Goal: Task Accomplishment & Management: Manage account settings

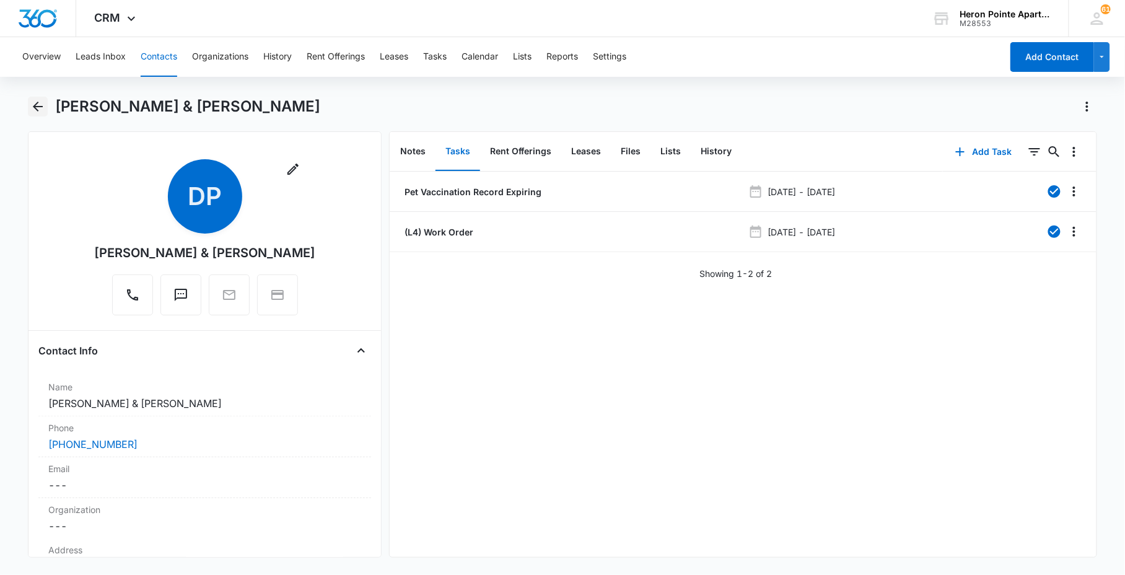
click at [35, 107] on icon "Back" at bounding box center [37, 106] width 15 height 15
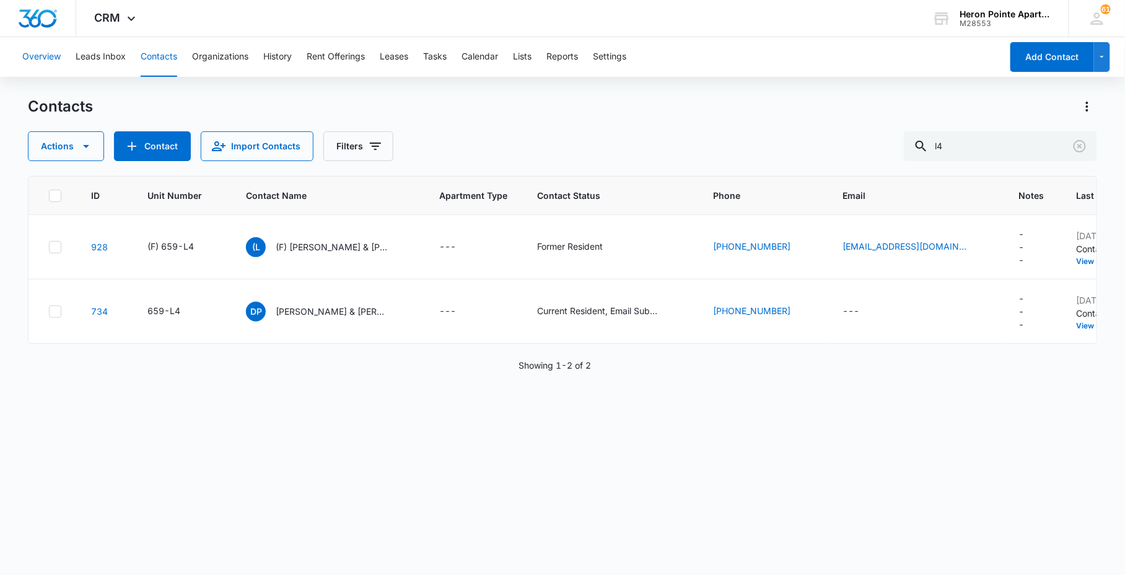
click at [42, 62] on button "Overview" at bounding box center [41, 57] width 38 height 40
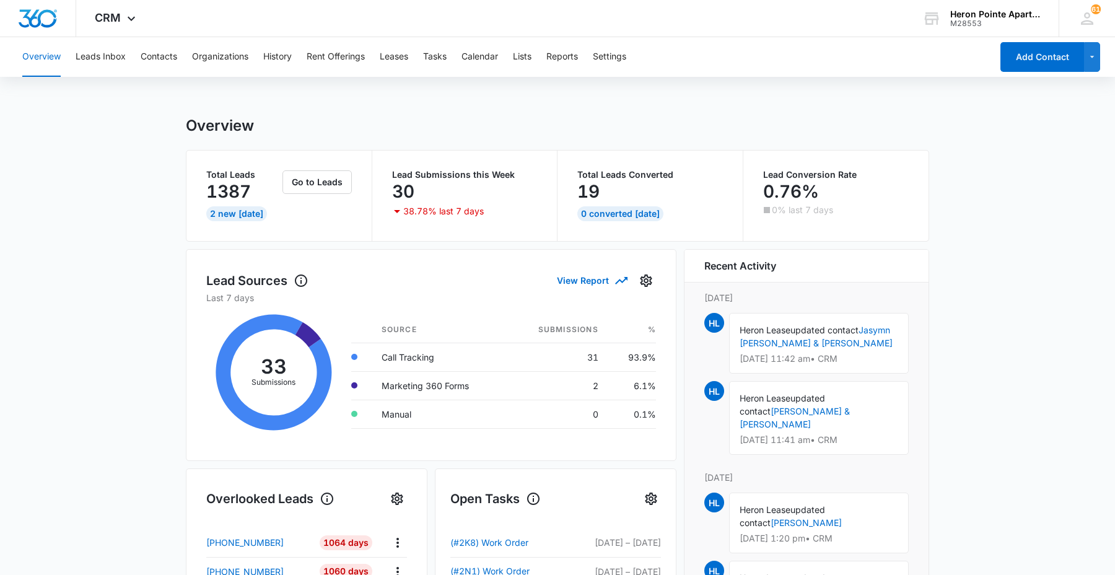
click at [190, 56] on div "Overview Leads Inbox Contacts Organizations History Rent Offerings Leases Tasks…" at bounding box center [503, 57] width 977 height 40
click at [162, 62] on button "Contacts" at bounding box center [159, 57] width 37 height 40
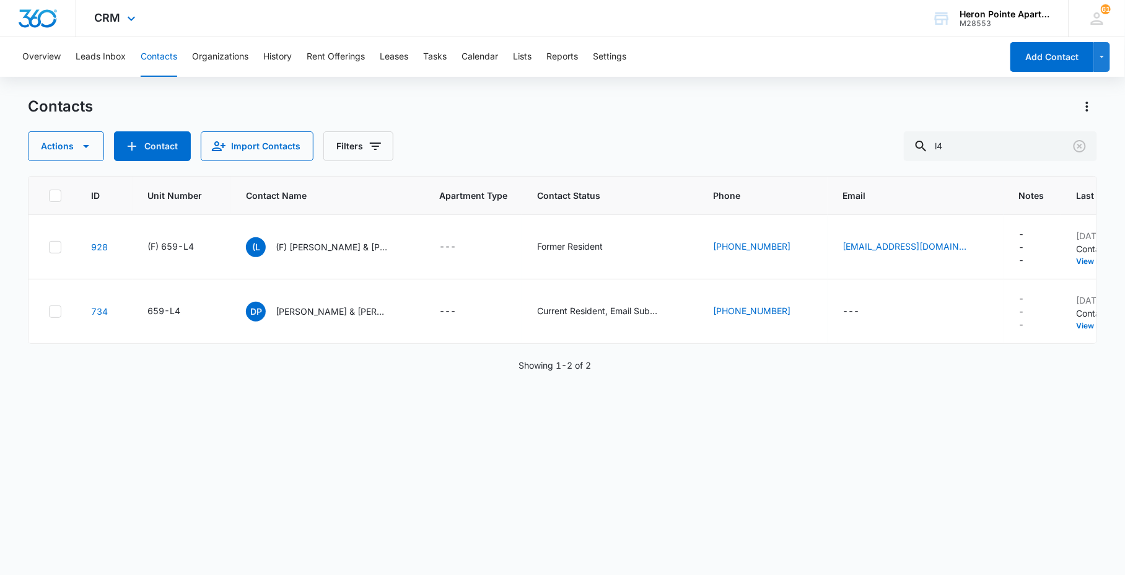
click at [122, 19] on div "CRM Apps Reputation Websites Forms CRM Email Social Content Ads Intelligence Fi…" at bounding box center [116, 18] width 81 height 37
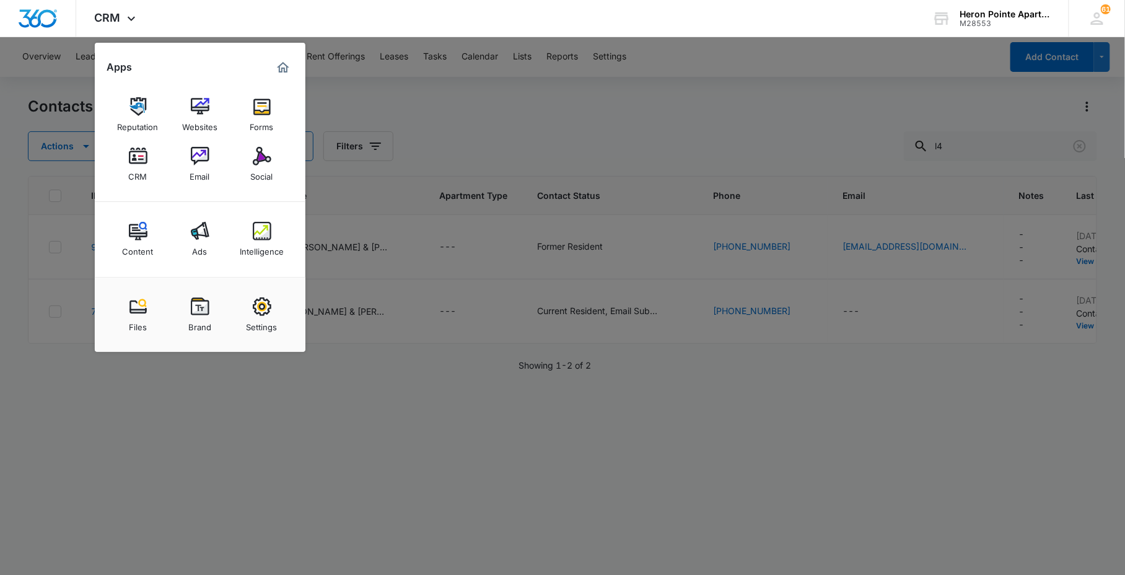
click at [199, 163] on img at bounding box center [200, 156] width 19 height 19
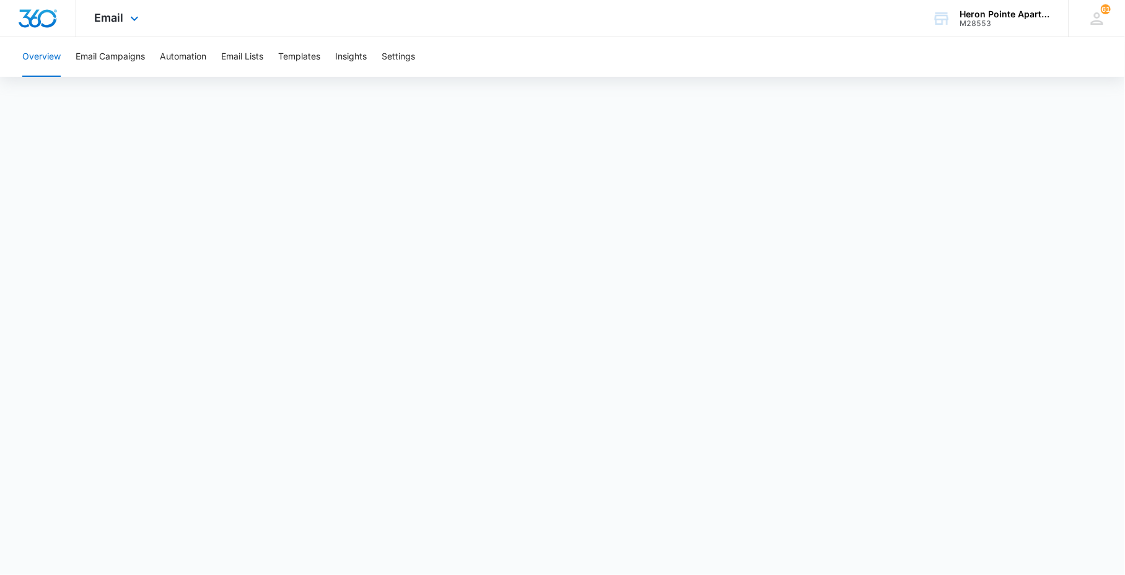
click at [116, 25] on div "Email Apps Reputation Websites Forms CRM Email Social Content Ads Intelligence …" at bounding box center [118, 18] width 84 height 37
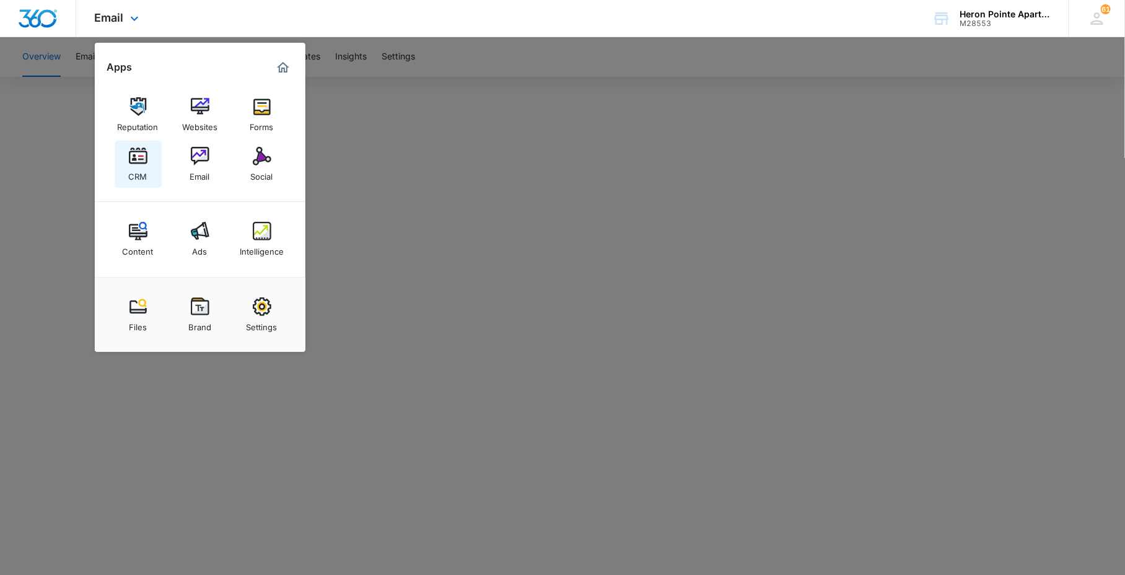
click at [146, 175] on div "CRM" at bounding box center [138, 173] width 19 height 16
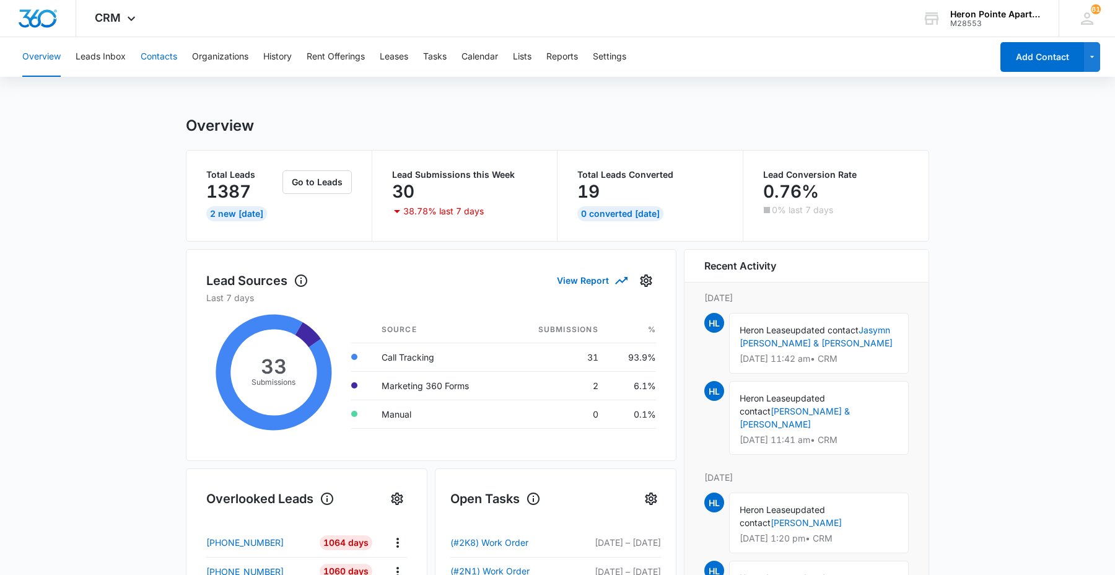
click at [170, 59] on button "Contacts" at bounding box center [159, 57] width 37 height 40
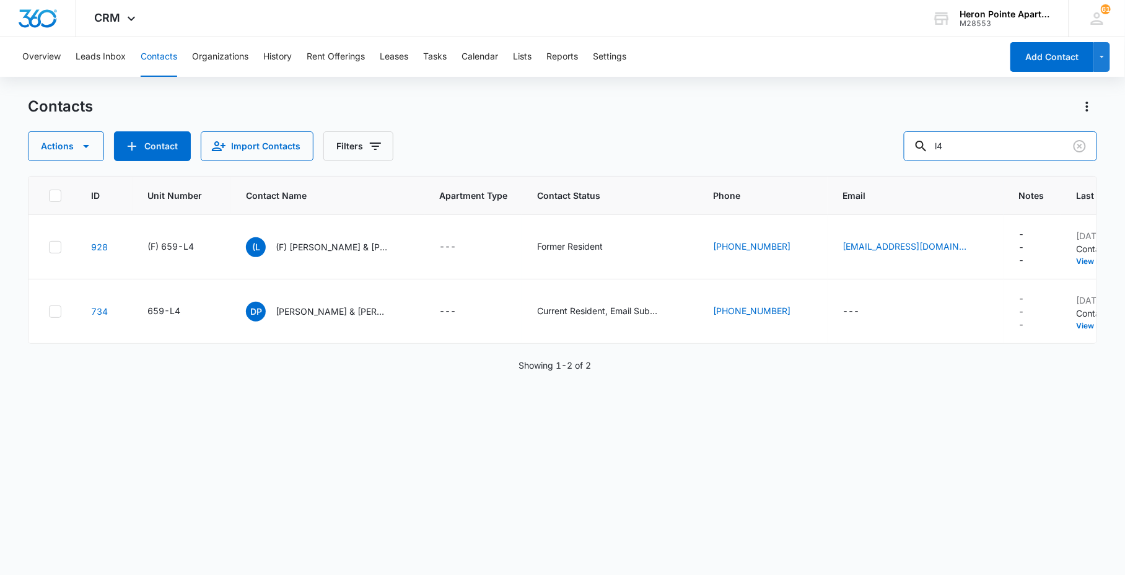
drag, startPoint x: 977, startPoint y: 151, endPoint x: 843, endPoint y: 162, distance: 134.3
click at [849, 160] on div "Actions Contact Import Contacts Filters l4" at bounding box center [562, 146] width 1069 height 30
type input "659-K1"
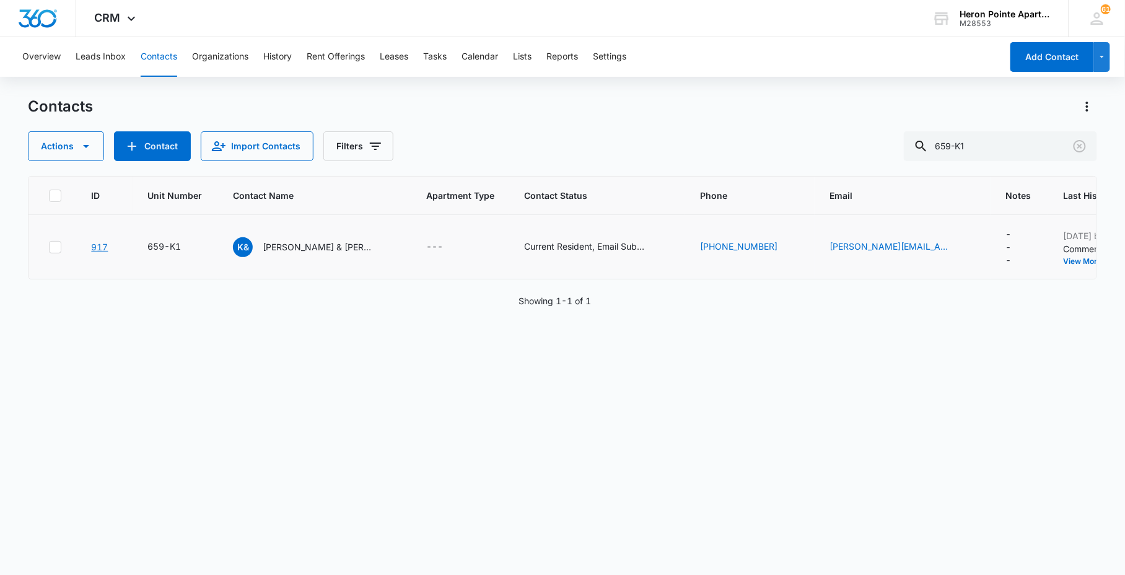
click at [97, 242] on link "917" at bounding box center [99, 247] width 17 height 11
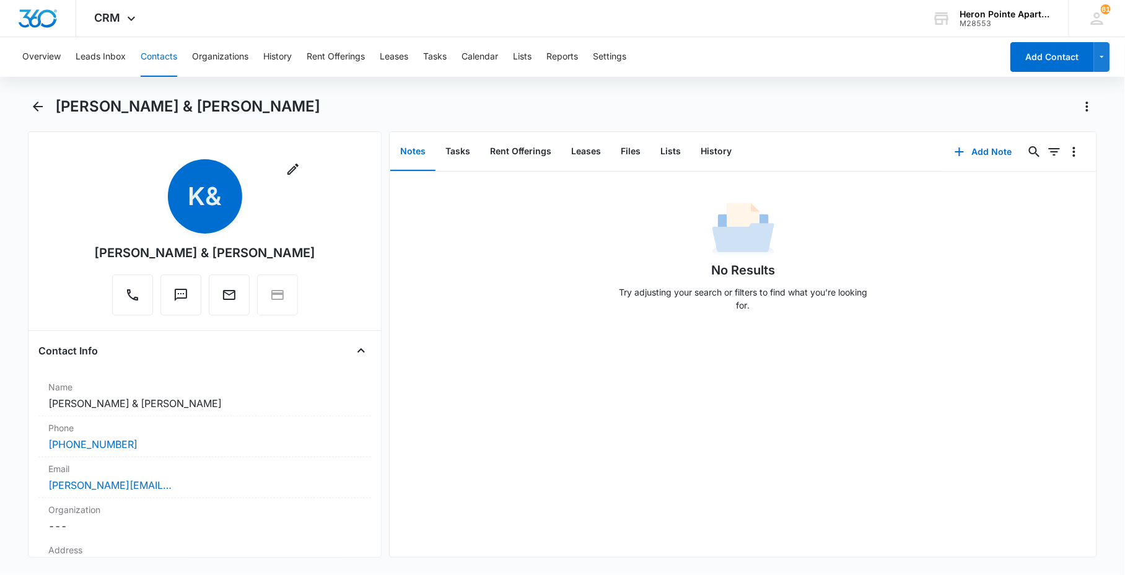
click at [157, 62] on button "Contacts" at bounding box center [159, 57] width 37 height 40
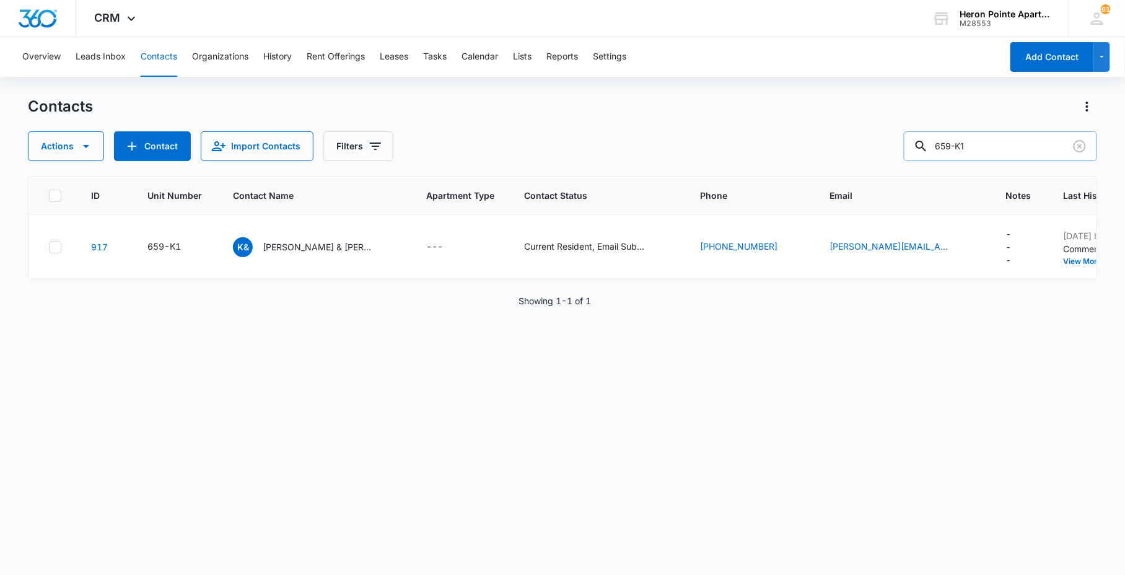
click at [968, 159] on input "659-K1" at bounding box center [1000, 146] width 193 height 30
type input "659-2K1"
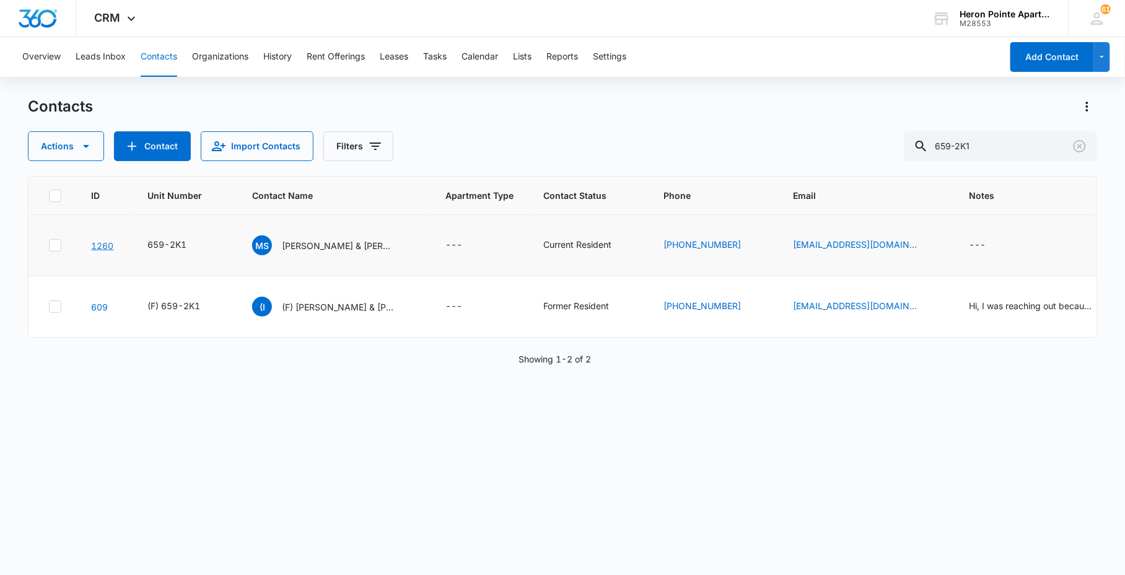
click at [107, 244] on link "1260" at bounding box center [102, 245] width 22 height 11
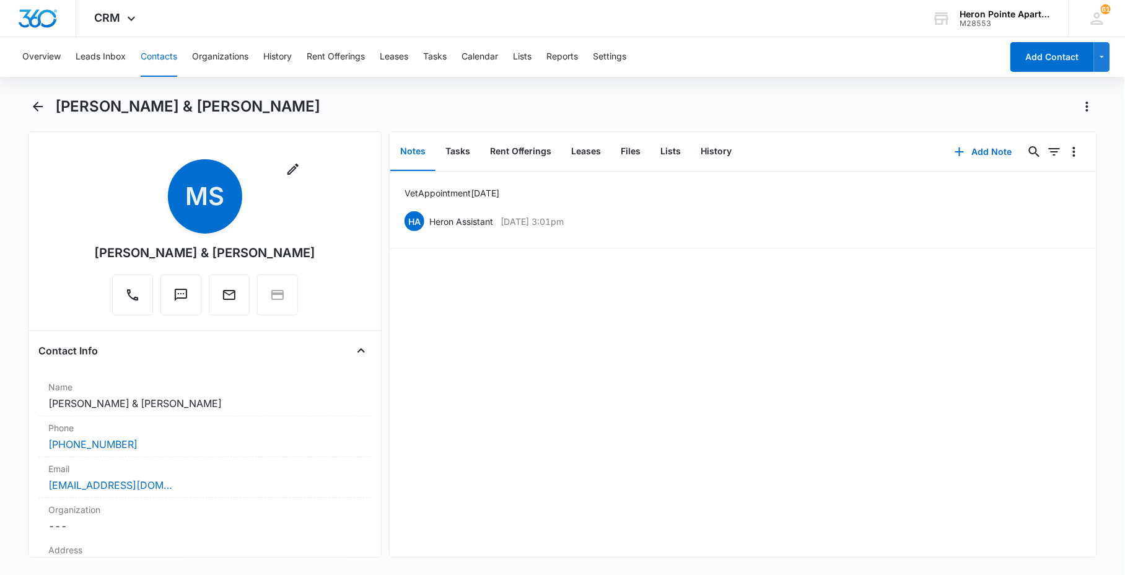
click at [173, 53] on button "Contacts" at bounding box center [159, 57] width 37 height 40
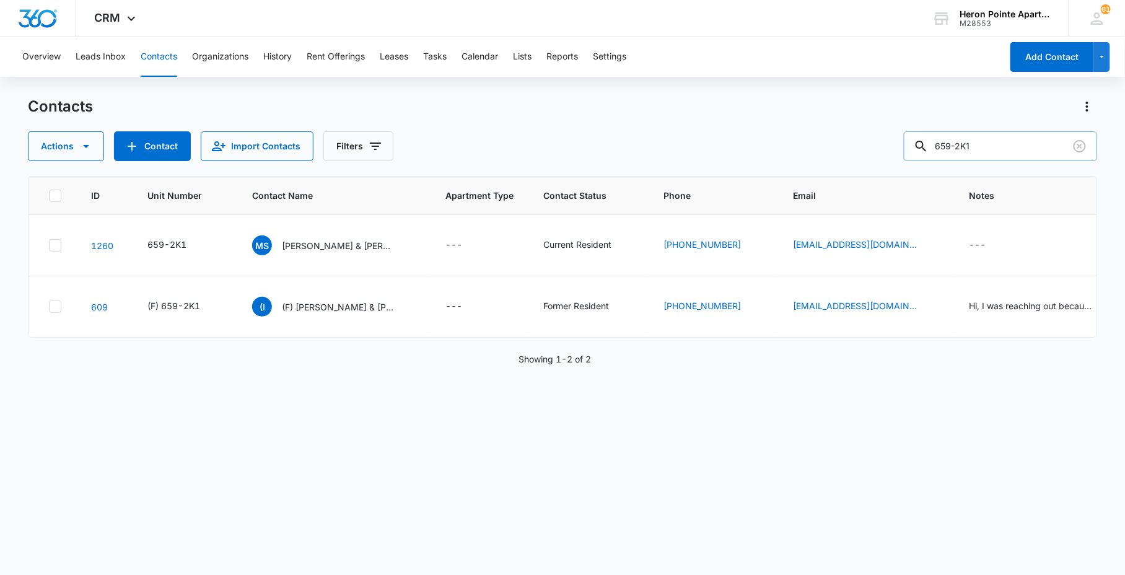
click at [989, 152] on input "659-2K1" at bounding box center [1000, 146] width 193 height 30
type input "659-2K2"
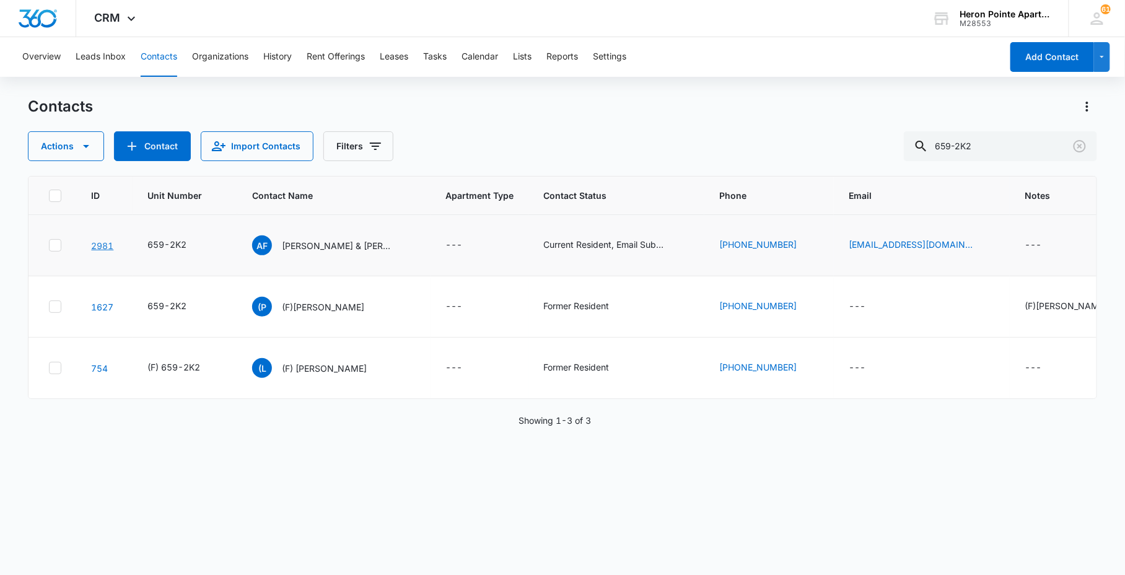
click at [102, 245] on link "2981" at bounding box center [102, 245] width 22 height 11
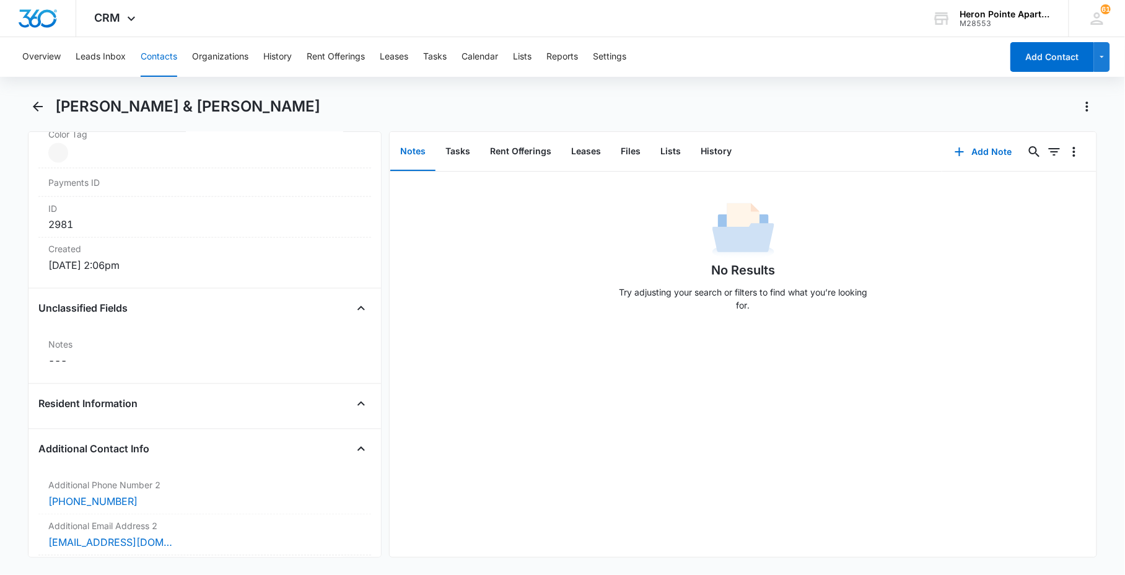
scroll to position [963, 0]
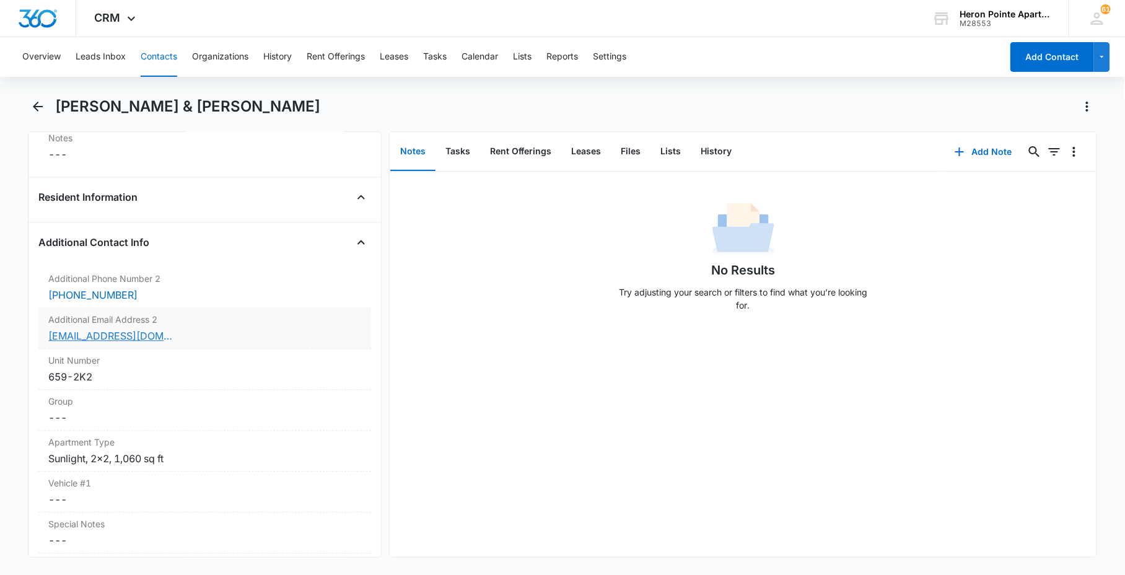
drag, startPoint x: 95, startPoint y: 328, endPoint x: 70, endPoint y: 338, distance: 26.5
click at [165, 60] on button "Contacts" at bounding box center [159, 57] width 37 height 40
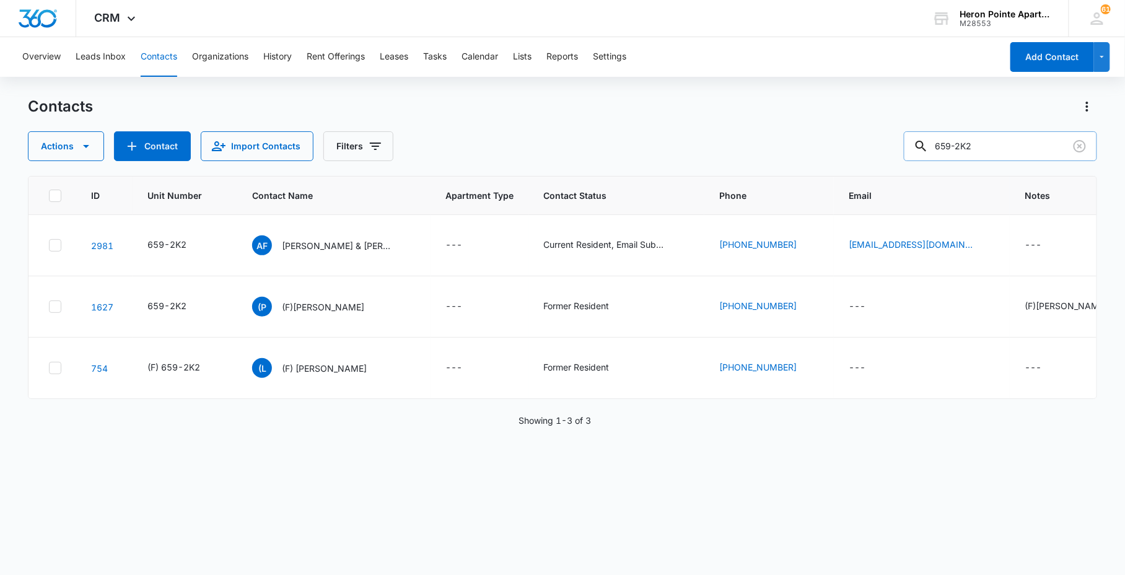
click at [1024, 146] on input "659-2K2" at bounding box center [1000, 146] width 193 height 30
type input "659-2K3"
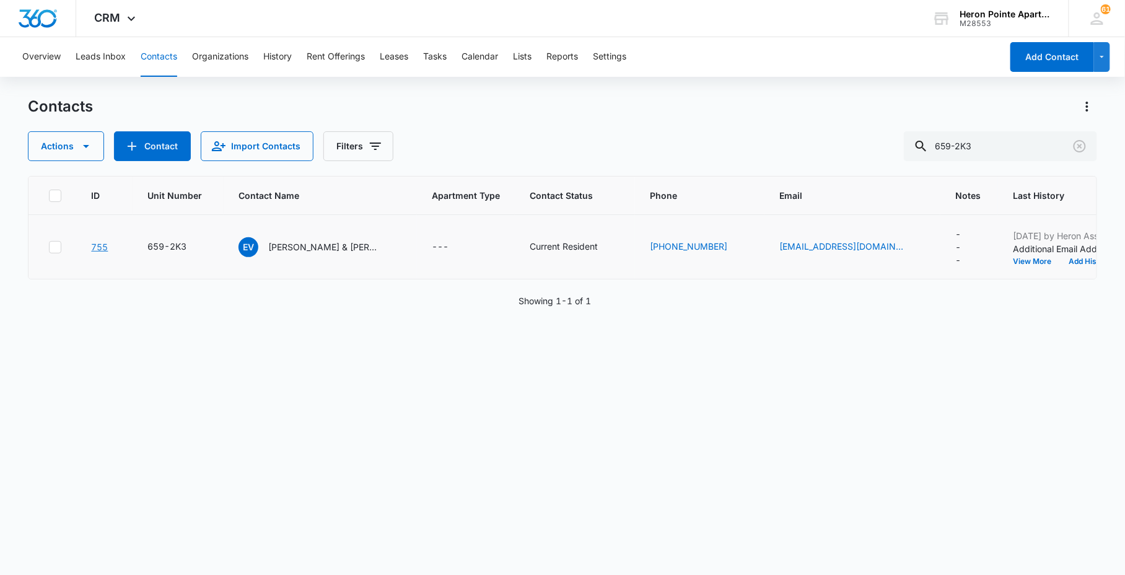
click at [103, 245] on link "755" at bounding box center [99, 247] width 17 height 11
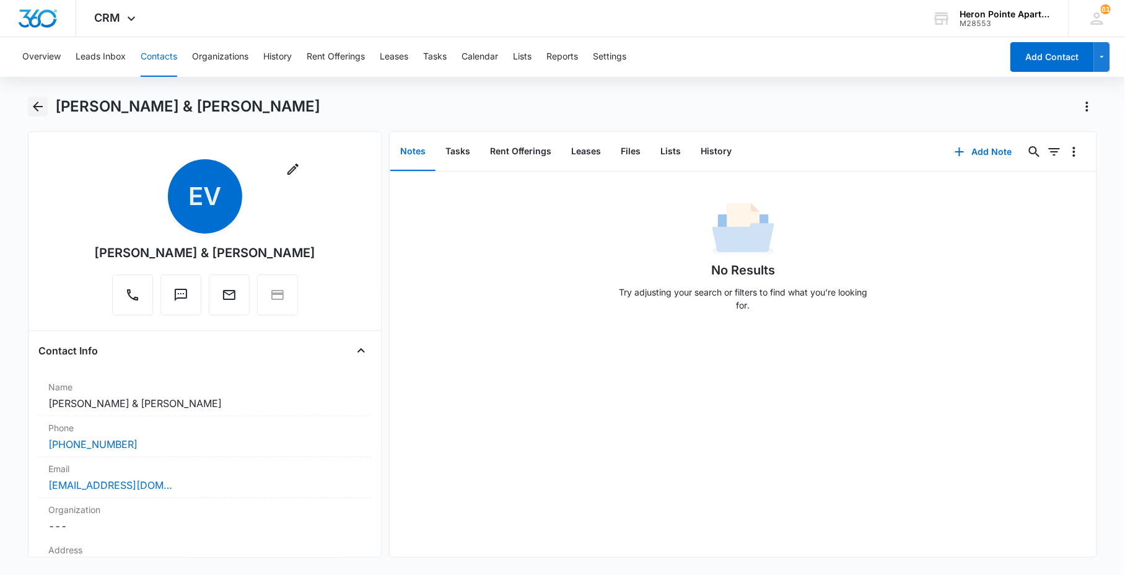
click at [41, 108] on icon "Back" at bounding box center [37, 106] width 15 height 15
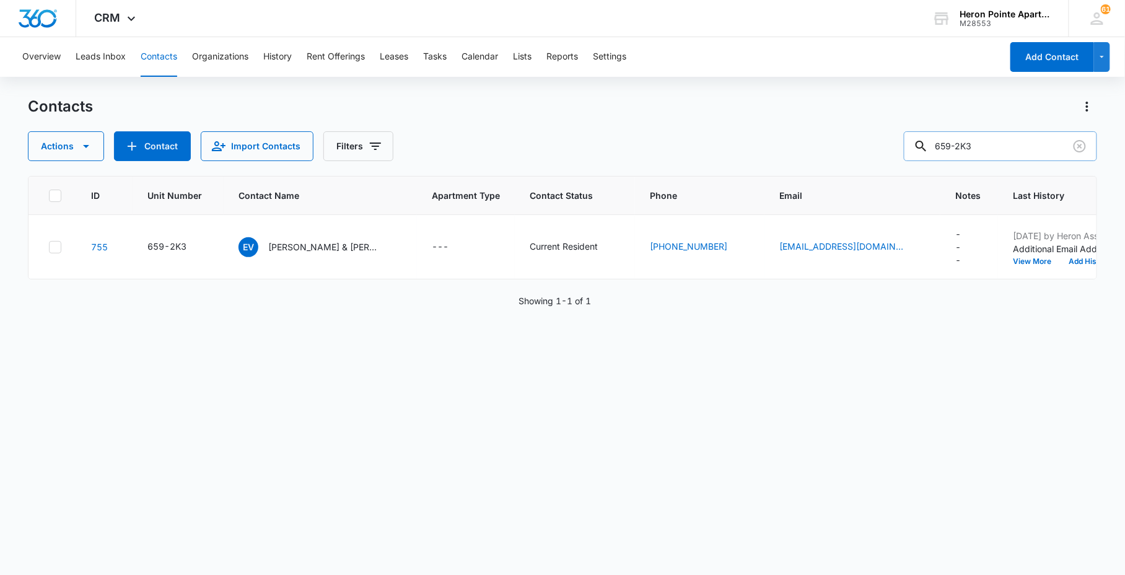
click at [1010, 138] on input "659-2K3" at bounding box center [1000, 146] width 193 height 30
type input "659-2K4"
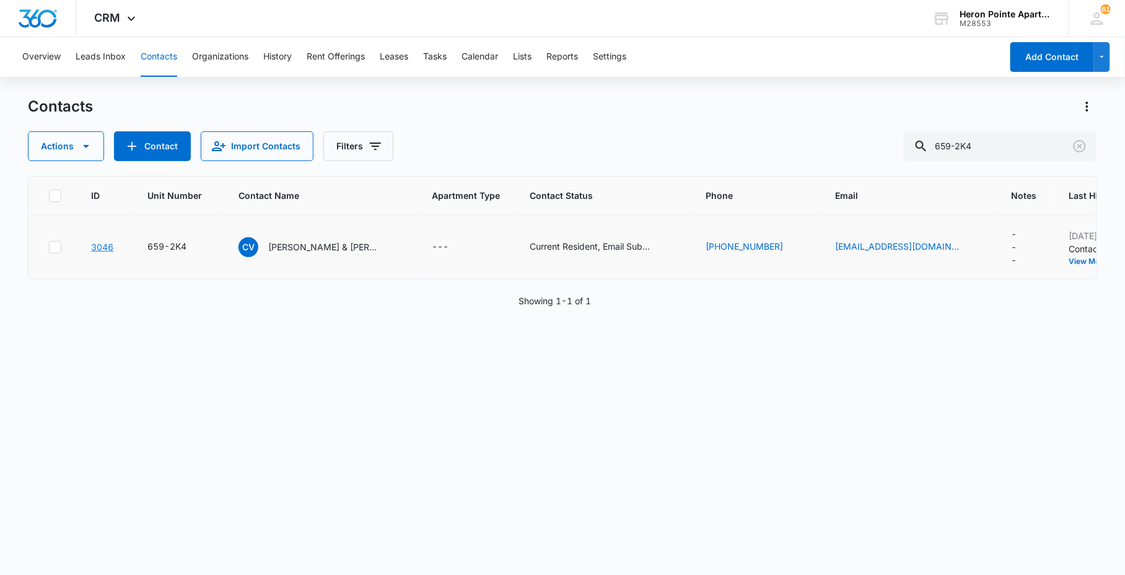
click at [110, 250] on link "3046" at bounding box center [102, 247] width 22 height 11
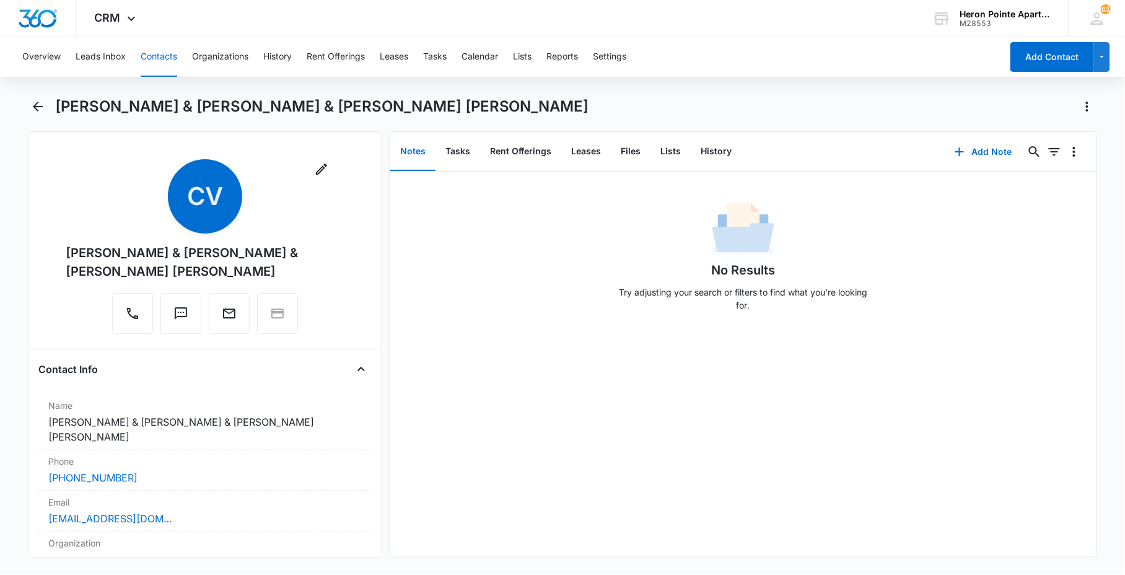
click at [166, 53] on button "Contacts" at bounding box center [159, 57] width 37 height 40
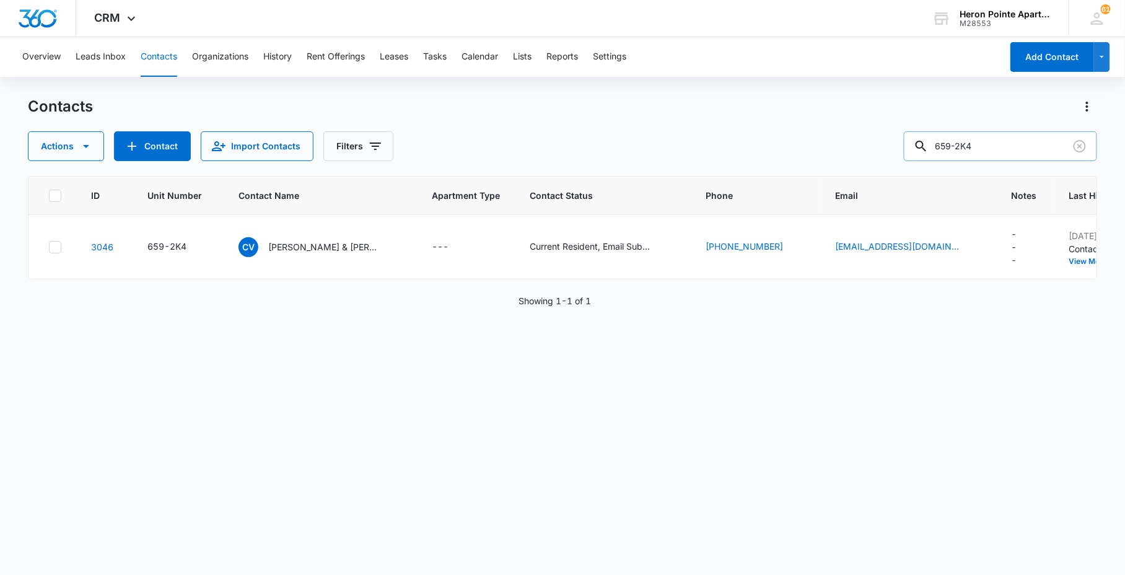
click at [991, 140] on input "659-2K4" at bounding box center [1000, 146] width 193 height 30
type input "659-2K5"
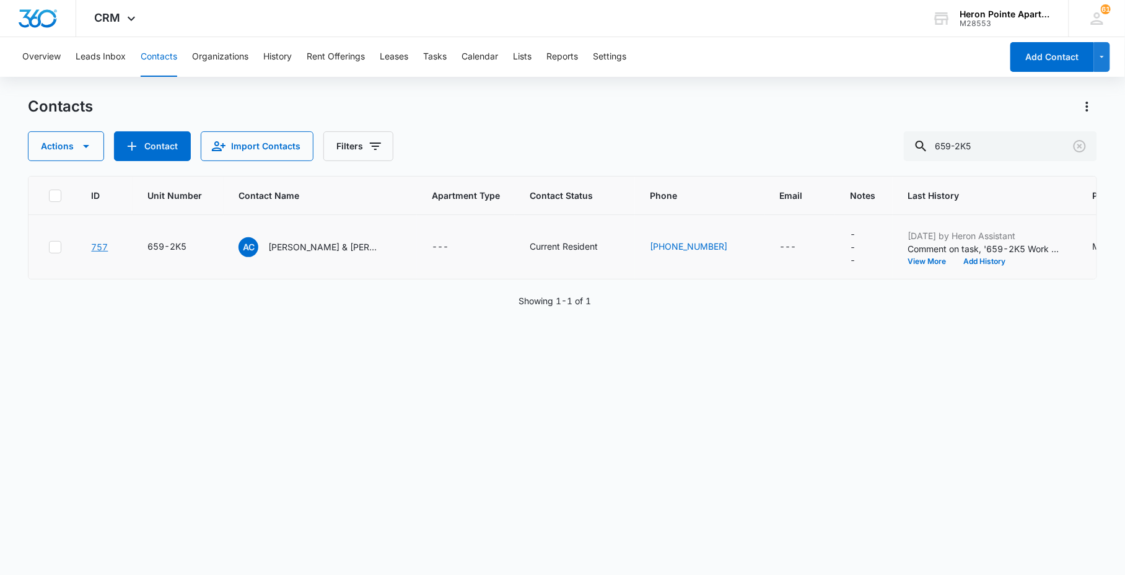
click at [100, 246] on link "757" at bounding box center [99, 247] width 17 height 11
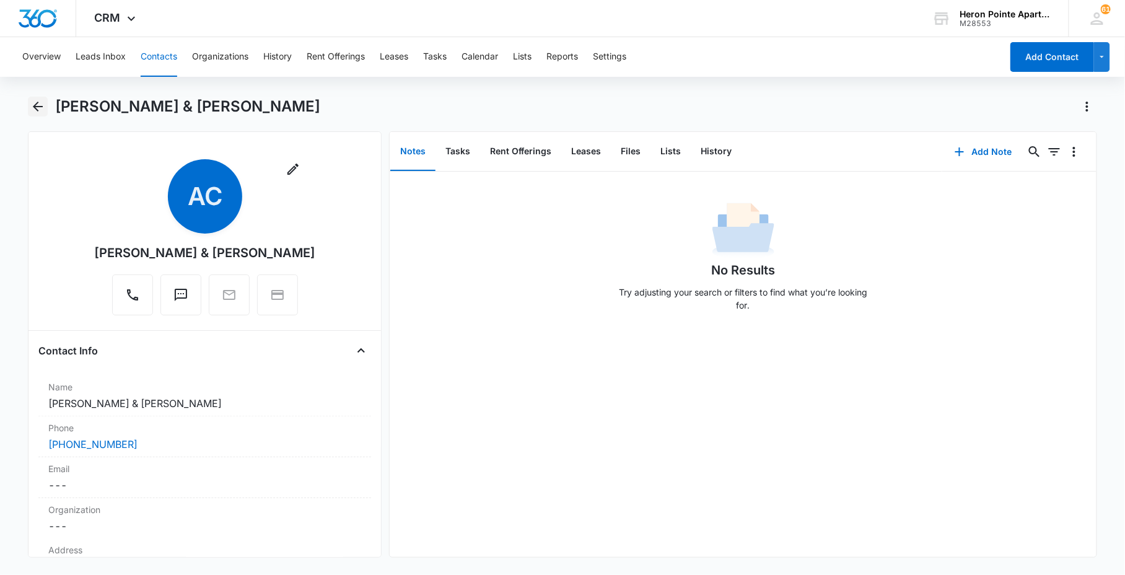
click at [35, 104] on icon "Back" at bounding box center [38, 107] width 10 height 10
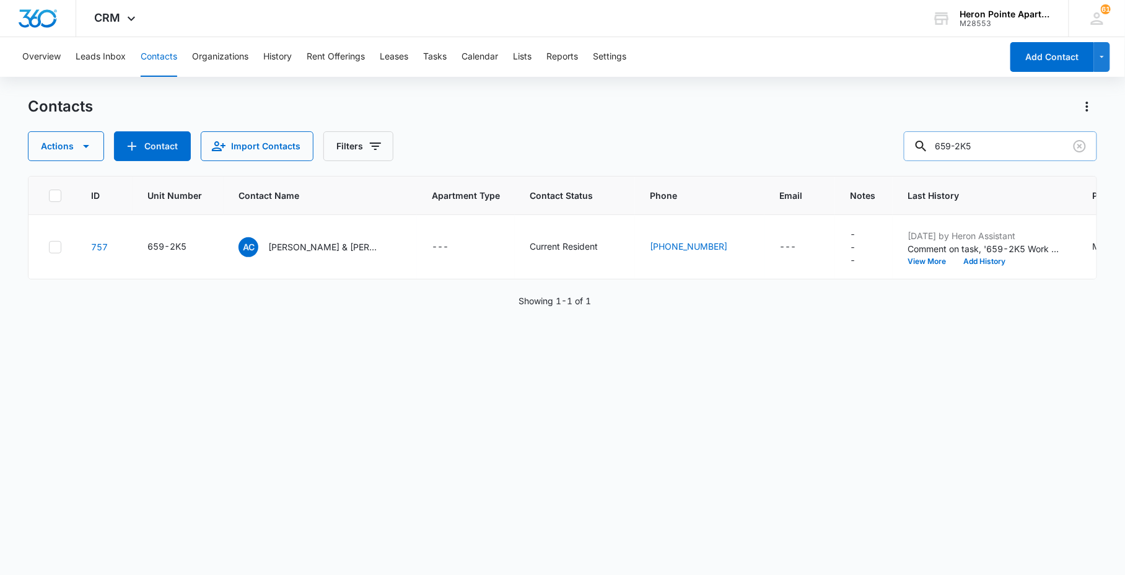
click at [1005, 146] on input "659-2K5" at bounding box center [1000, 146] width 193 height 30
type input "659-2K6"
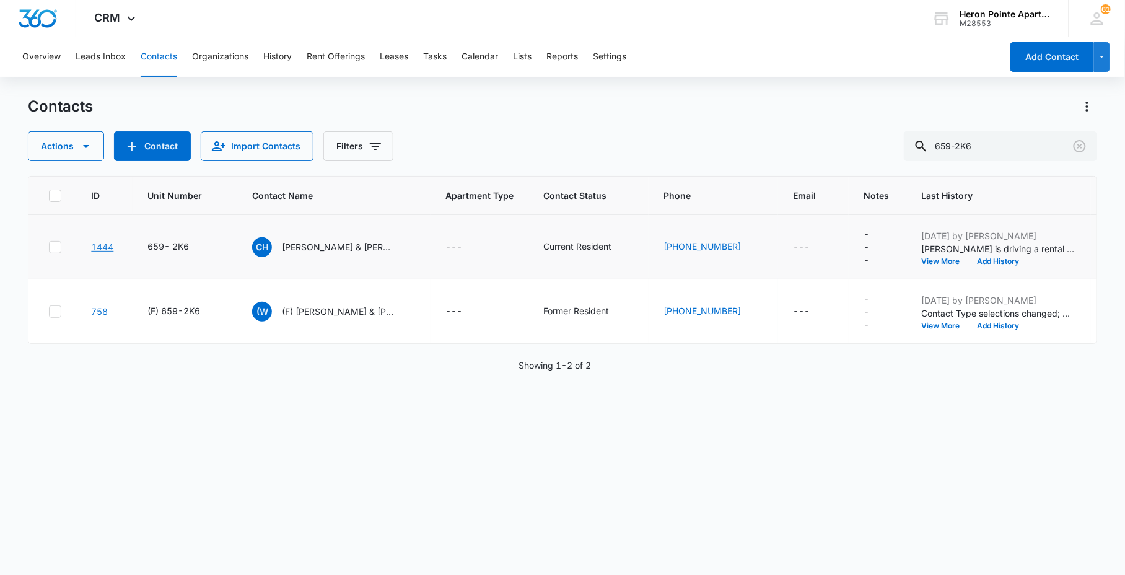
click at [94, 247] on link "1444" at bounding box center [102, 247] width 22 height 11
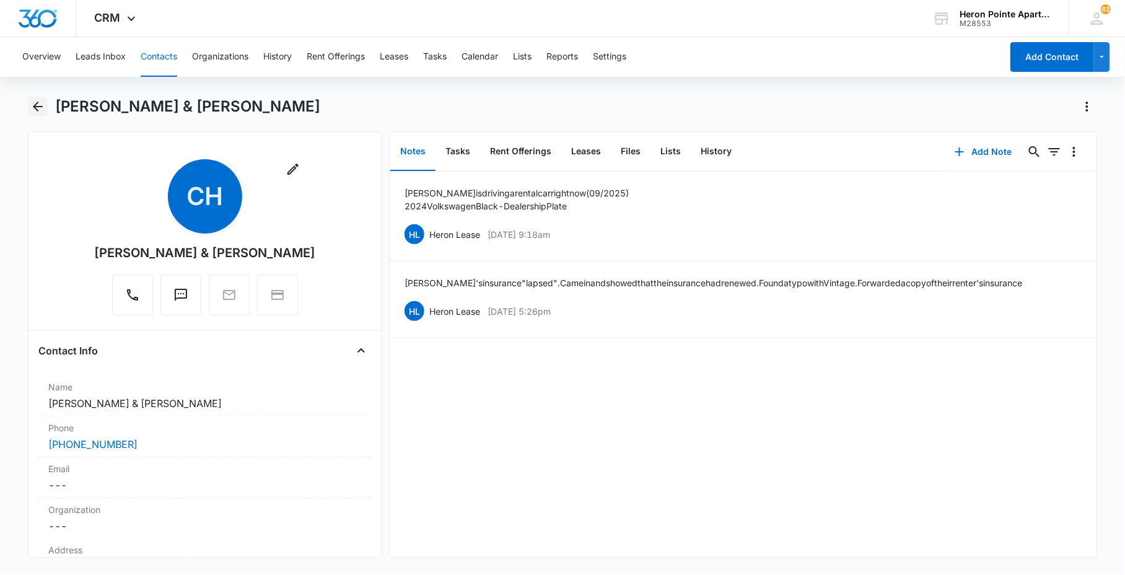
click at [38, 110] on icon "Back" at bounding box center [37, 106] width 15 height 15
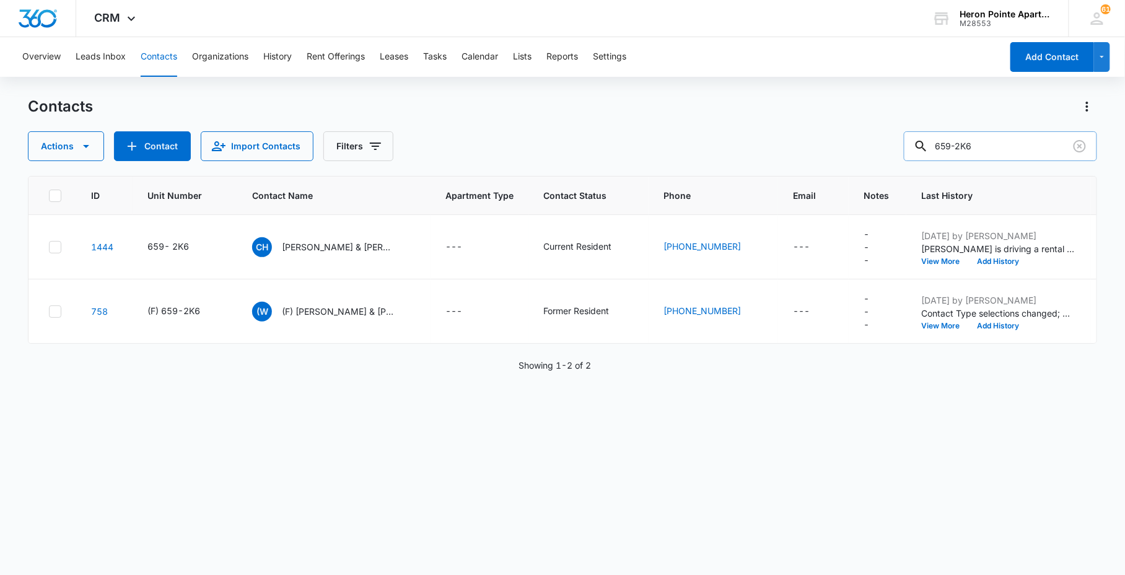
click at [1026, 146] on input "659-2K6" at bounding box center [1000, 146] width 193 height 30
type input "659-2K7"
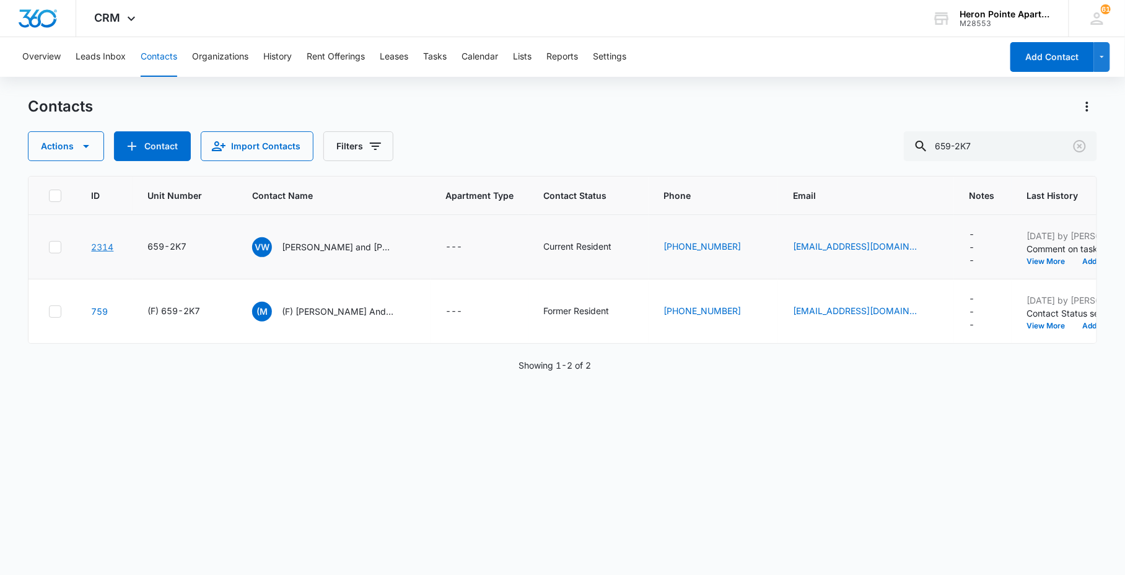
click at [98, 248] on link "2314" at bounding box center [102, 247] width 22 height 11
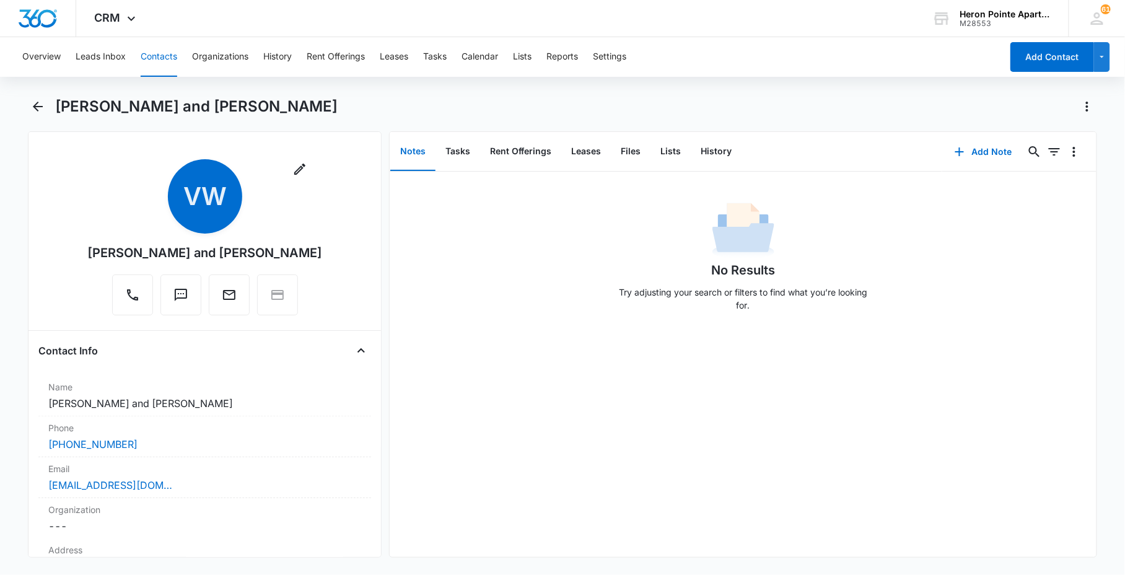
click at [50, 110] on div "[PERSON_NAME] and [PERSON_NAME]" at bounding box center [562, 114] width 1069 height 35
click at [46, 106] on button "Back" at bounding box center [37, 107] width 19 height 20
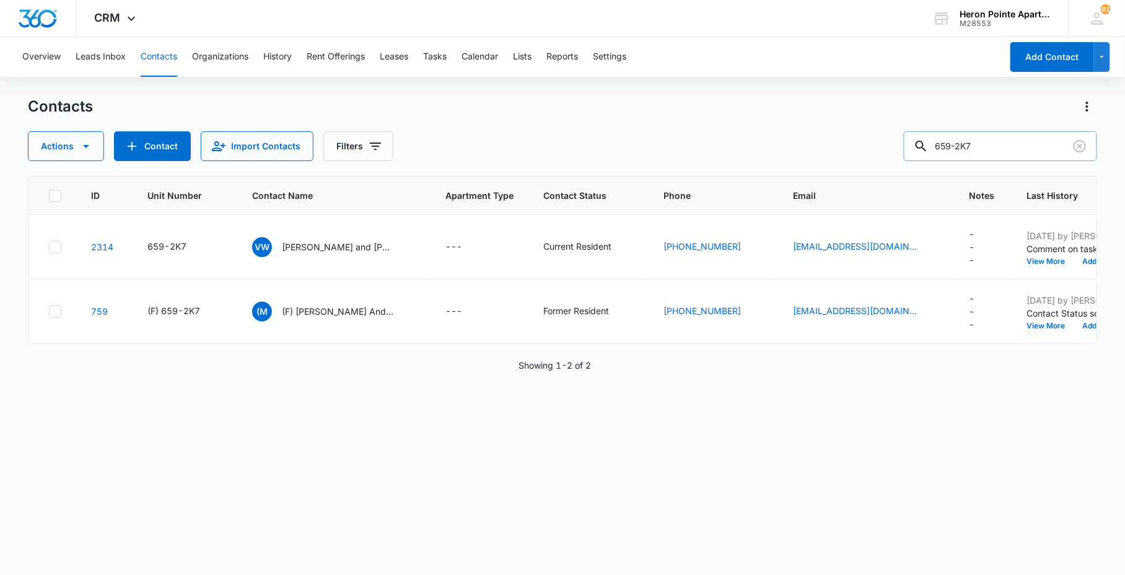
click at [1002, 141] on input "659-2K7" at bounding box center [1000, 146] width 193 height 30
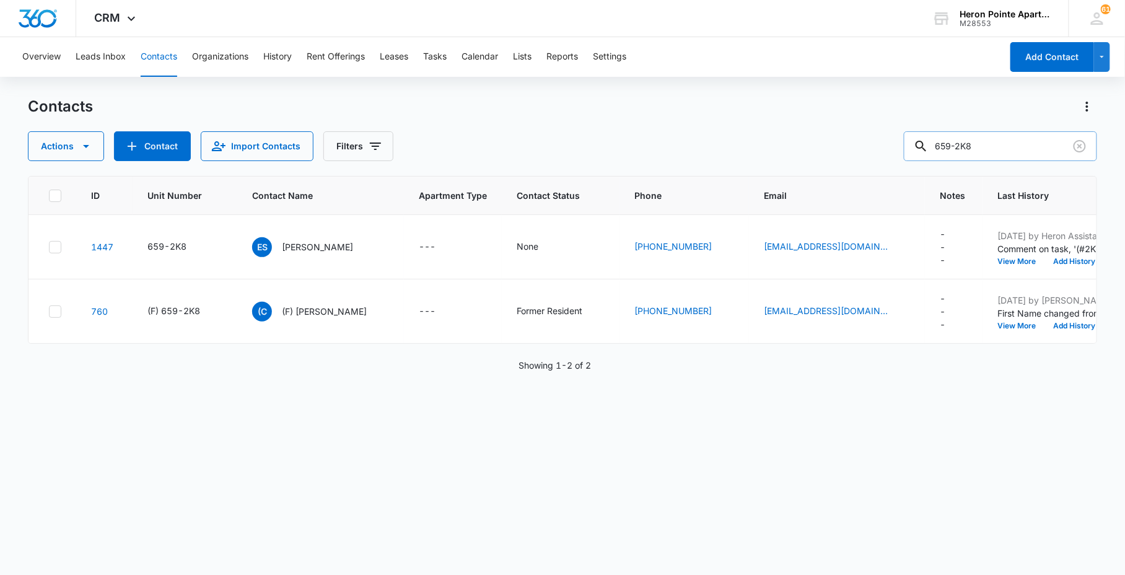
click at [1002, 146] on input "659-2K8" at bounding box center [1000, 146] width 193 height 30
click at [807, 102] on div "Contacts" at bounding box center [562, 107] width 1069 height 20
click at [1019, 156] on input "659-2K" at bounding box center [1000, 146] width 193 height 30
click at [1017, 147] on input "659-2K" at bounding box center [1000, 146] width 193 height 30
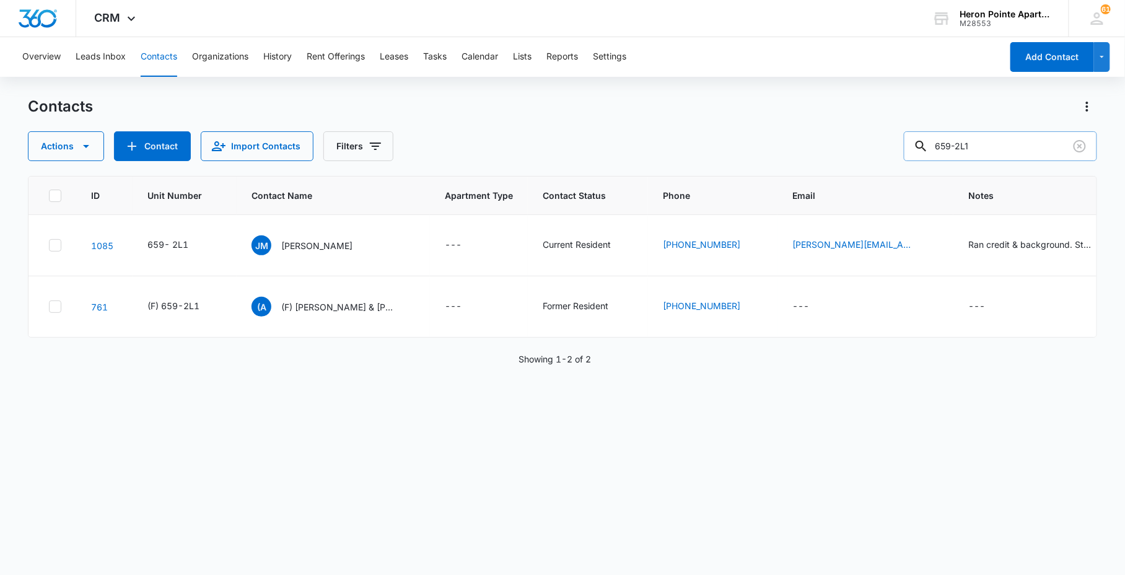
click at [1011, 152] on input "659-2L1" at bounding box center [1000, 146] width 193 height 30
type input "659-2"
click at [102, 248] on link "1085" at bounding box center [102, 245] width 22 height 11
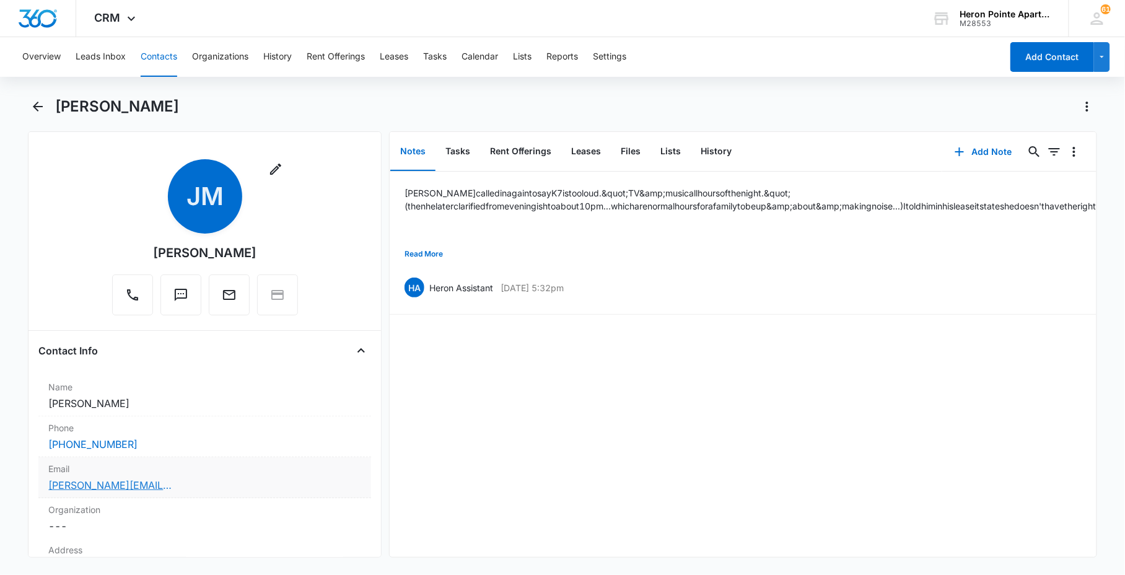
click at [130, 484] on link "[PERSON_NAME][EMAIL_ADDRESS][PERSON_NAME][DOMAIN_NAME]" at bounding box center [110, 485] width 124 height 15
click at [214, 480] on div "[PERSON_NAME][EMAIL_ADDRESS][PERSON_NAME][DOMAIN_NAME]" at bounding box center [204, 485] width 313 height 15
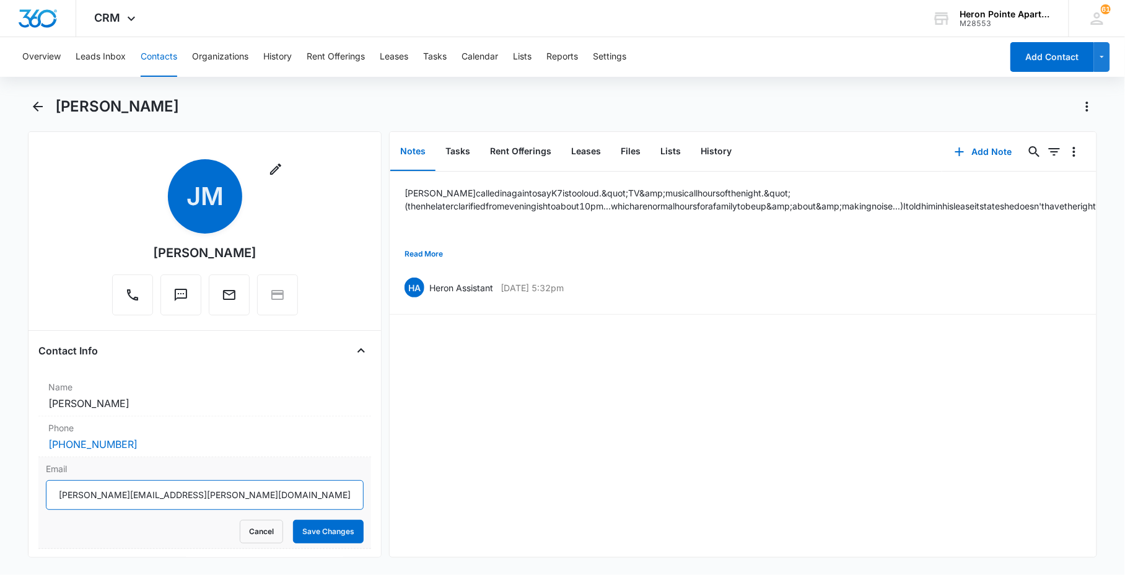
drag, startPoint x: 246, startPoint y: 494, endPoint x: 19, endPoint y: 491, distance: 226.8
click at [19, 491] on main "[PERSON_NAME] Remove [PERSON_NAME] Contact Info Name Cancel Save Changes [PERSO…" at bounding box center [562, 335] width 1125 height 476
type input "[EMAIL_ADDRESS][DOMAIN_NAME]"
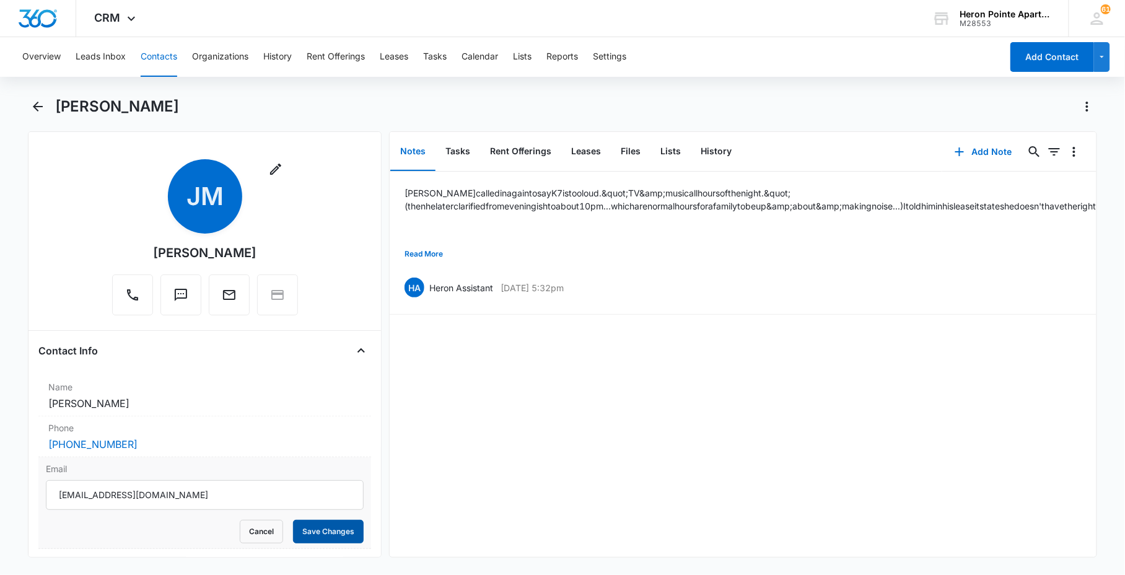
click at [293, 520] on button "Save Changes" at bounding box center [328, 532] width 71 height 24
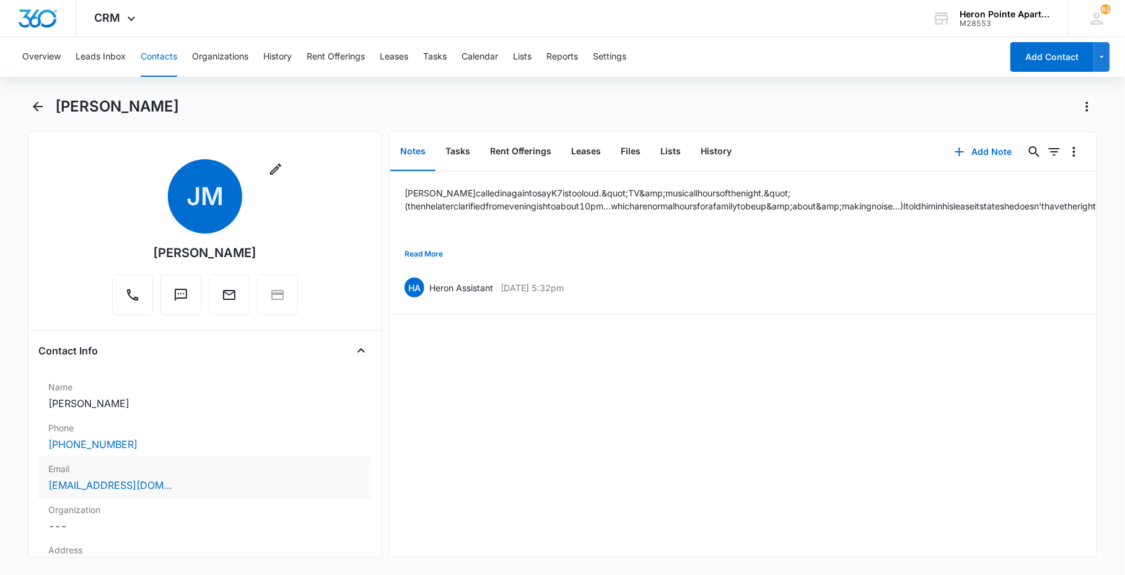
click at [858, 45] on div "Overview Leads Inbox Contacts Organizations History Rent Offerings Leases Tasks…" at bounding box center [508, 57] width 987 height 40
click at [37, 112] on icon "Back" at bounding box center [37, 106] width 15 height 15
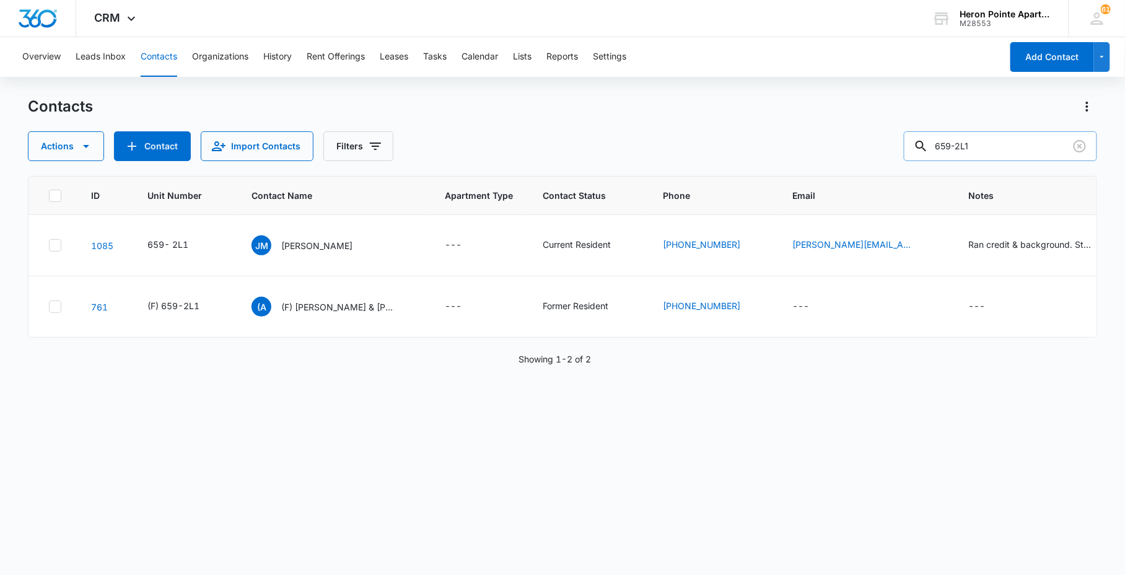
click at [1013, 155] on input "659-2L1" at bounding box center [1000, 146] width 193 height 30
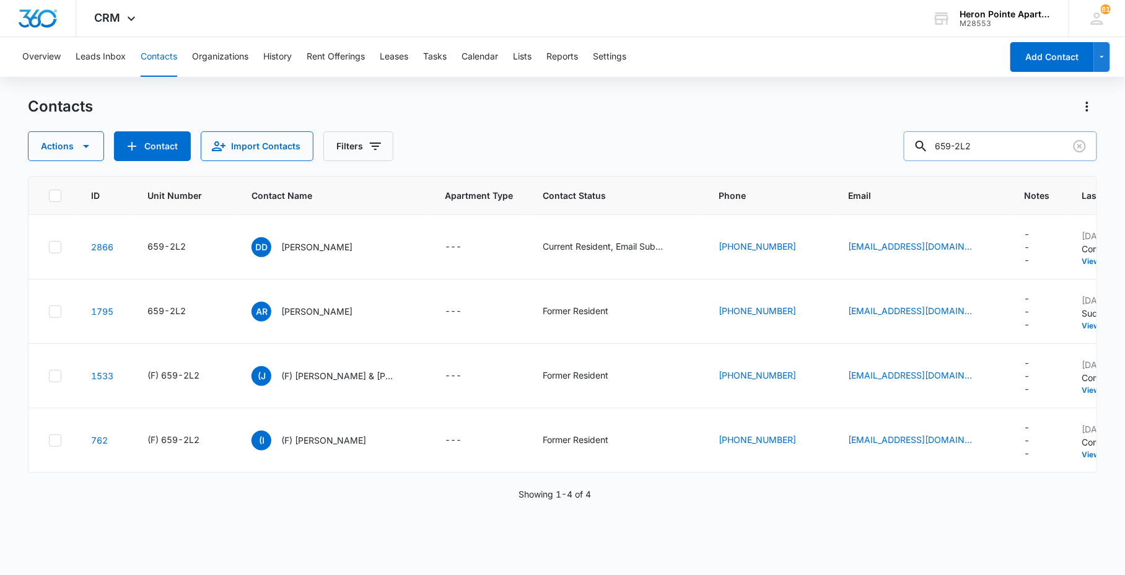
click at [1032, 145] on input "659-2L2" at bounding box center [1000, 146] width 193 height 30
type input "659-2L3"
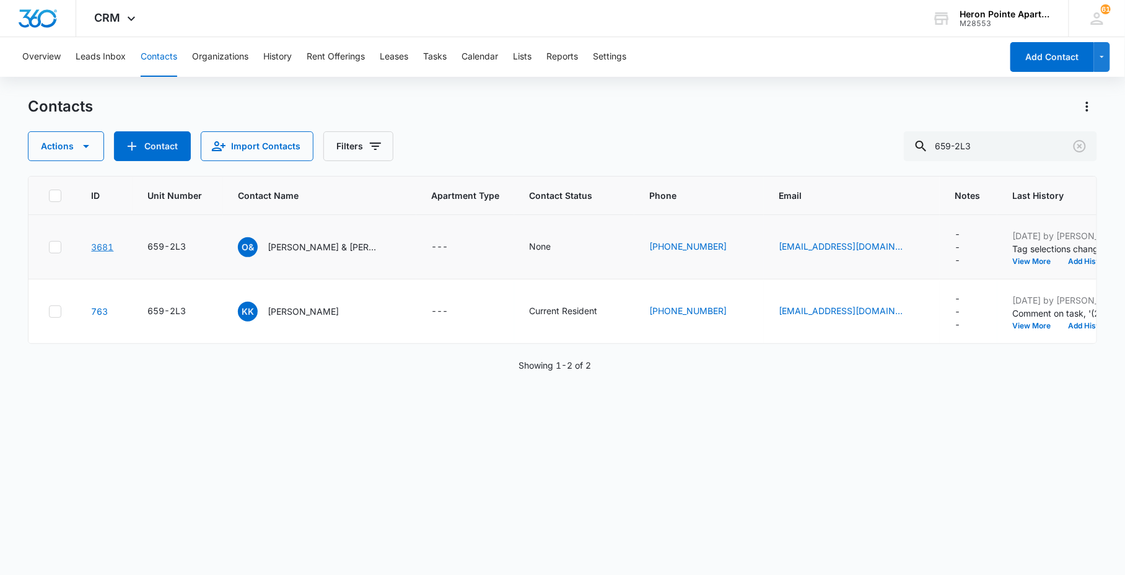
click at [102, 248] on link "3681" at bounding box center [102, 247] width 22 height 11
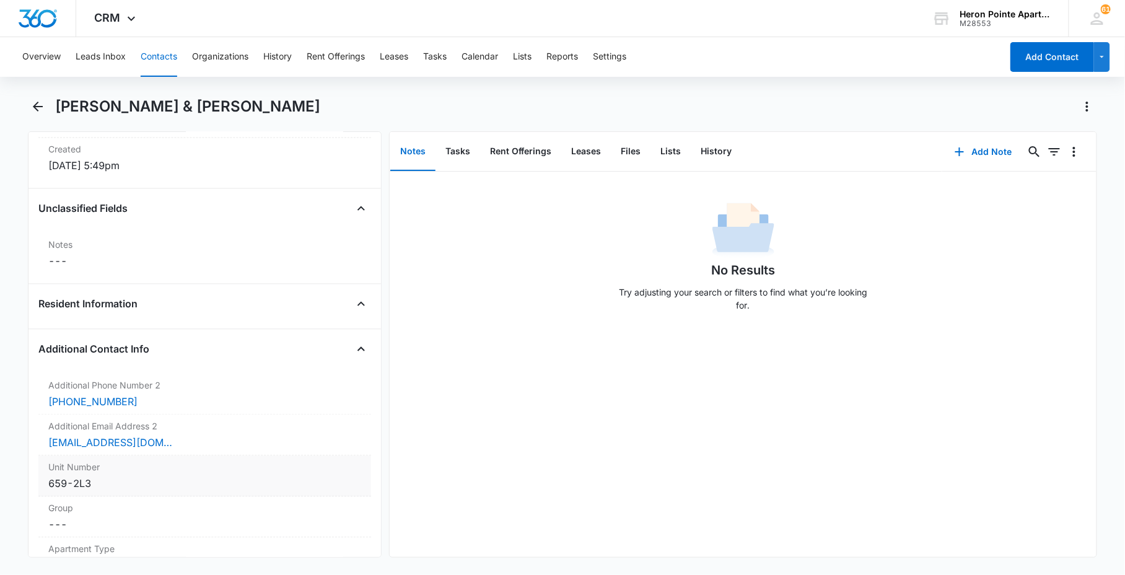
scroll to position [895, 0]
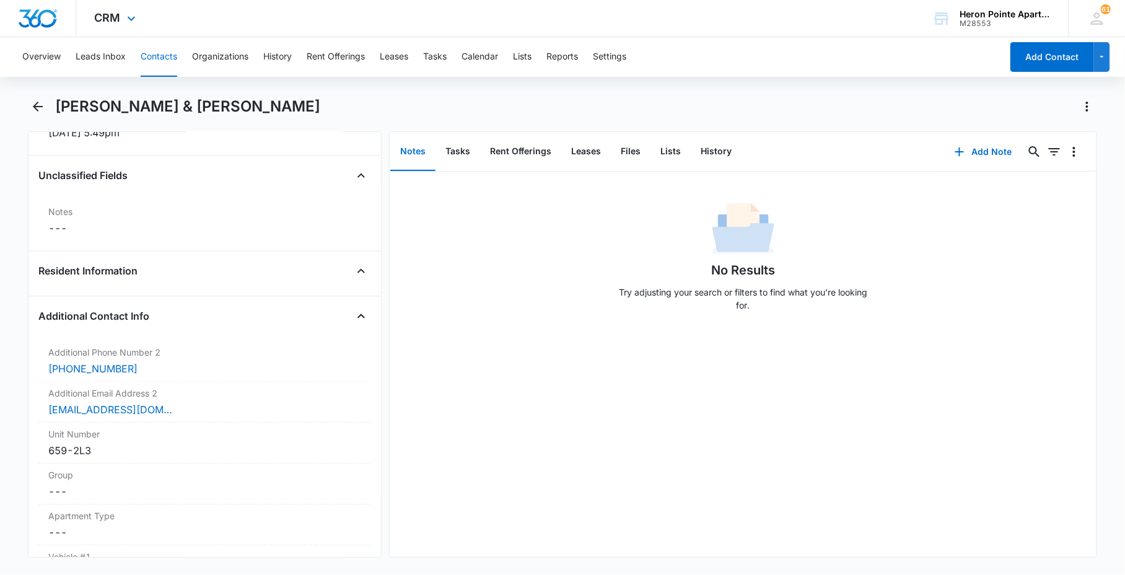
click at [868, 11] on div "CRM Apps Reputation Websites Forms CRM Email Social Content Ads Intelligence Fi…" at bounding box center [562, 18] width 1125 height 37
click at [44, 102] on icon "Back" at bounding box center [37, 106] width 15 height 15
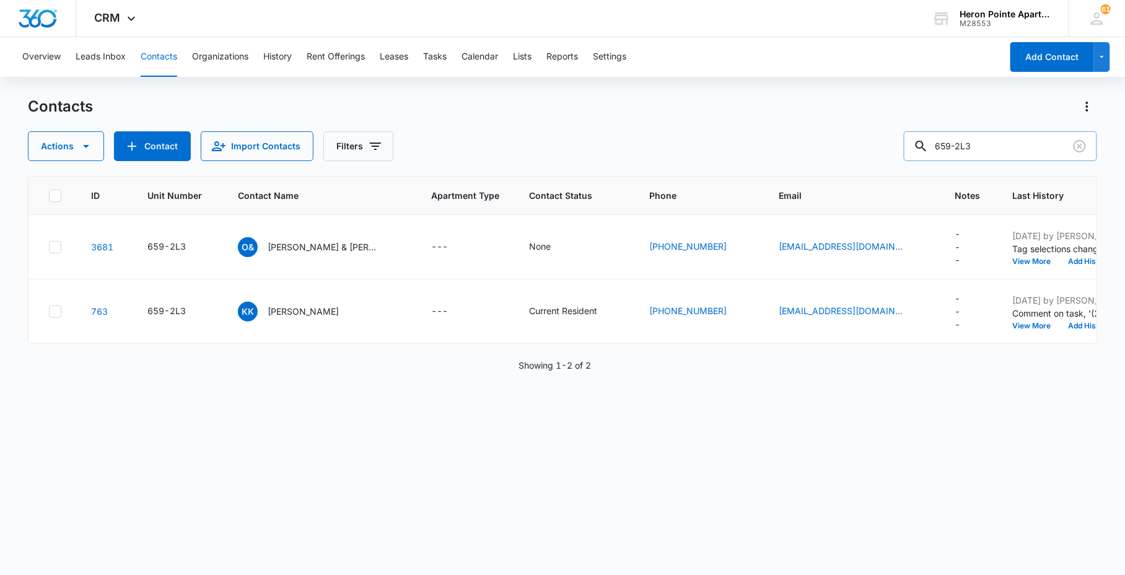
click at [997, 156] on input "659-2L3" at bounding box center [1000, 146] width 193 height 30
type input "659-2L4"
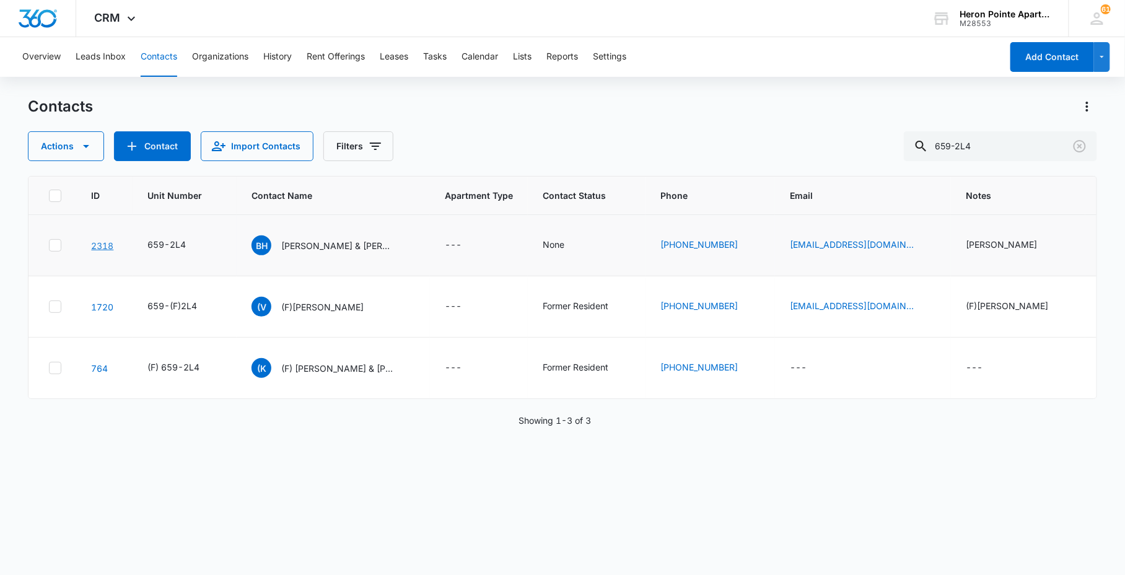
click at [113, 247] on link "2318" at bounding box center [102, 245] width 22 height 11
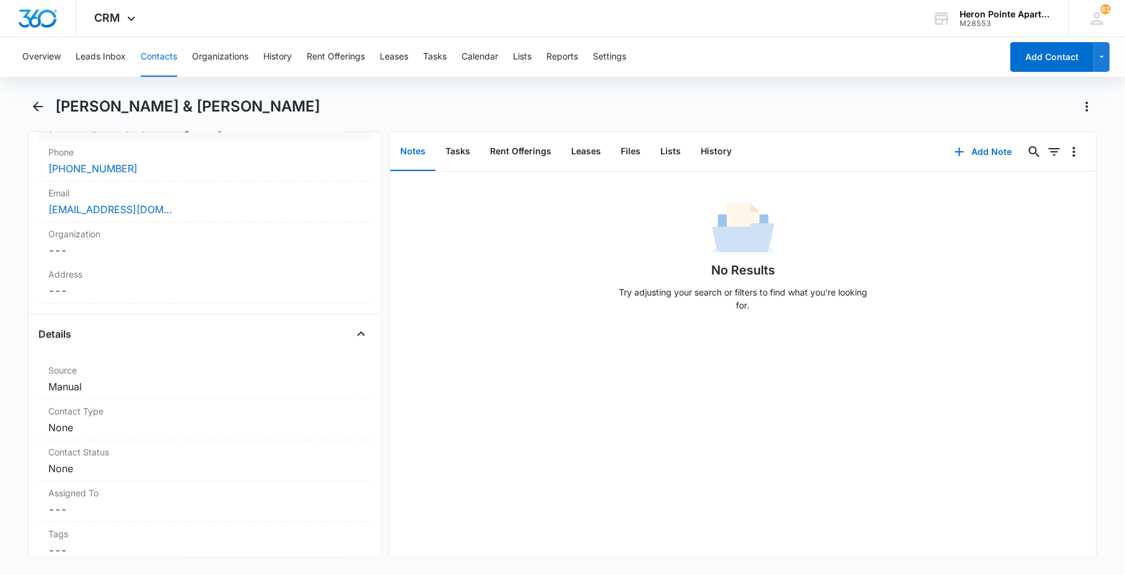
scroll to position [275, 0]
click at [45, 100] on button "Back" at bounding box center [37, 107] width 19 height 20
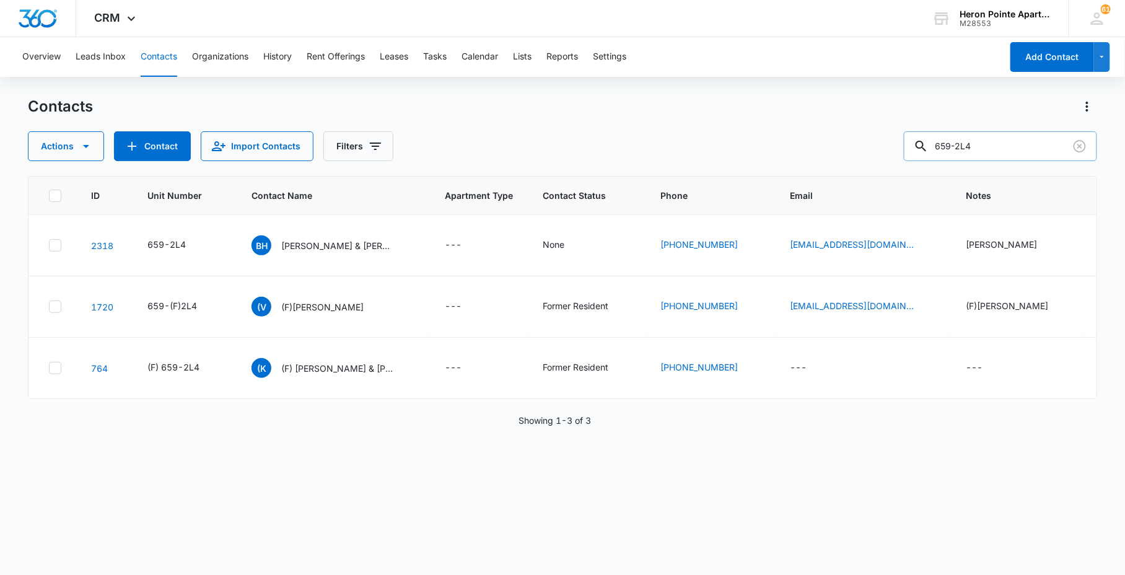
drag, startPoint x: 997, startPoint y: 136, endPoint x: 1006, endPoint y: 138, distance: 8.1
click at [1002, 136] on input "659-2L4" at bounding box center [1000, 146] width 193 height 30
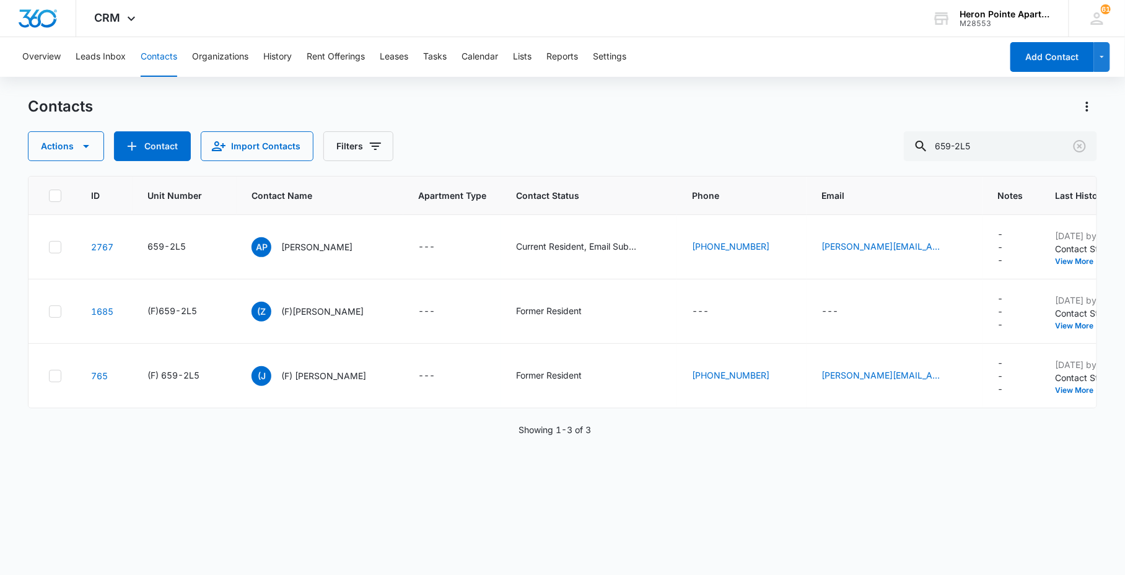
click at [157, 58] on button "Contacts" at bounding box center [159, 57] width 37 height 40
click at [989, 142] on input "659-2L5" at bounding box center [1000, 146] width 193 height 30
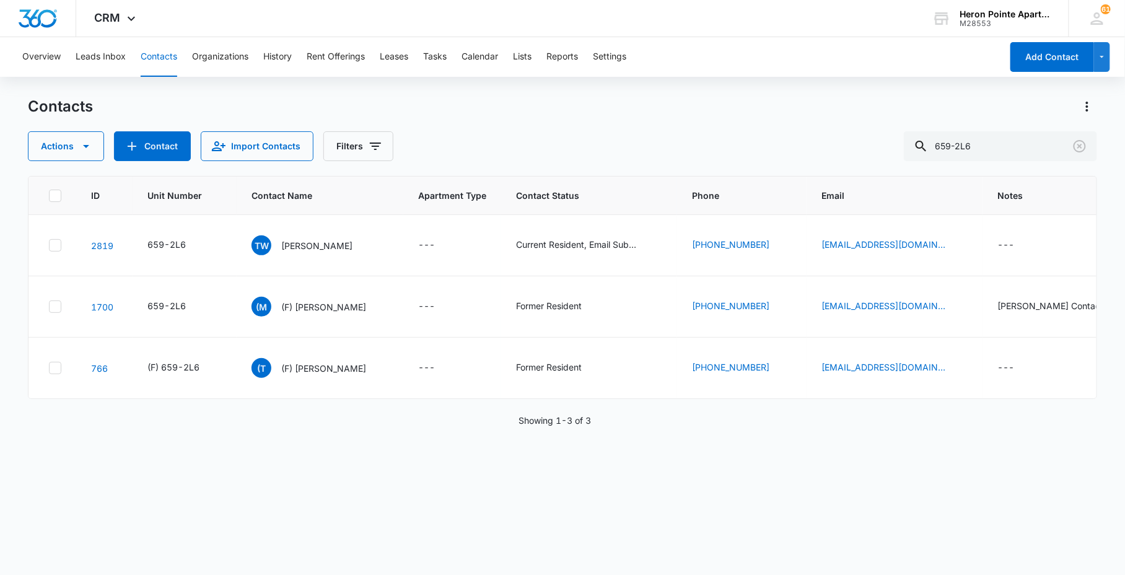
click at [141, 56] on button "Contacts" at bounding box center [159, 57] width 37 height 40
click at [1013, 138] on input "659-2L6" at bounding box center [1000, 146] width 193 height 30
click at [828, 83] on div "Overview Leads Inbox Contacts Organizations History Rent Offerings Leases Tasks…" at bounding box center [562, 305] width 1125 height 537
click at [1002, 149] on input "659-2L" at bounding box center [1000, 146] width 193 height 30
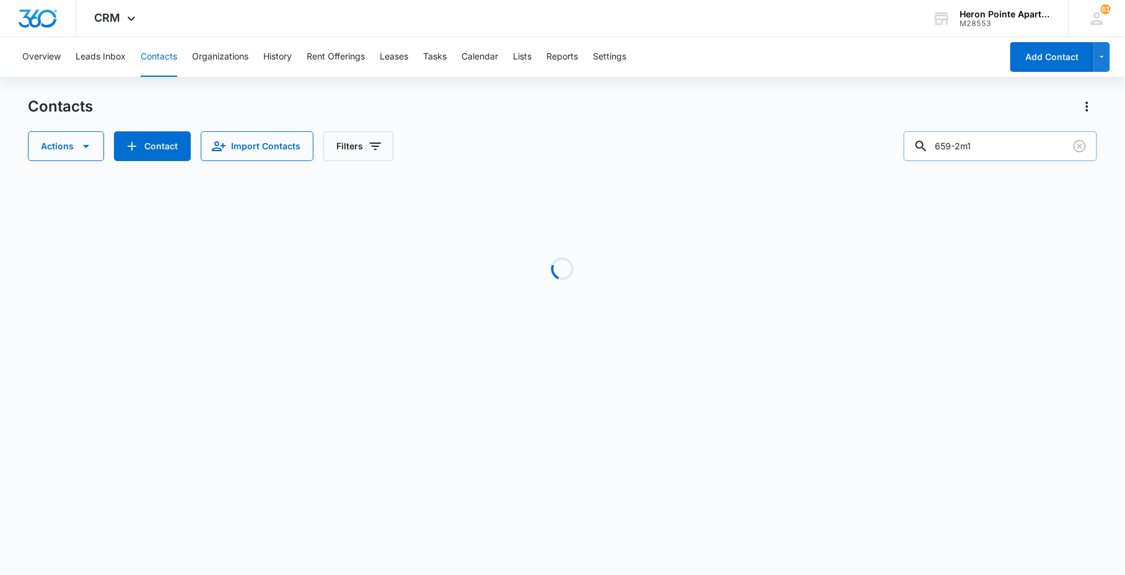
type input "659-2m1"
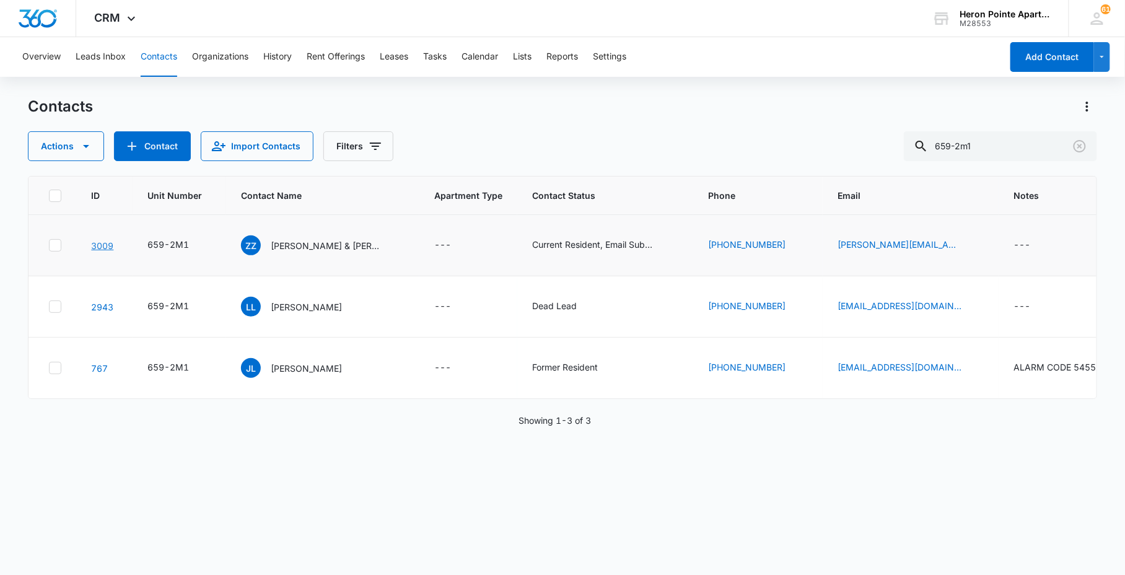
click at [102, 248] on link "3009" at bounding box center [102, 245] width 22 height 11
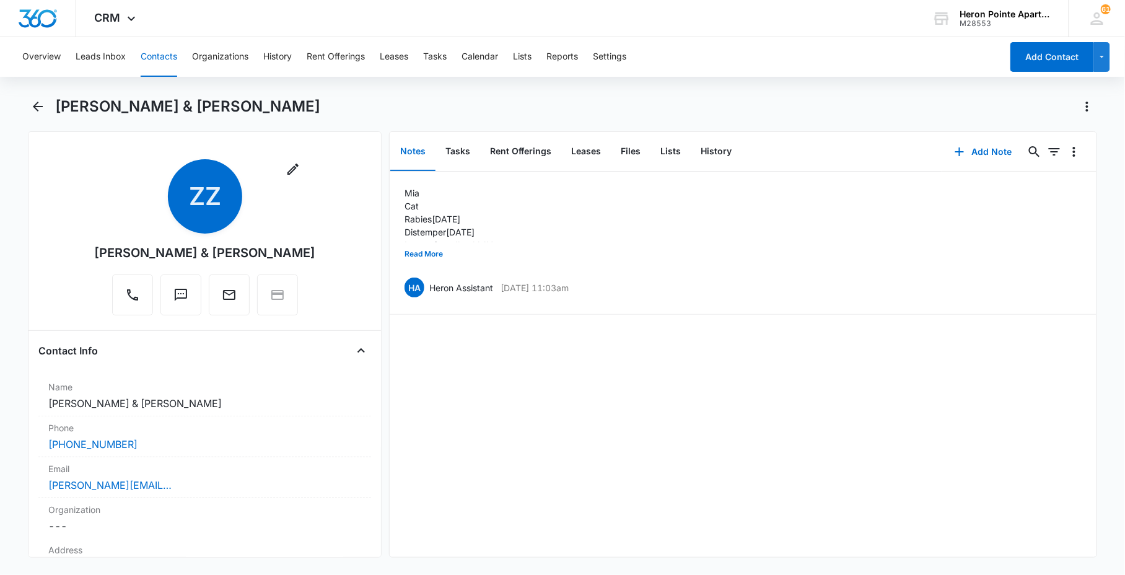
drag, startPoint x: 157, startPoint y: 59, endPoint x: 188, endPoint y: 58, distance: 31.7
click at [157, 59] on button "Contacts" at bounding box center [159, 57] width 37 height 40
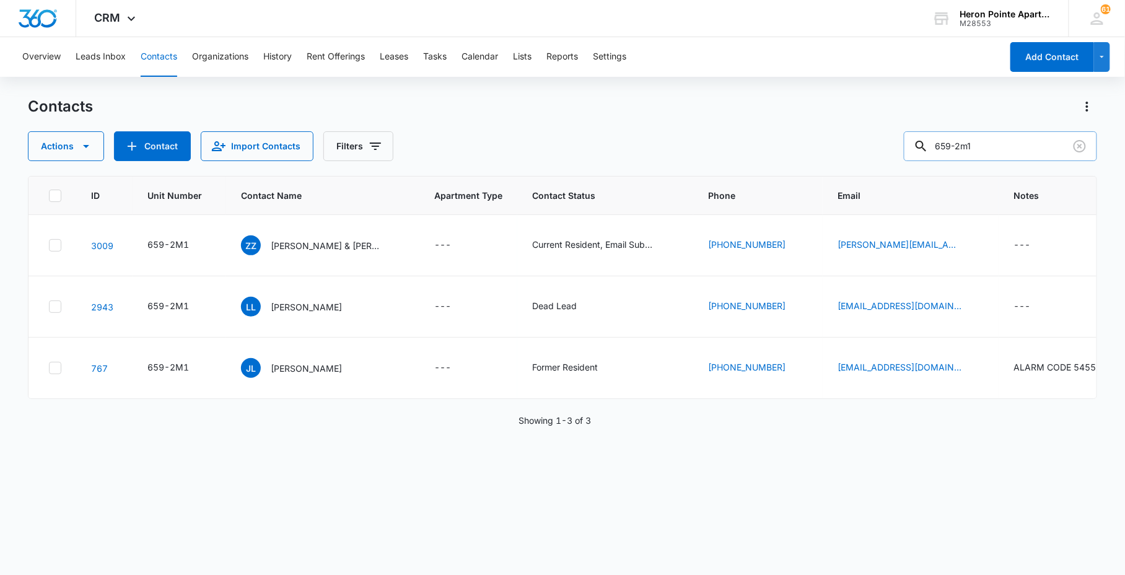
click at [1018, 142] on input "659-2m1" at bounding box center [1000, 146] width 193 height 30
type input "659-2m2"
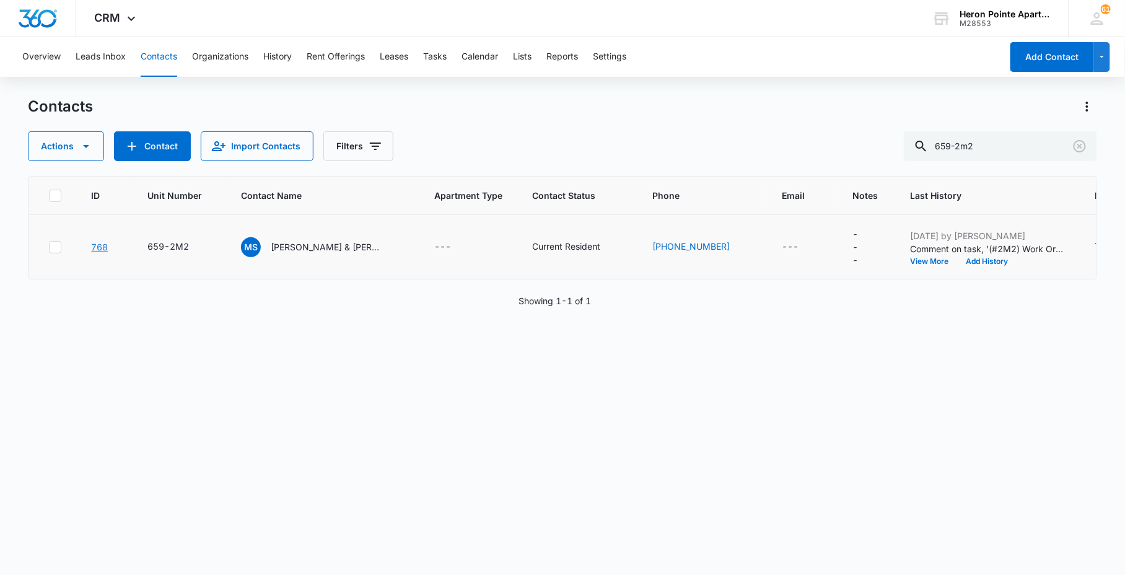
click at [97, 246] on link "768" at bounding box center [99, 247] width 17 height 11
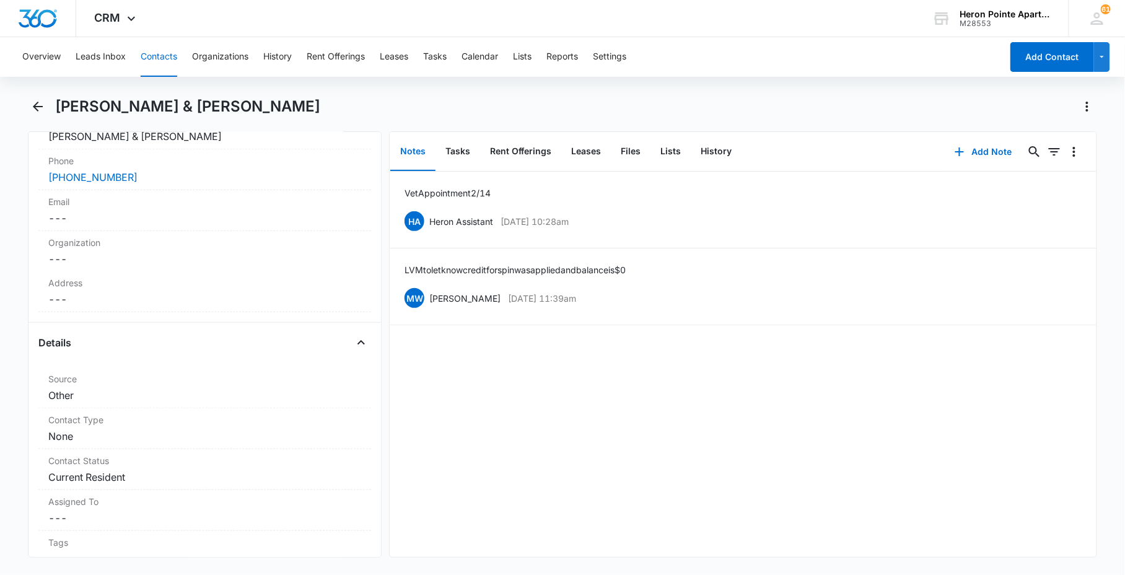
scroll to position [206, 0]
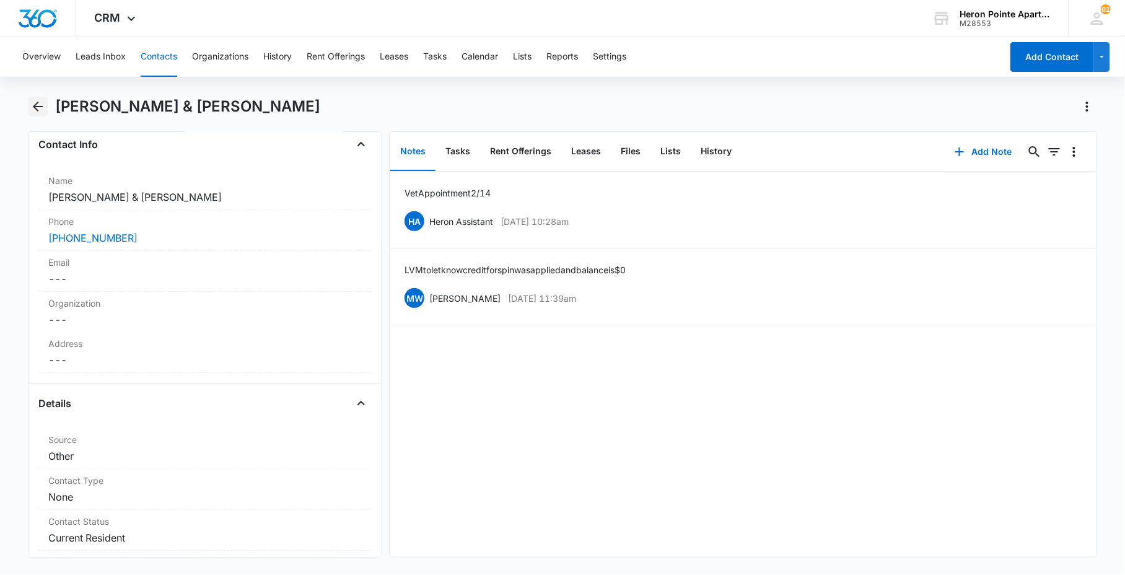
click at [40, 107] on icon "Back" at bounding box center [37, 106] width 15 height 15
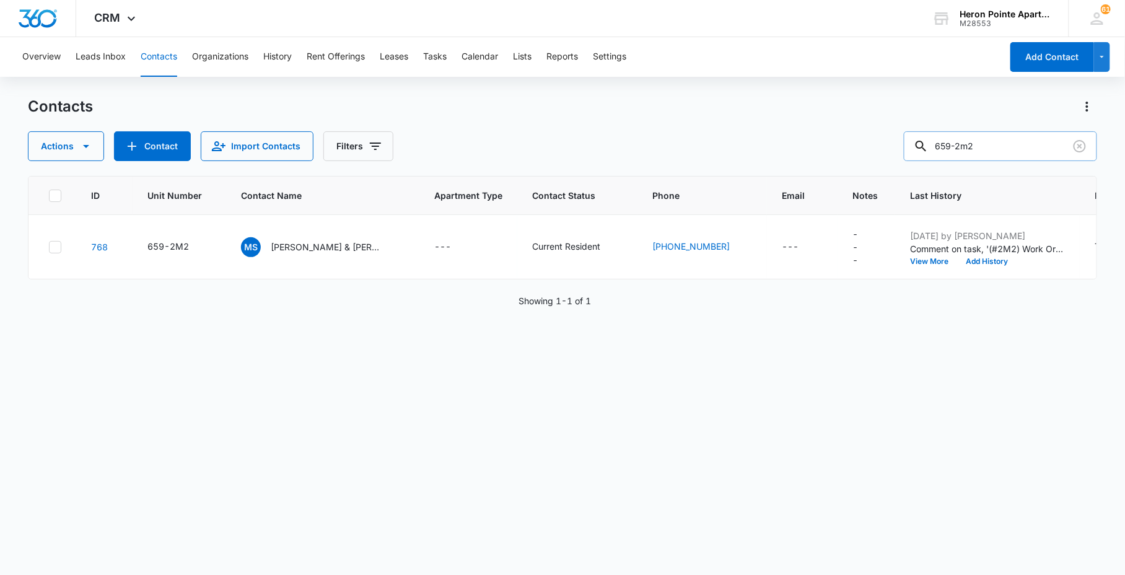
click at [1017, 146] on input "659-2m2" at bounding box center [1000, 146] width 193 height 30
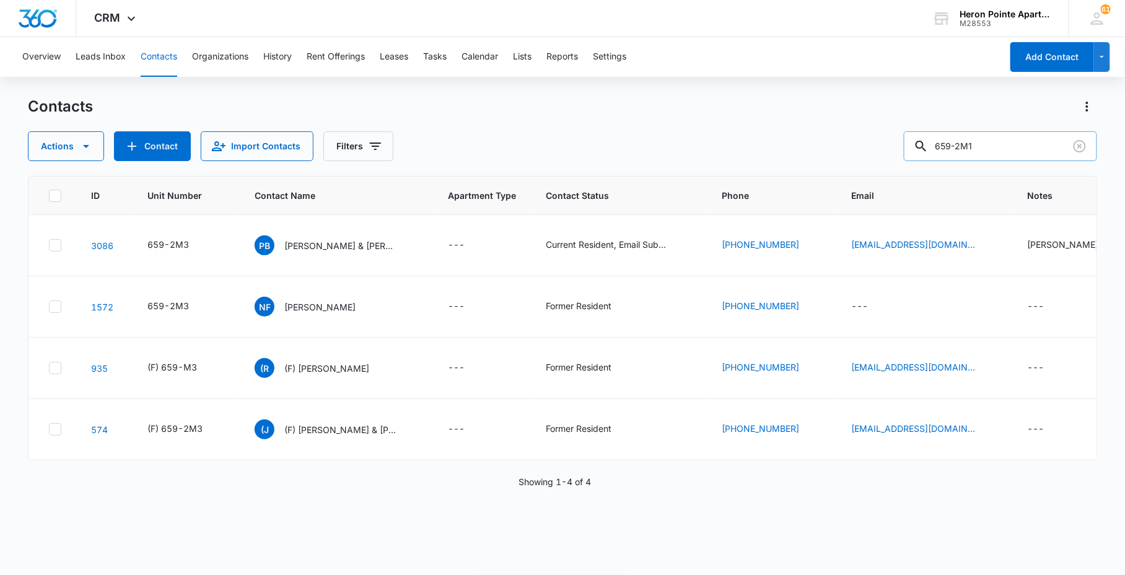
type input "659-2M1"
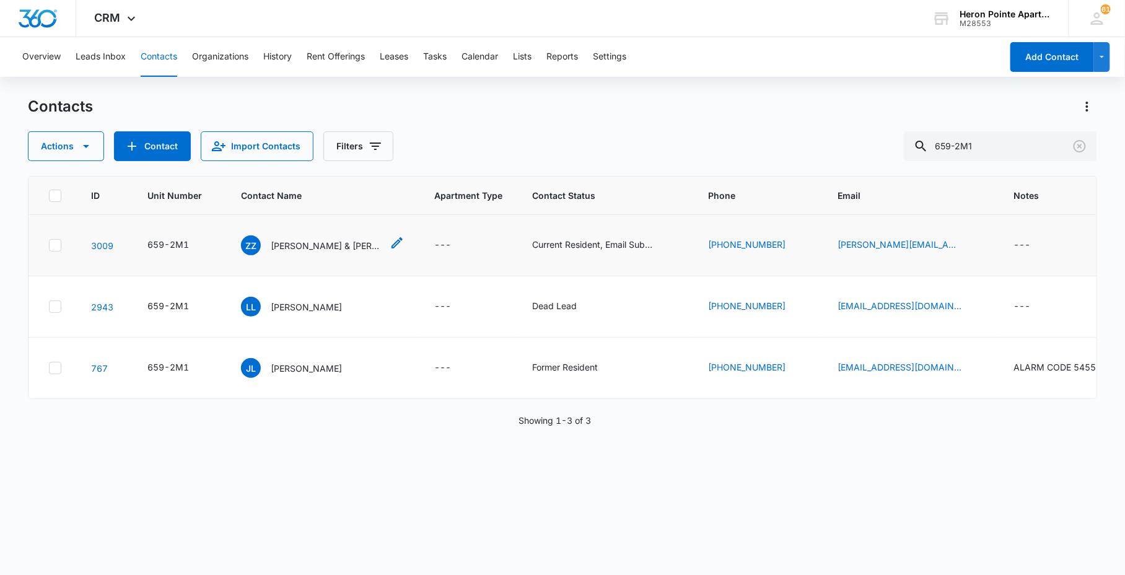
click at [398, 245] on icon "Contact Name - Zachary Zent & McKenzie Chatman - Select to Edit Field" at bounding box center [397, 242] width 15 height 15
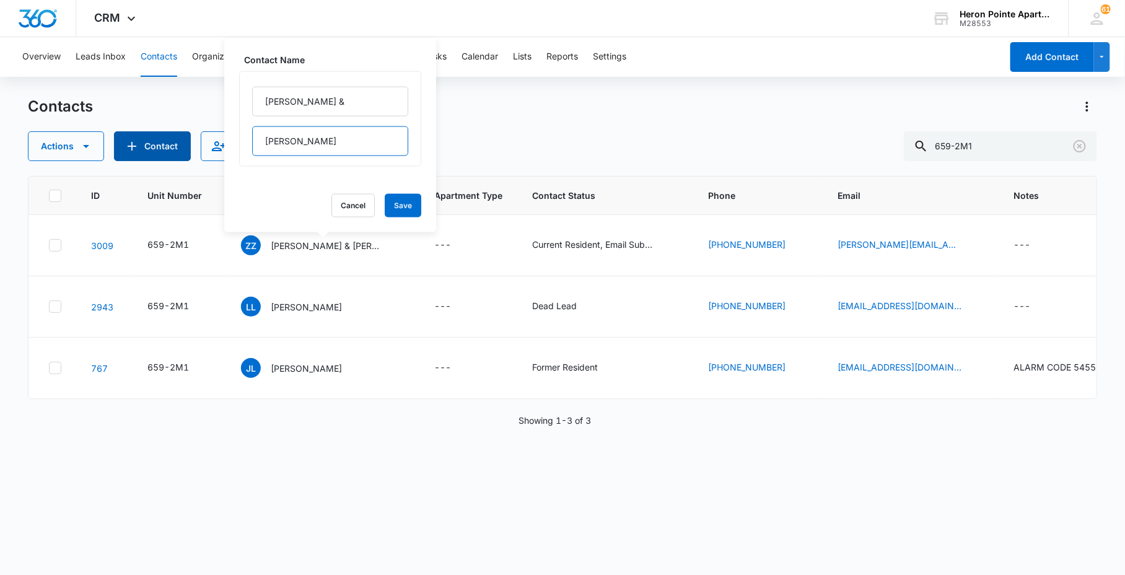
drag, startPoint x: 391, startPoint y: 144, endPoint x: 116, endPoint y: 146, distance: 275.1
click at [116, 146] on div "Contacts Actions Contact Import Contacts Filters 659-2M1 ID Unit Number Contact…" at bounding box center [562, 335] width 1069 height 477
type input "M"
click at [385, 194] on button "Save" at bounding box center [403, 206] width 37 height 24
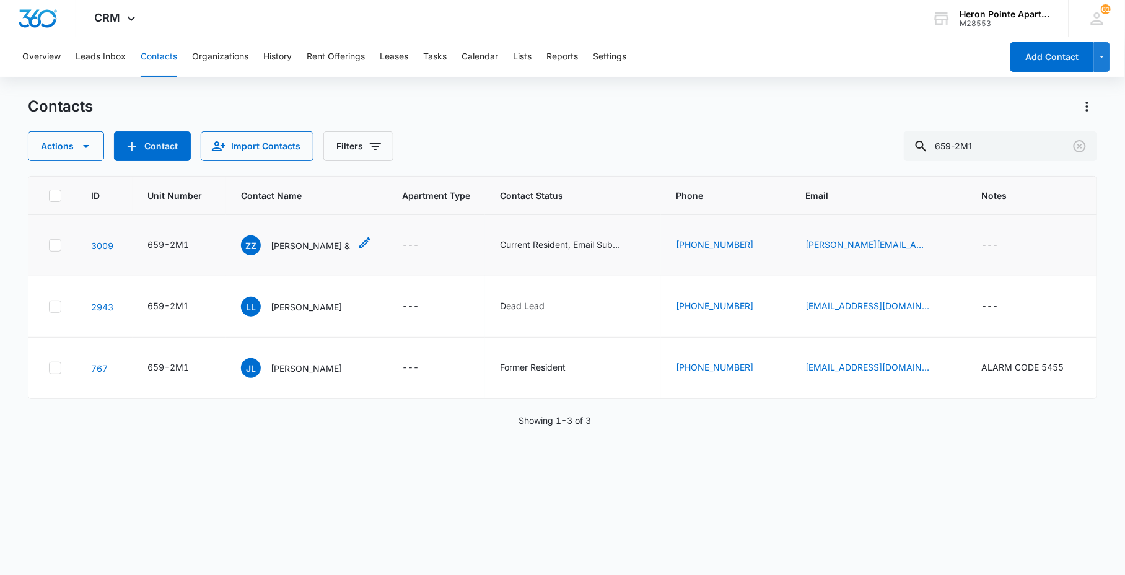
click at [359, 242] on icon "Contact Name - Zachary Zent & - Select to Edit Field" at bounding box center [364, 242] width 11 height 11
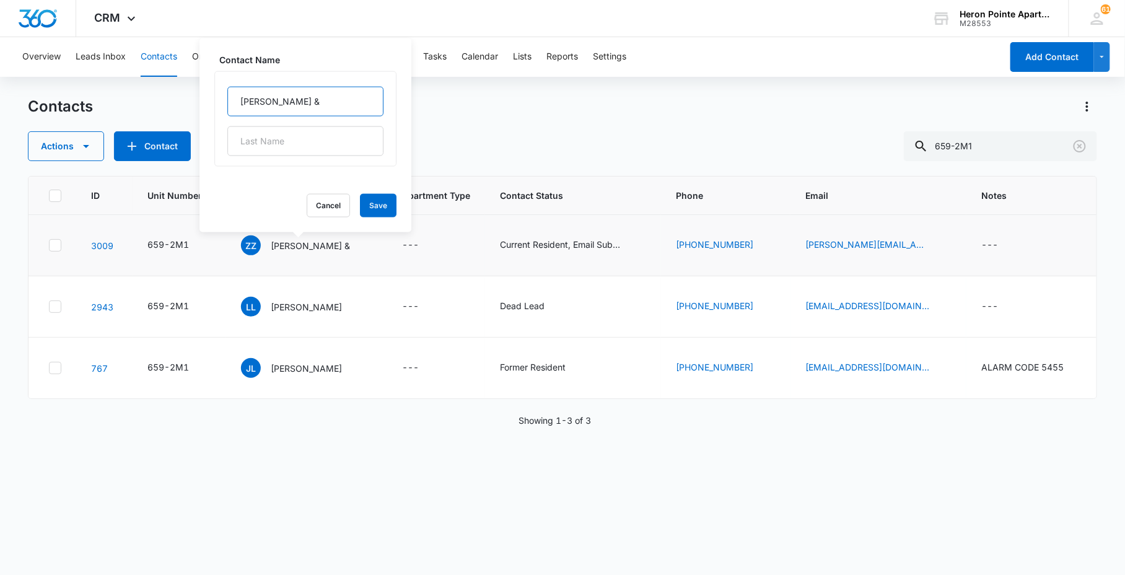
drag, startPoint x: 311, startPoint y: 104, endPoint x: 305, endPoint y: 102, distance: 6.7
click at [311, 103] on input "[PERSON_NAME] &" at bounding box center [305, 102] width 156 height 30
type input "[PERSON_NAME]"
click at [360, 201] on button "Save" at bounding box center [378, 206] width 37 height 24
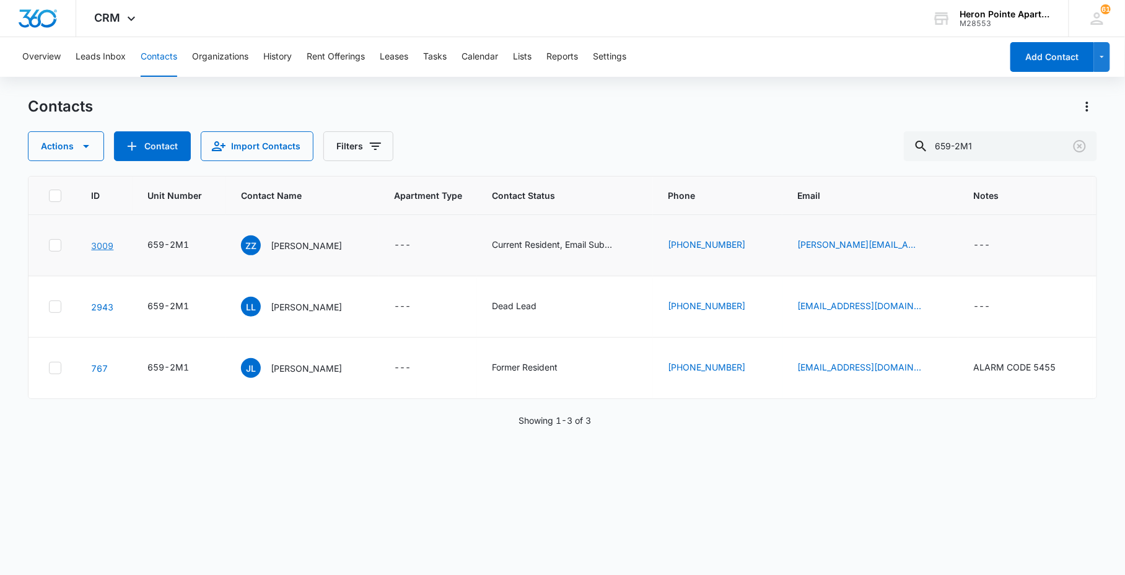
click at [103, 242] on link "3009" at bounding box center [102, 245] width 22 height 11
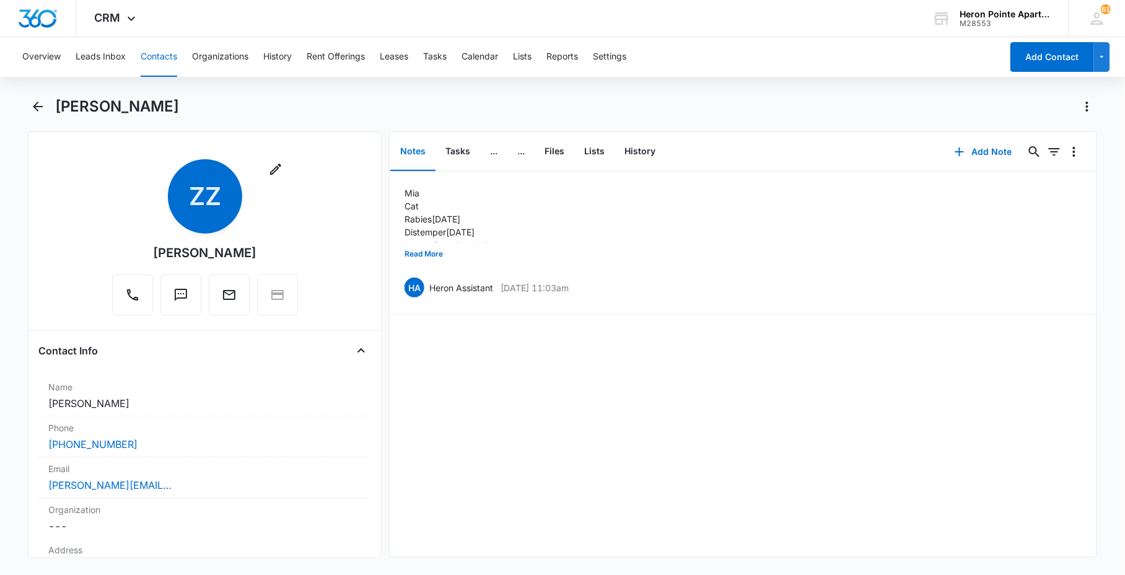
click at [171, 59] on button "Contacts" at bounding box center [159, 57] width 37 height 40
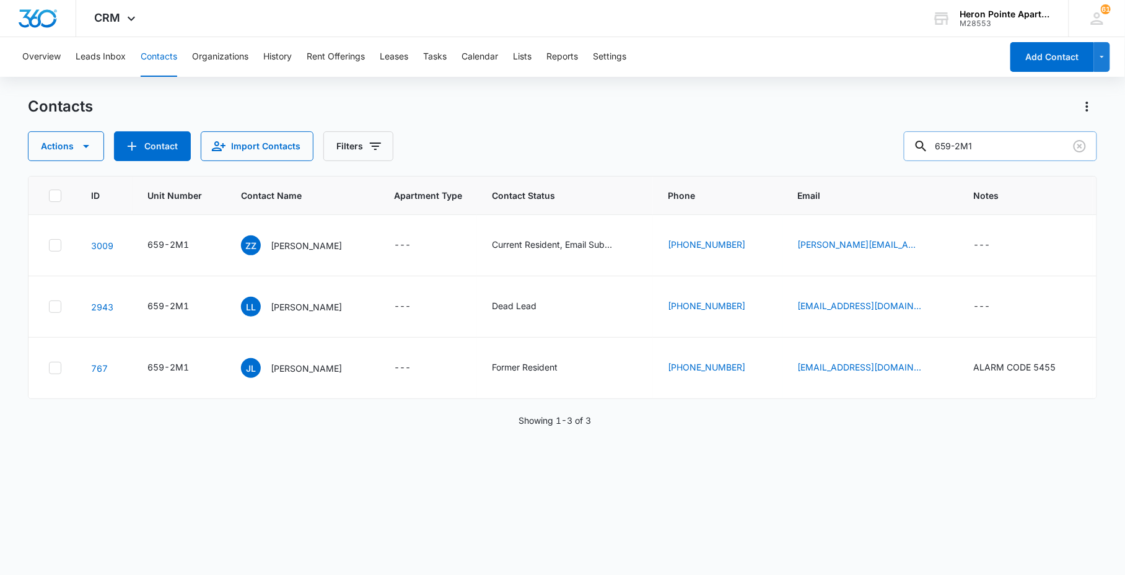
click at [1013, 146] on input "659-2M1" at bounding box center [1000, 146] width 193 height 30
type input "659-2M3"
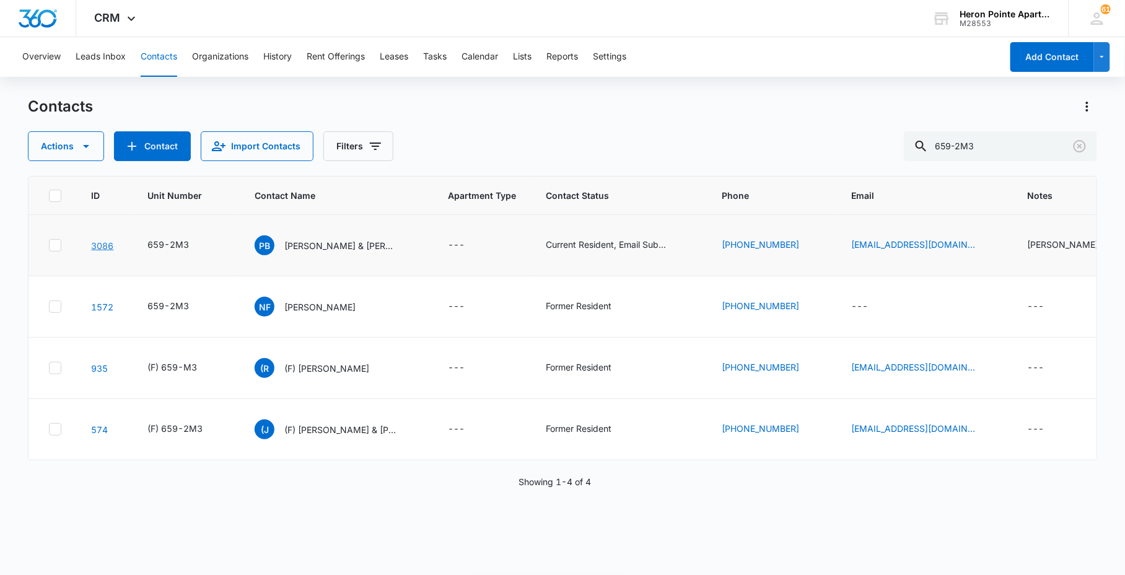
click at [100, 248] on link "3086" at bounding box center [102, 245] width 22 height 11
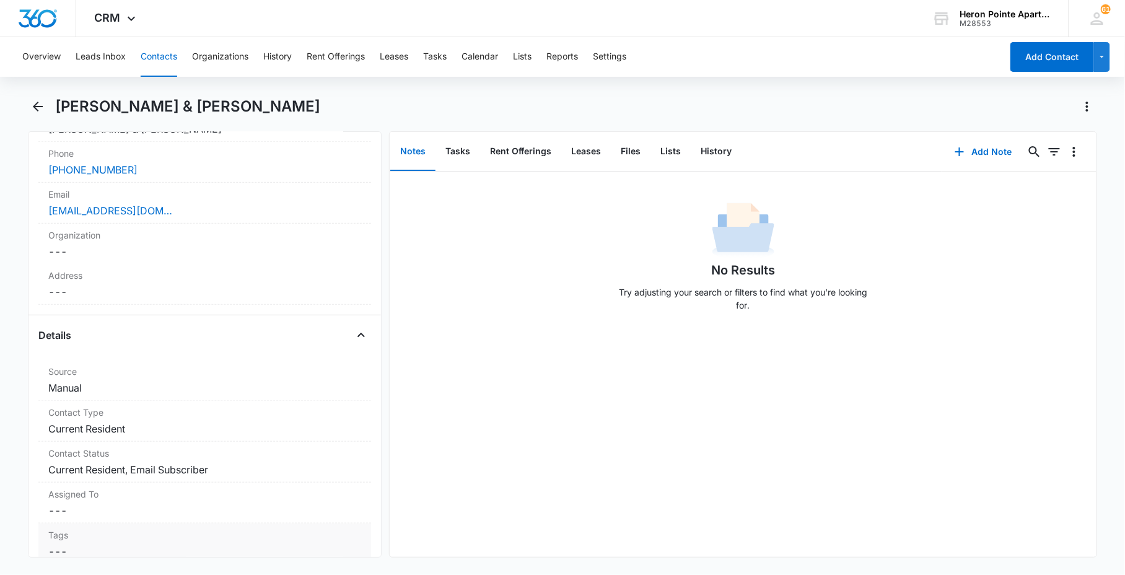
scroll to position [69, 0]
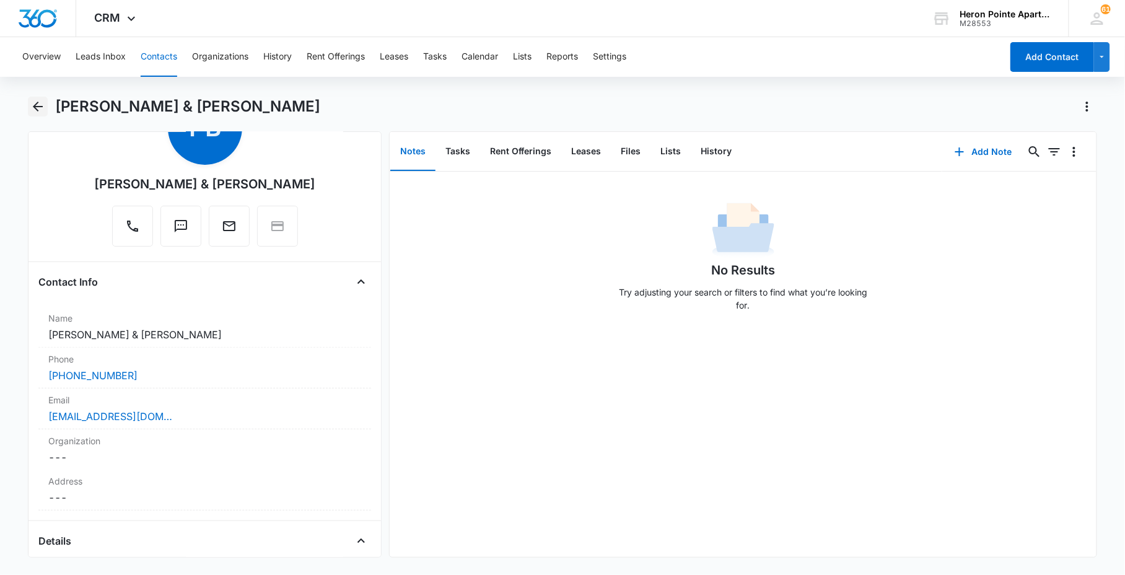
click at [40, 105] on icon "Back" at bounding box center [37, 106] width 15 height 15
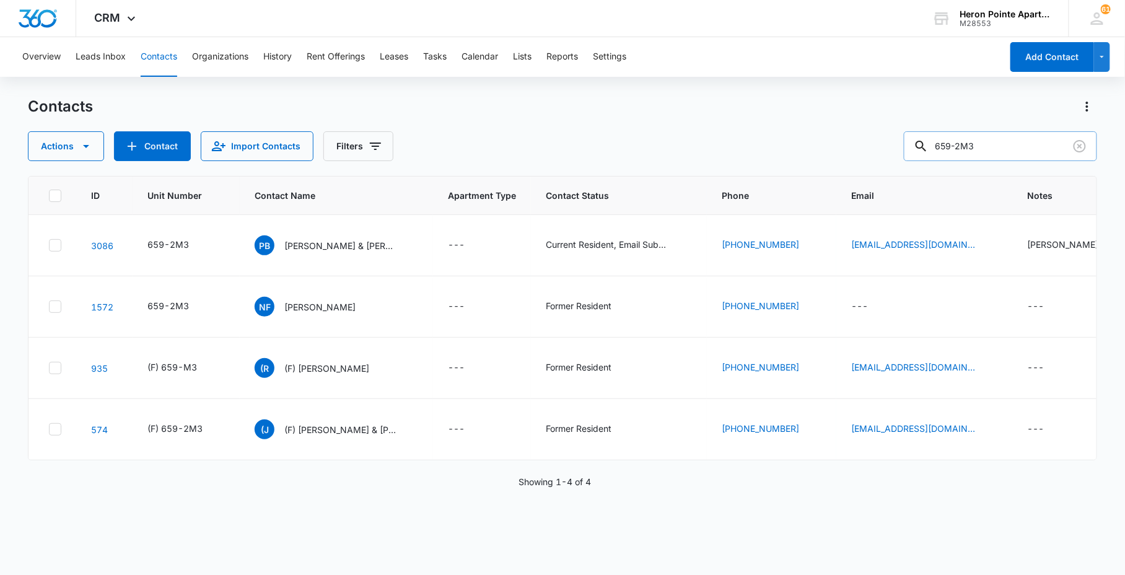
click at [1033, 139] on input "659-2M3" at bounding box center [1000, 146] width 193 height 30
type input "659-2M4"
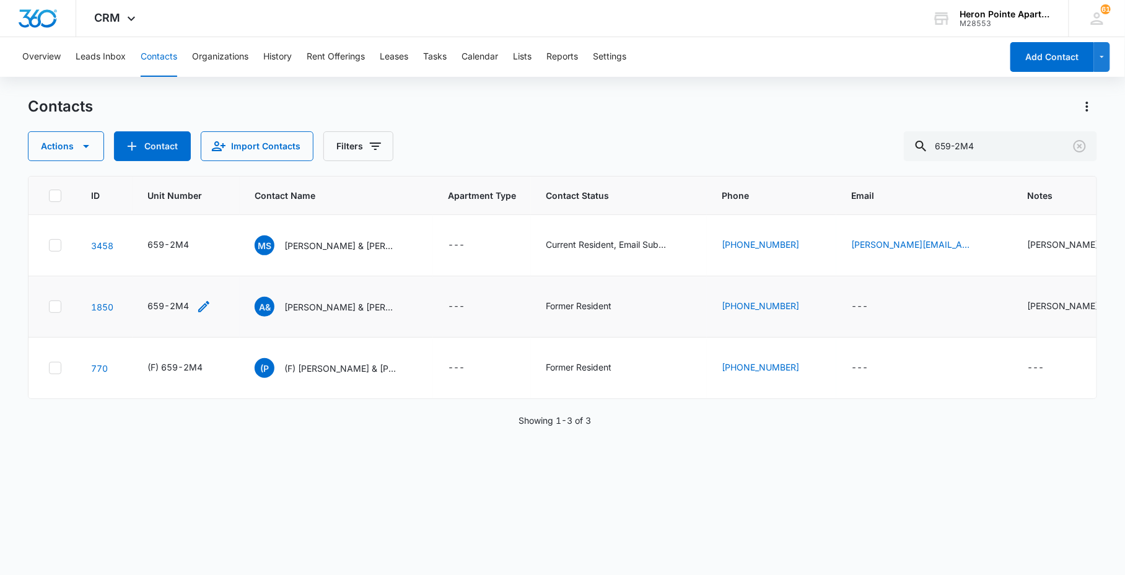
click at [208, 302] on icon "Unit Number - 659-2M4 - Select to Edit Field" at bounding box center [203, 306] width 11 height 11
click at [121, 218] on input "659-2M4" at bounding box center [187, 227] width 156 height 30
type input "(F) 659-2M4"
click at [229, 261] on button "Save" at bounding box center [247, 266] width 37 height 24
click at [98, 244] on link "3458" at bounding box center [102, 245] width 22 height 11
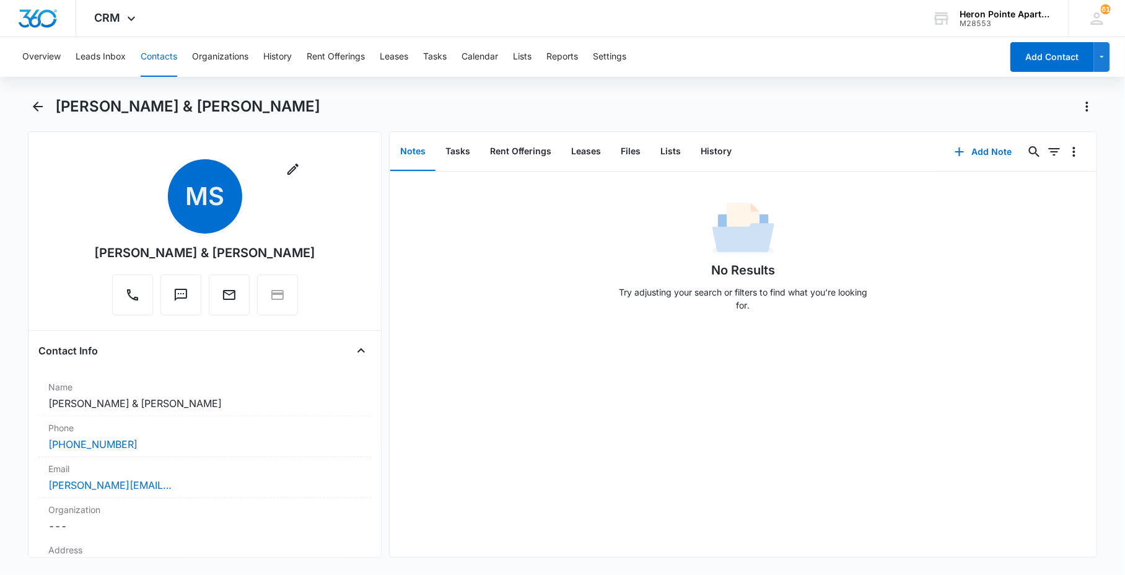
click at [155, 56] on button "Contacts" at bounding box center [159, 57] width 37 height 40
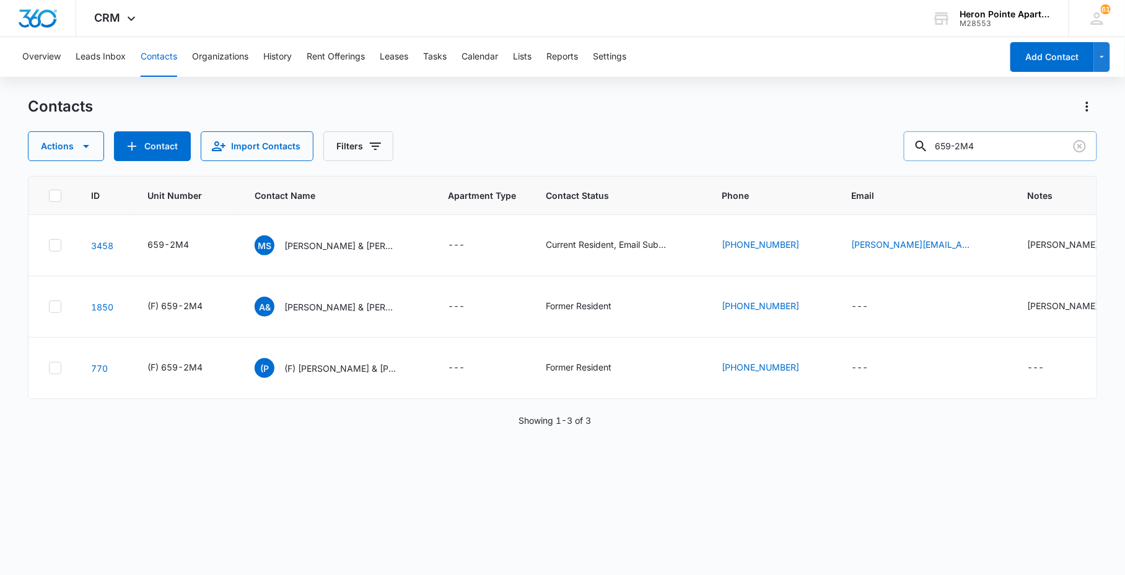
click at [1012, 147] on input "659-2M4" at bounding box center [1000, 146] width 193 height 30
type input "659-2M5"
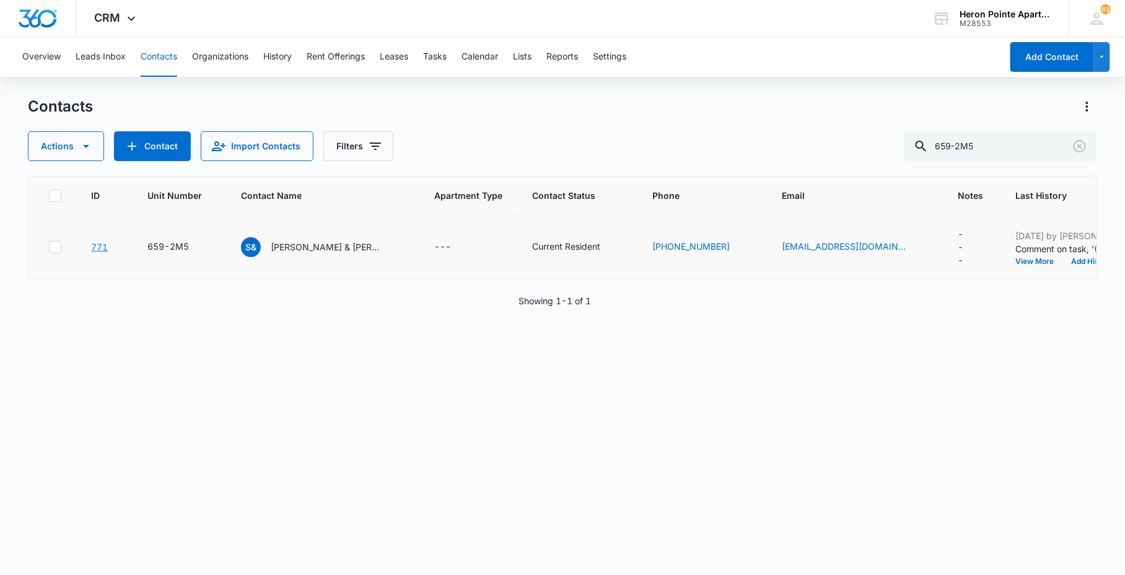
click at [102, 242] on link "771" at bounding box center [99, 247] width 17 height 11
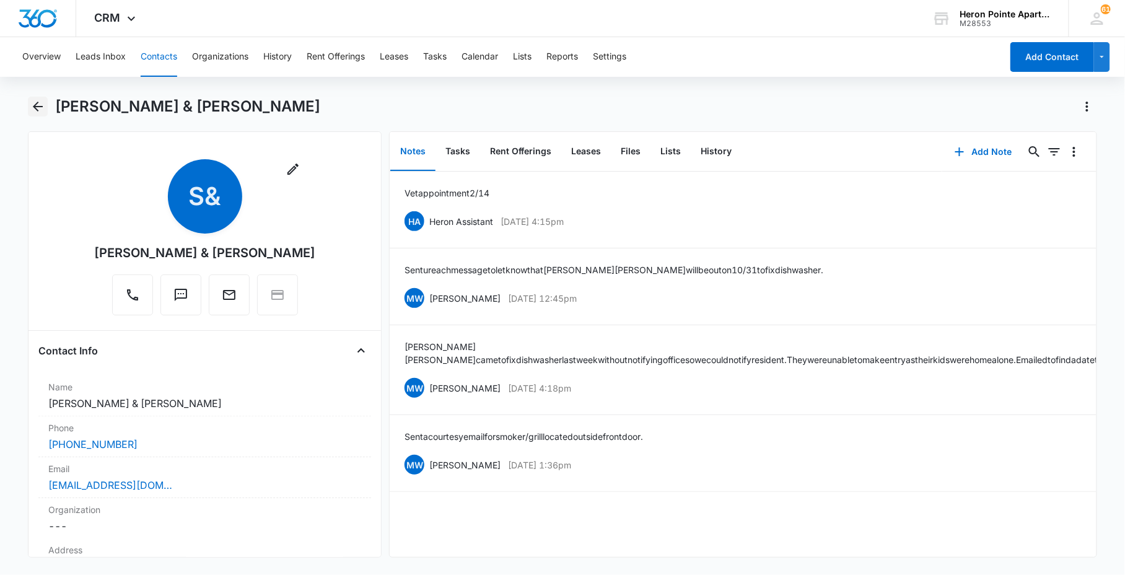
click at [34, 103] on icon "Back" at bounding box center [37, 106] width 15 height 15
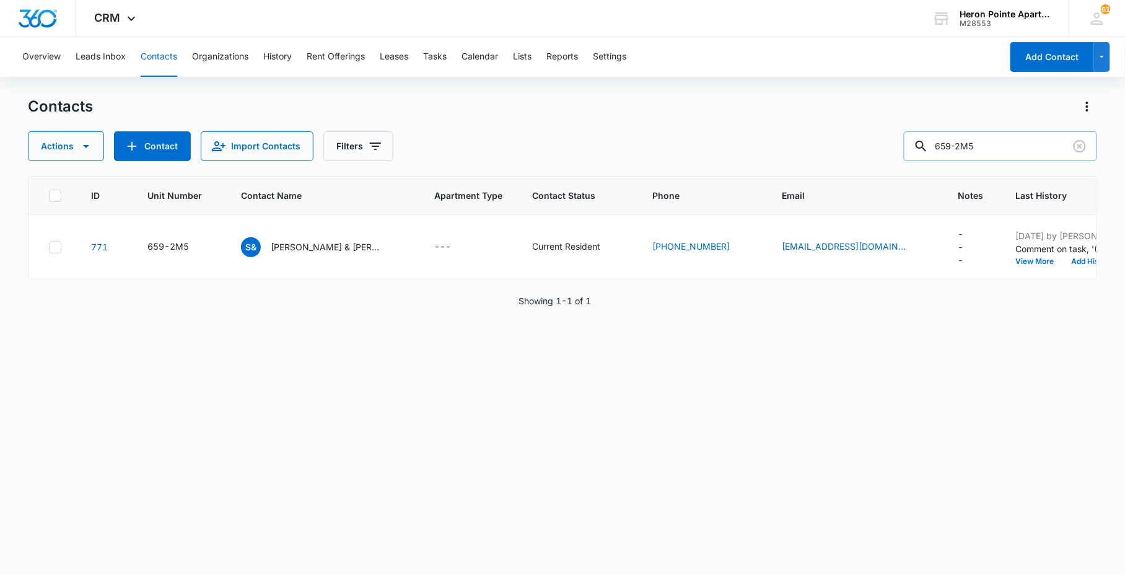
click at [1001, 147] on input "659-2M5" at bounding box center [1000, 146] width 193 height 30
type input "659-2M6"
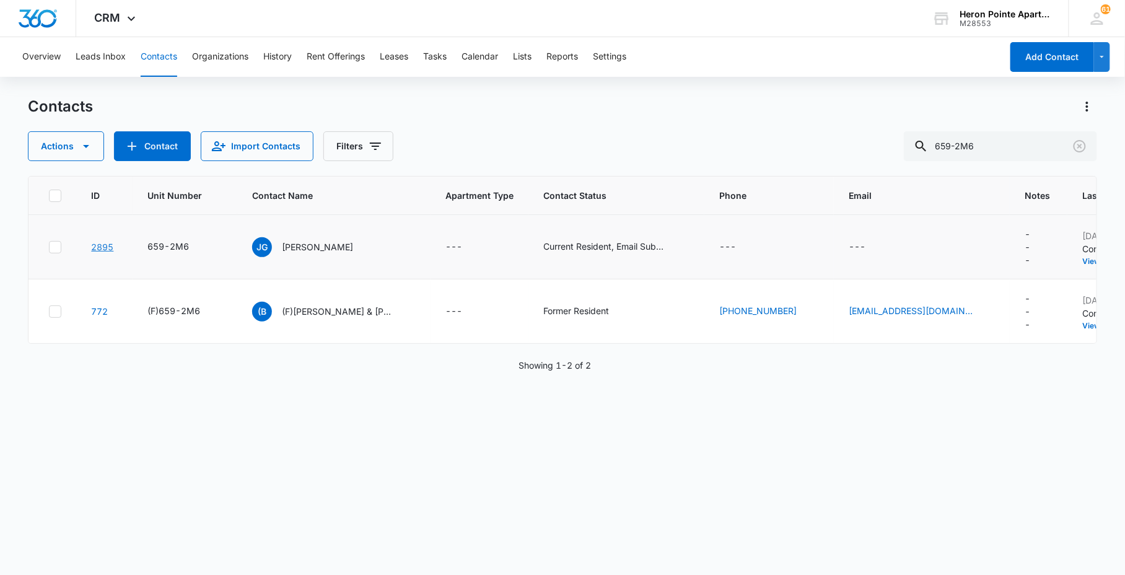
click at [102, 247] on link "2895" at bounding box center [102, 247] width 22 height 11
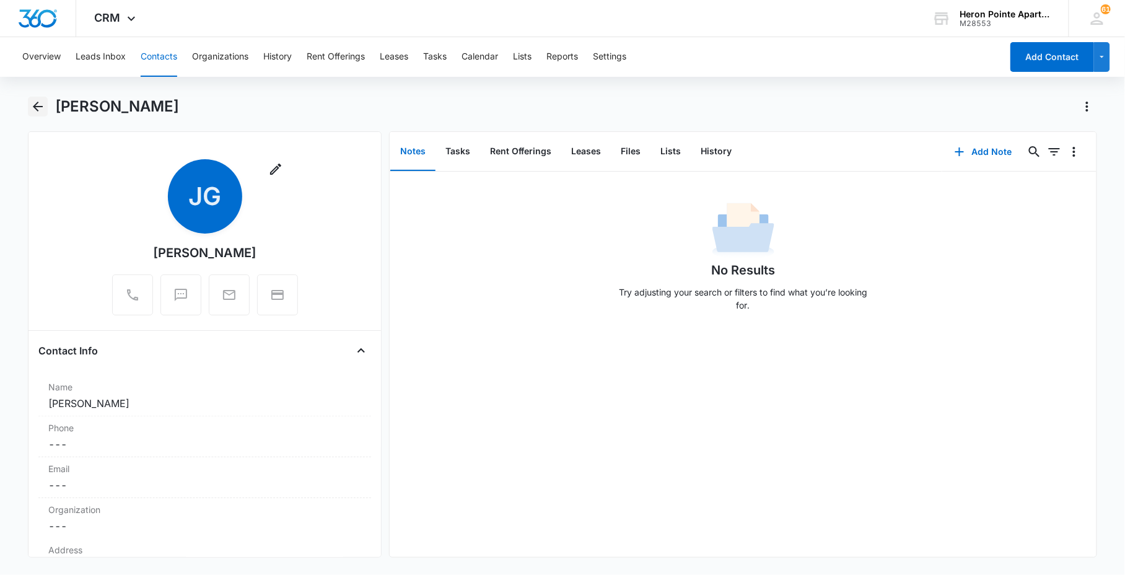
click at [33, 105] on icon "Back" at bounding box center [37, 106] width 15 height 15
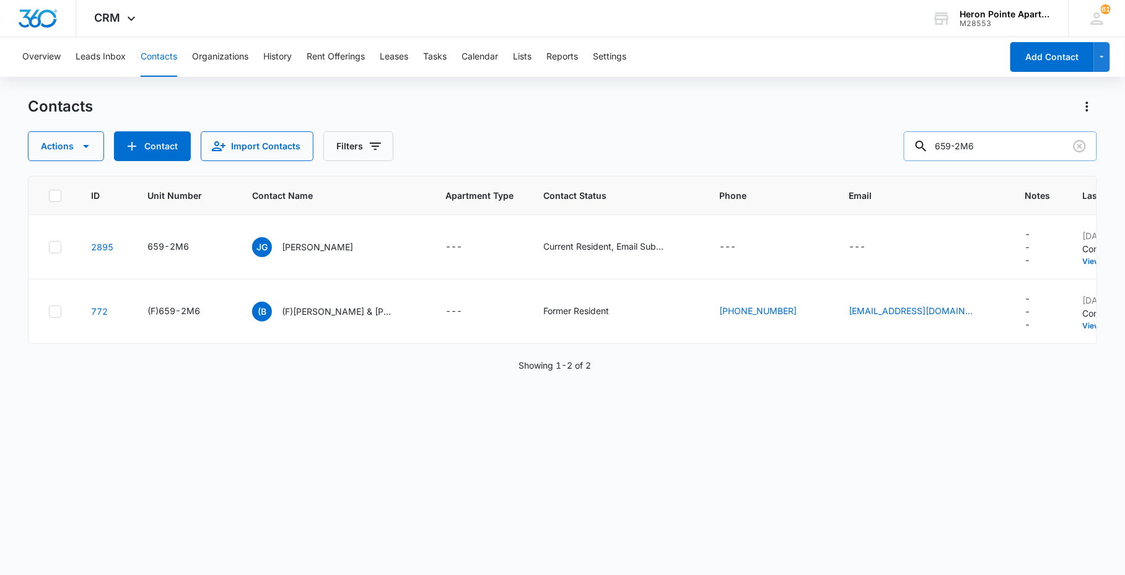
click at [1000, 143] on input "659-2M6" at bounding box center [1000, 146] width 193 height 30
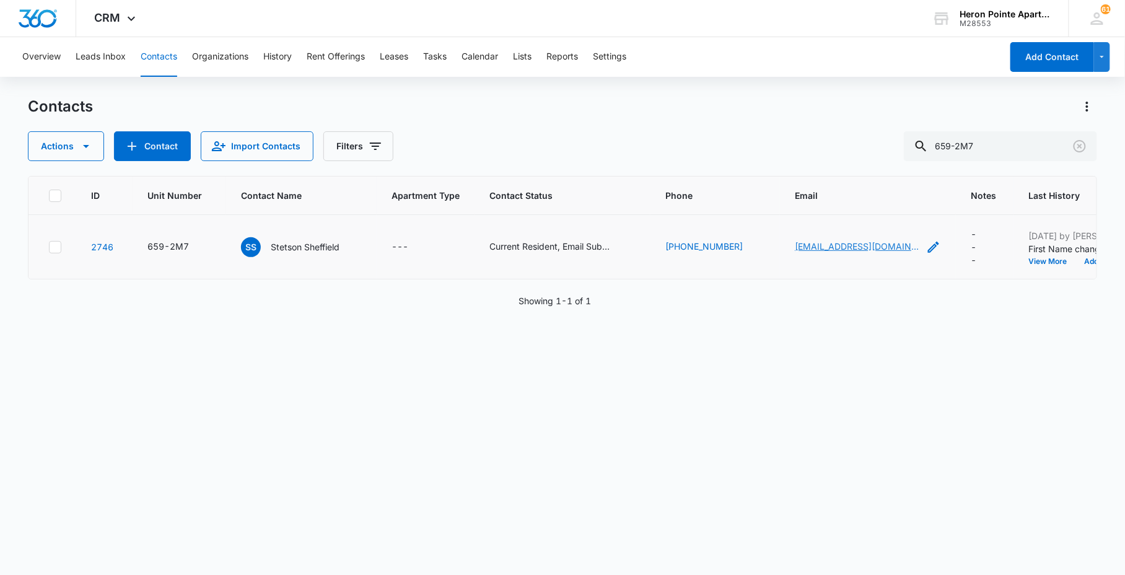
drag, startPoint x: 843, startPoint y: 238, endPoint x: 834, endPoint y: 246, distance: 11.8
click at [999, 138] on input "659-2M7" at bounding box center [1000, 146] width 193 height 30
type input "659-2M8"
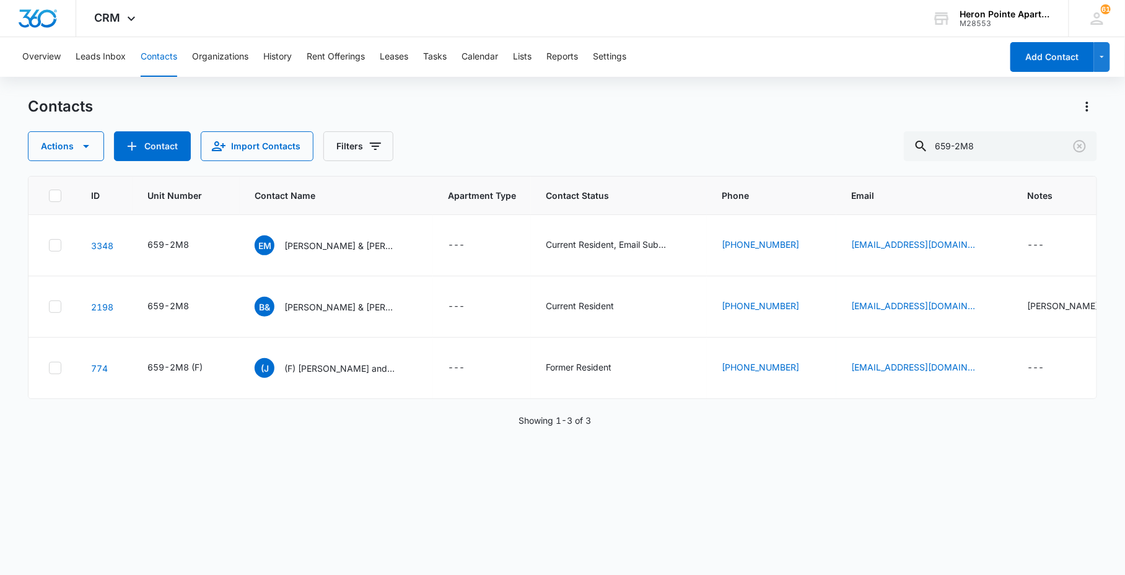
click at [351, 477] on div "ID Unit Number Contact Name Apartment Type Contact Status Phone Email Notes Las…" at bounding box center [562, 367] width 1069 height 383
click at [201, 305] on icon "Unit Number - 659-2M8 - Select to Edit Field" at bounding box center [203, 306] width 15 height 15
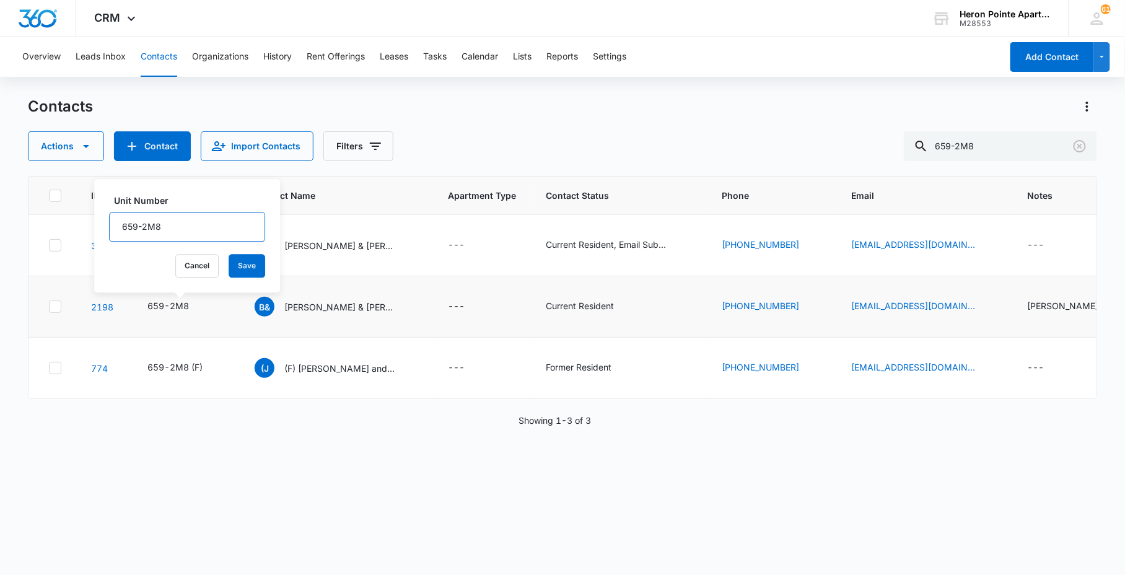
click at [125, 221] on input "659-2M8" at bounding box center [187, 227] width 156 height 30
click at [125, 224] on input "(fF) 659-2M8" at bounding box center [187, 227] width 156 height 30
type input "(F) 659-2M8"
click at [242, 262] on button "Save" at bounding box center [247, 266] width 37 height 24
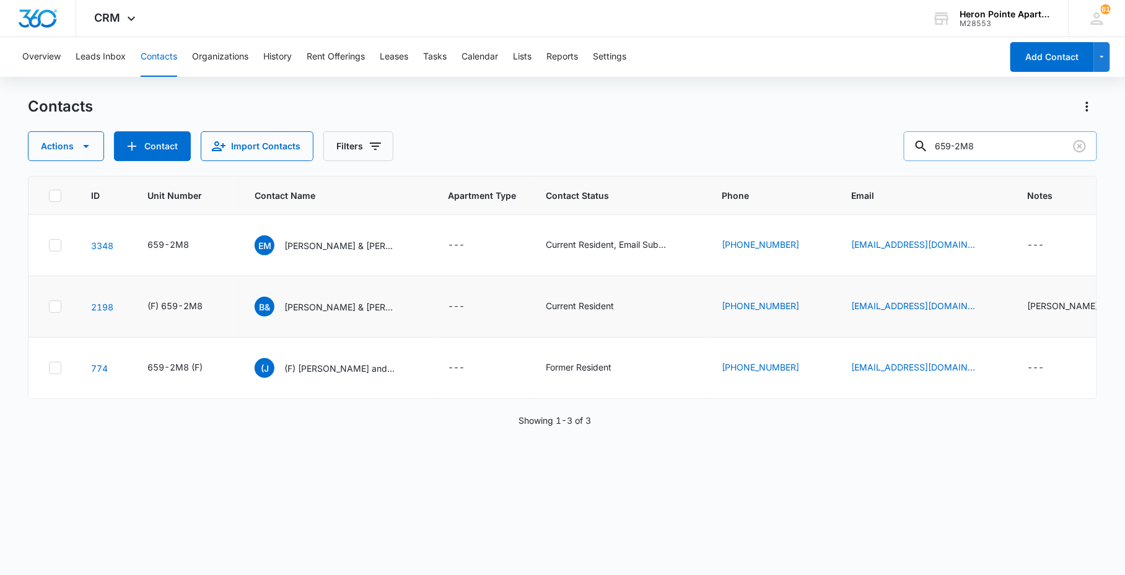
click at [994, 149] on input "659-2M8" at bounding box center [1000, 146] width 193 height 30
type input "659-2M8"
click at [97, 252] on td "3348" at bounding box center [104, 245] width 56 height 61
click at [108, 245] on link "3348" at bounding box center [102, 245] width 22 height 11
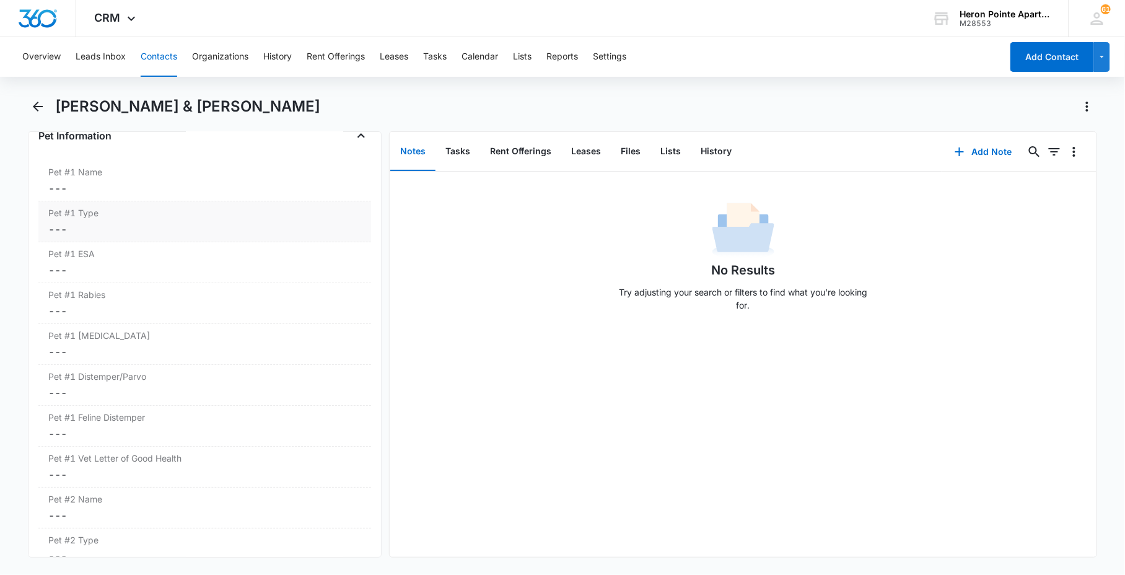
scroll to position [1652, 0]
click at [50, 107] on div "[PERSON_NAME] & [PERSON_NAME]" at bounding box center [562, 114] width 1069 height 35
click at [41, 106] on icon "Back" at bounding box center [38, 107] width 10 height 10
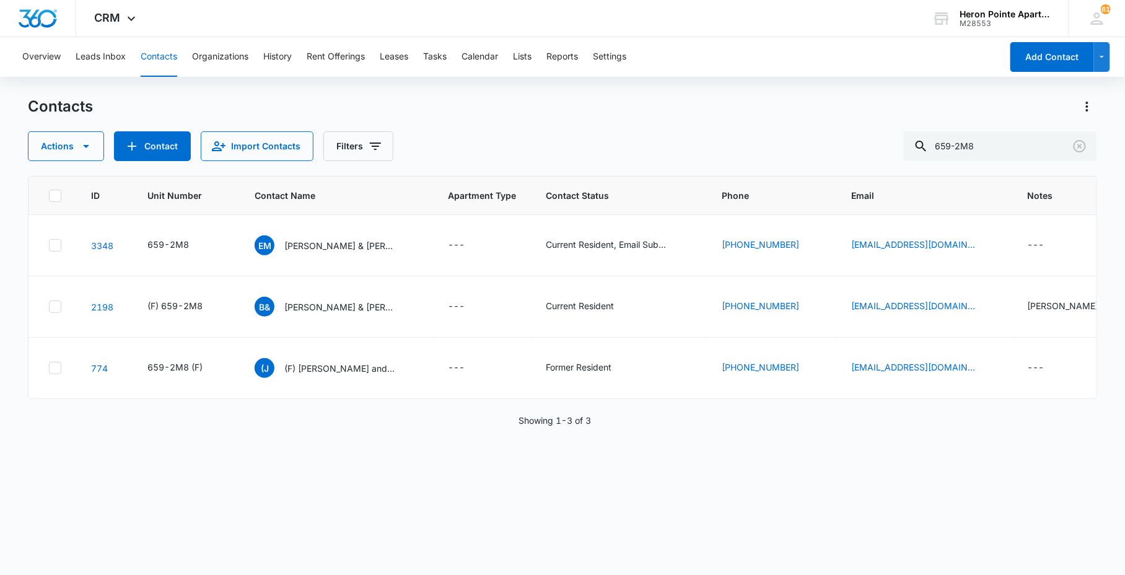
click at [711, 108] on div "Contacts" at bounding box center [562, 107] width 1069 height 20
click at [1019, 150] on input "659-2M8" at bounding box center [1000, 146] width 193 height 30
type input "659-2n1"
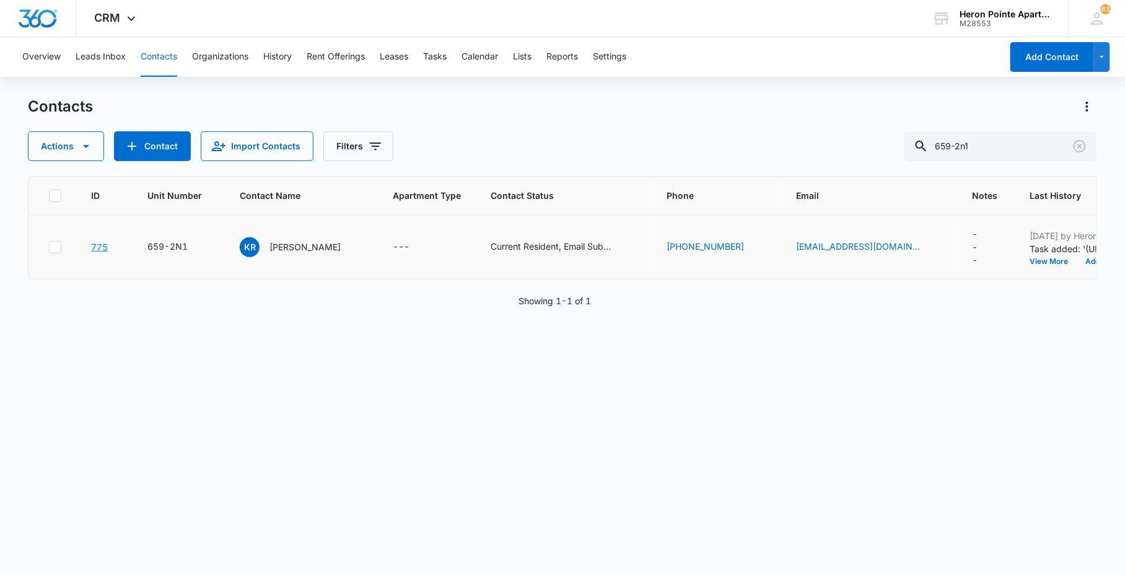
click at [103, 245] on link "775" at bounding box center [99, 247] width 17 height 11
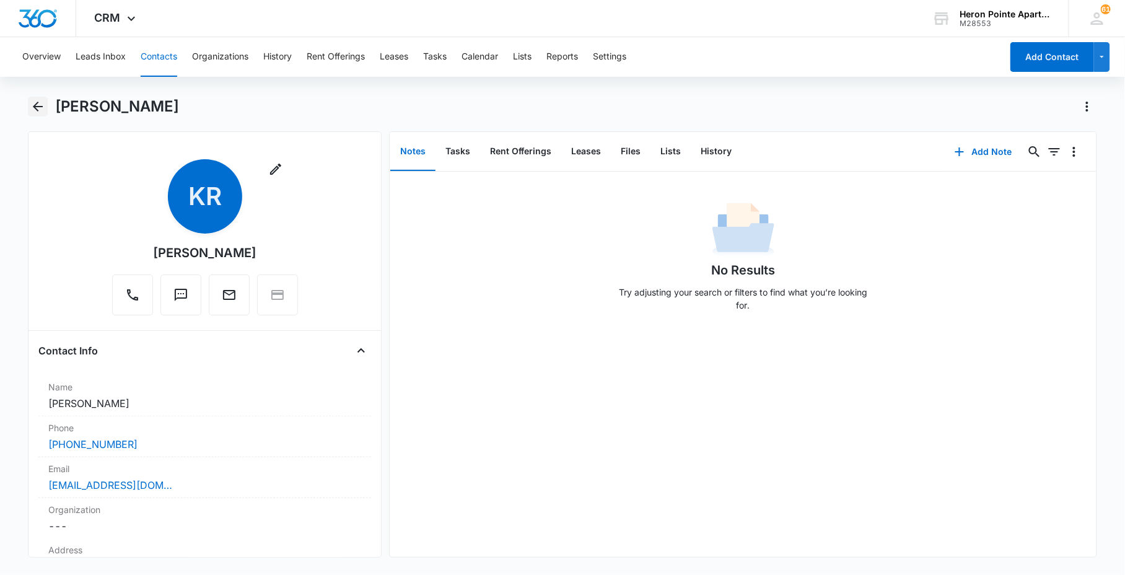
click at [41, 102] on icon "Back" at bounding box center [37, 106] width 15 height 15
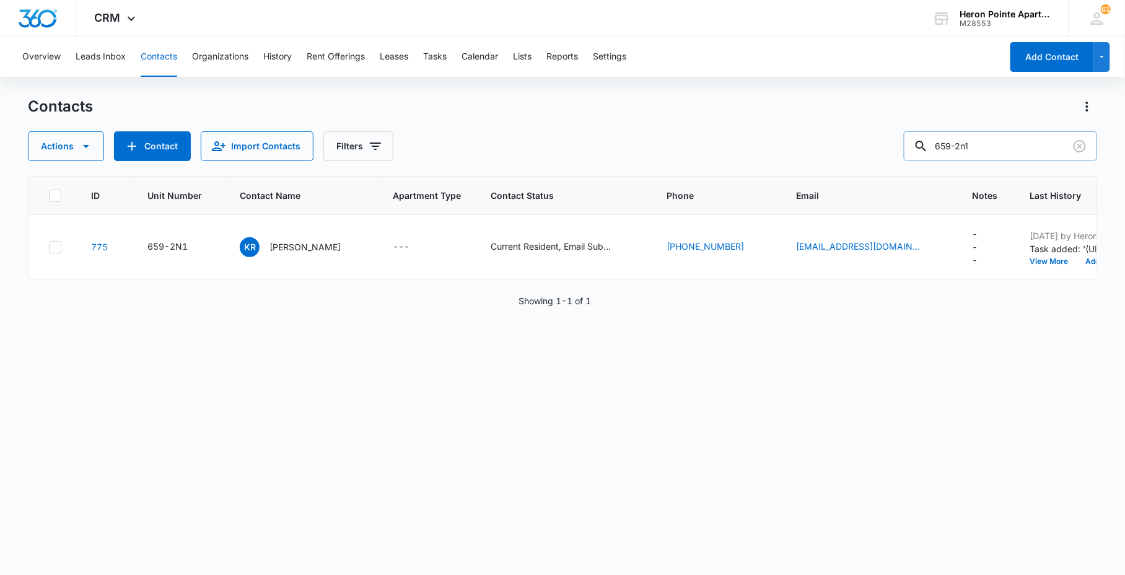
click at [985, 146] on input "659-2n1" at bounding box center [1000, 146] width 193 height 30
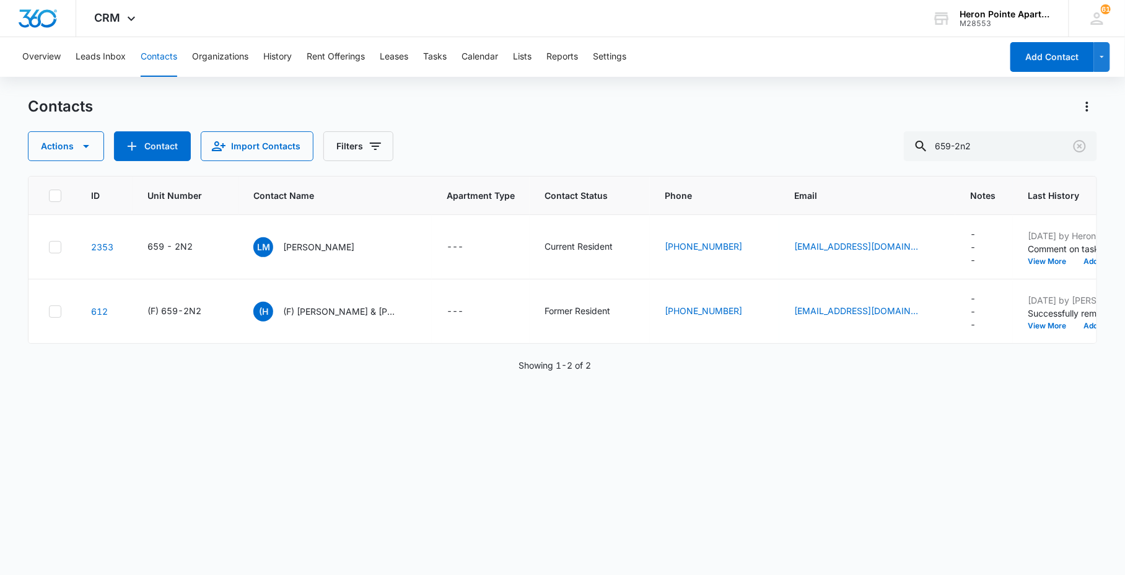
click at [162, 474] on div "ID Unit Number Contact Name Apartment Type Contact Status Phone Email Notes Las…" at bounding box center [562, 367] width 1069 height 383
click at [1007, 146] on input "659-2n2" at bounding box center [1000, 146] width 193 height 30
type input "659-F3"
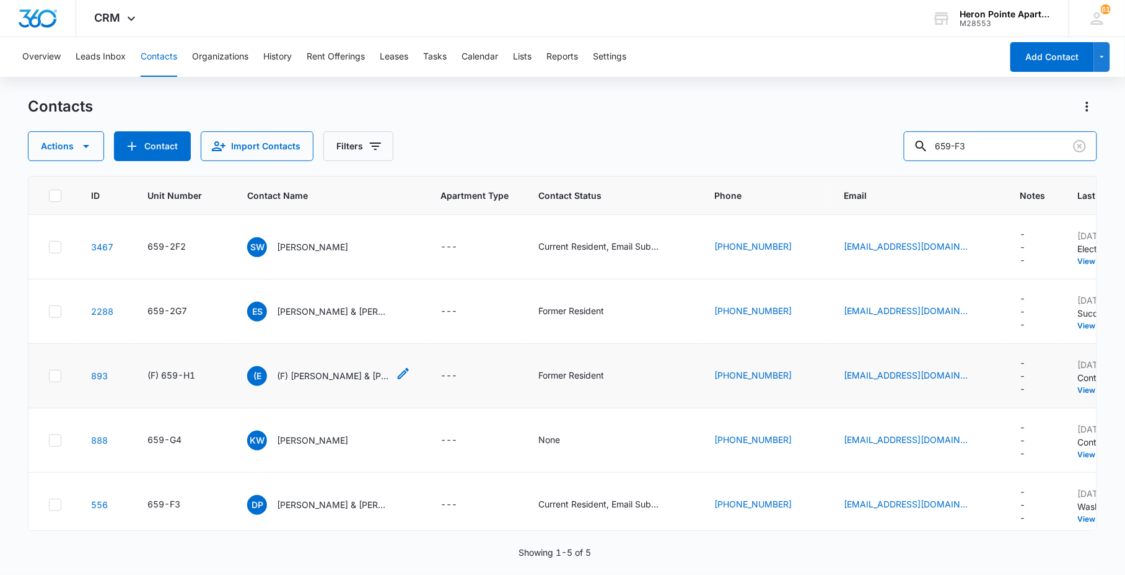
scroll to position [15, 0]
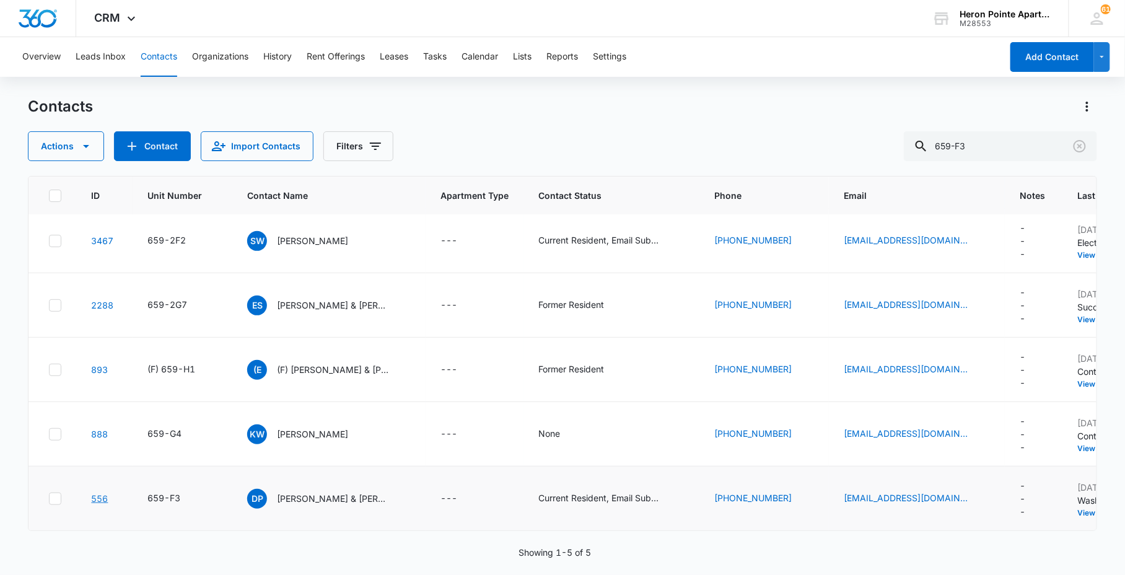
click at [97, 493] on link "556" at bounding box center [99, 498] width 17 height 11
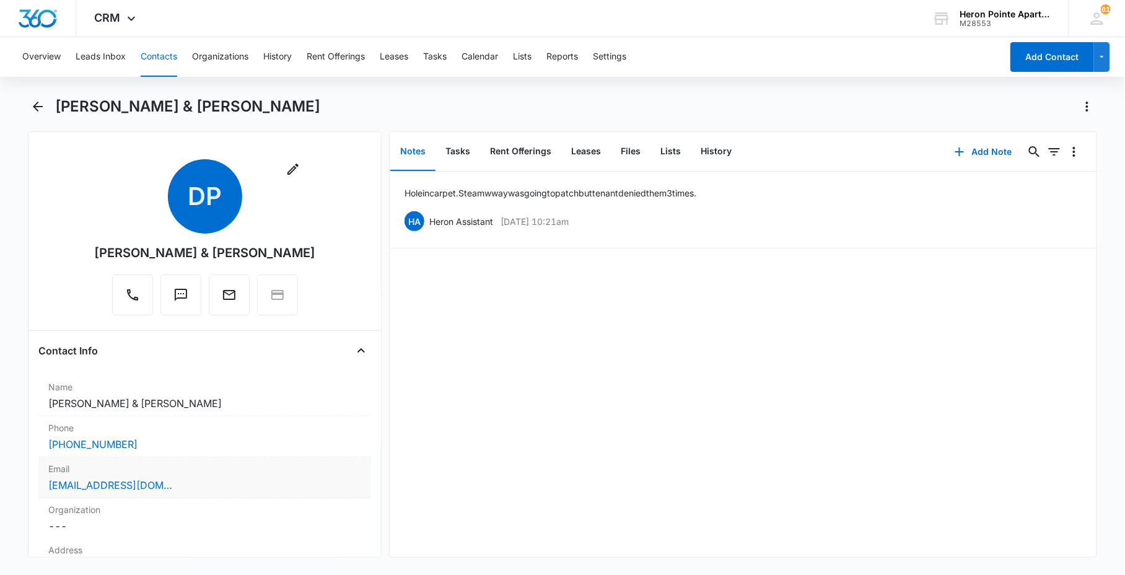
click at [242, 486] on div "[EMAIL_ADDRESS][DOMAIN_NAME]" at bounding box center [204, 485] width 313 height 15
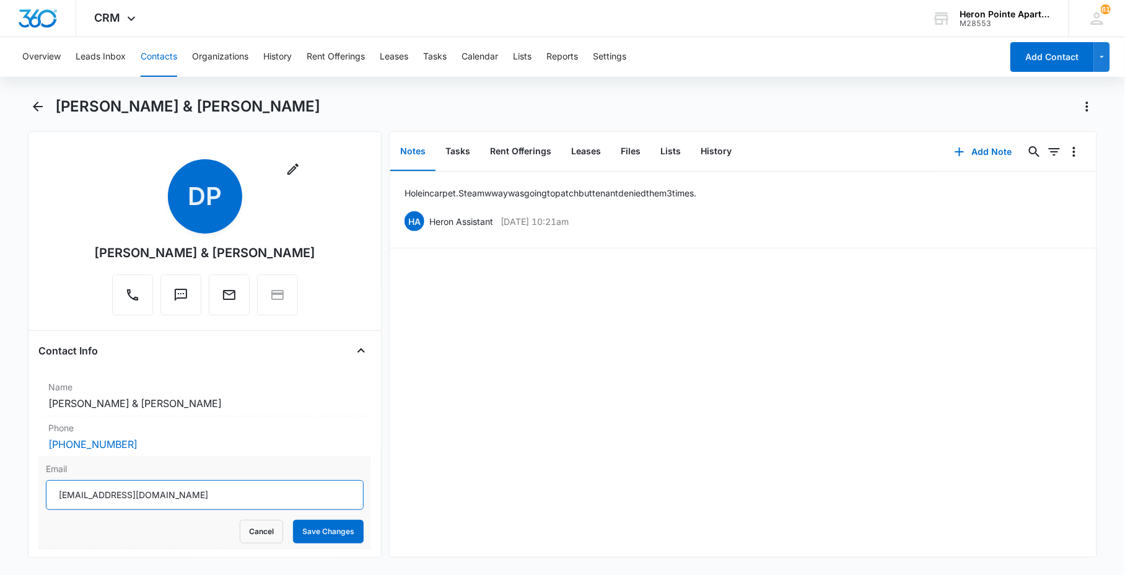
click at [125, 494] on input "[EMAIL_ADDRESS][DOMAIN_NAME]" at bounding box center [205, 495] width 318 height 30
type input "[EMAIL_ADDRESS][DOMAIN_NAME]"
click at [317, 533] on button "Save Changes" at bounding box center [328, 532] width 71 height 24
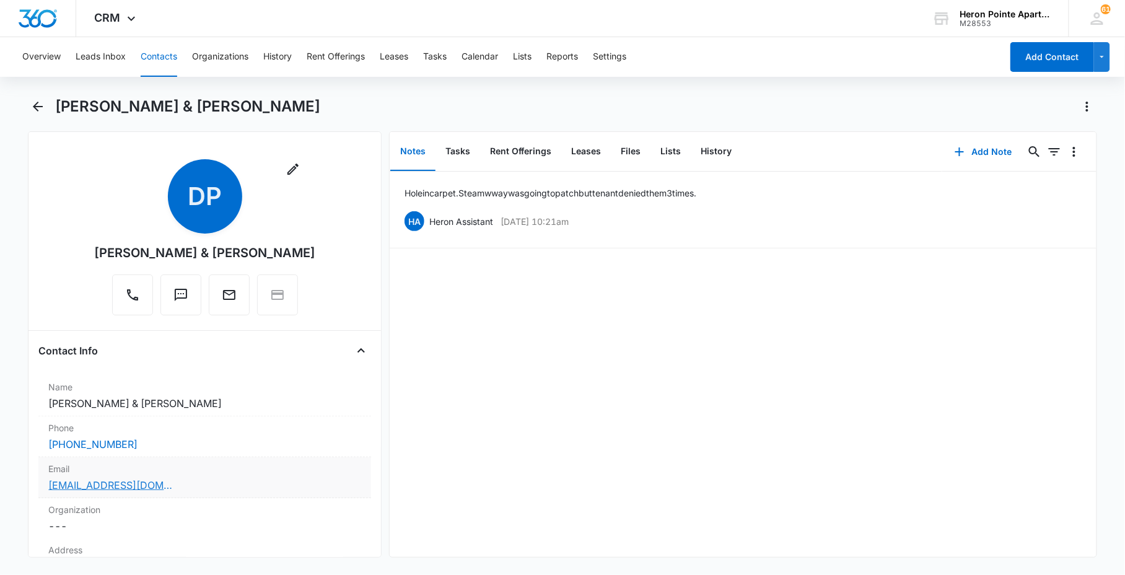
drag, startPoint x: 180, startPoint y: 491, endPoint x: 139, endPoint y: 488, distance: 41.0
click at [152, 63] on button "Contacts" at bounding box center [159, 57] width 37 height 40
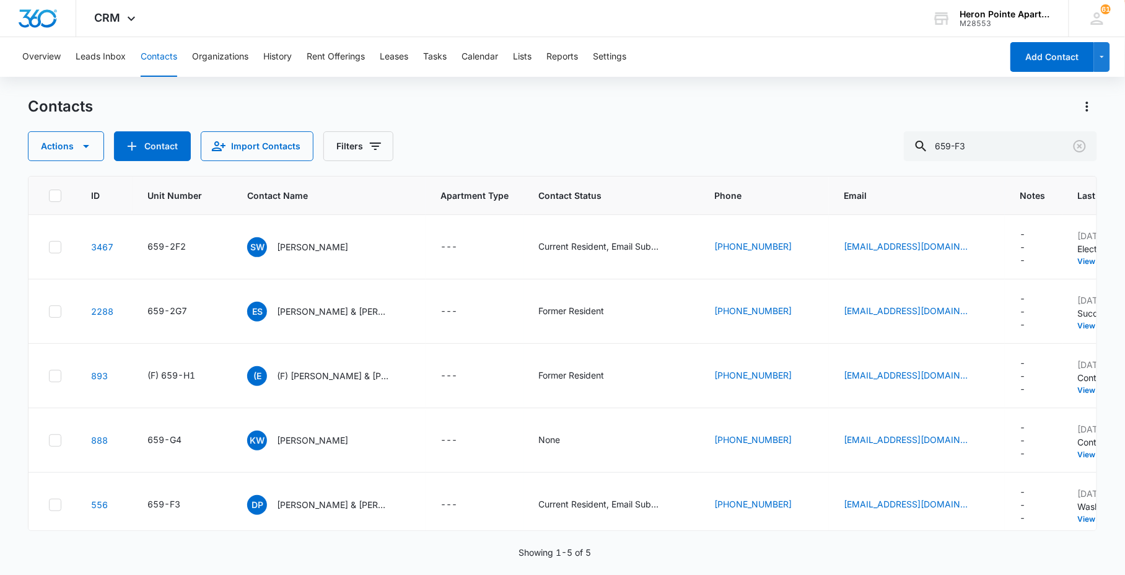
scroll to position [15, 0]
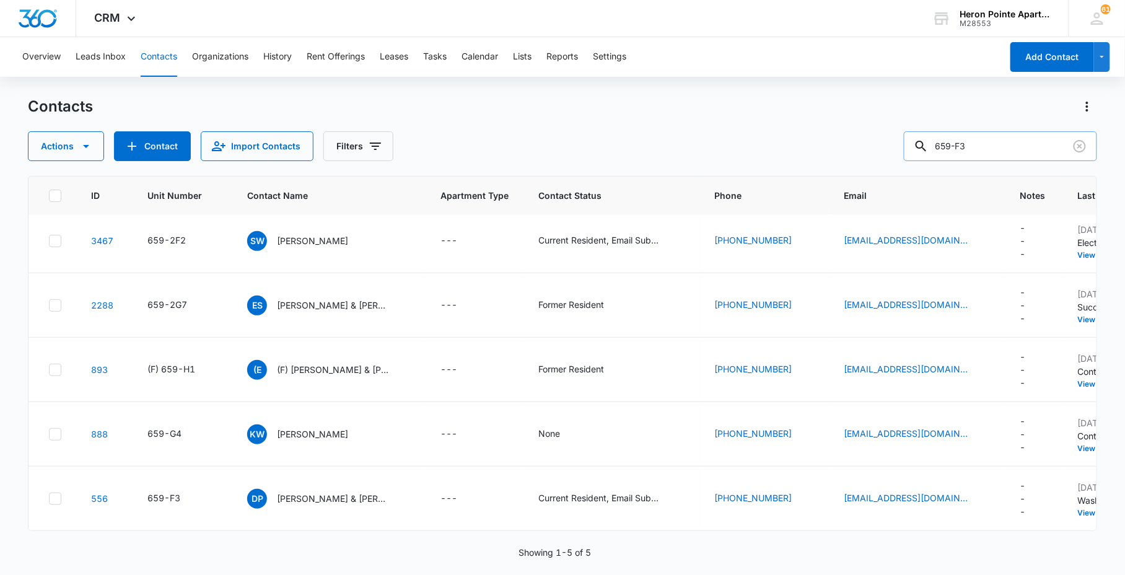
click at [991, 144] on input "659-F3" at bounding box center [1000, 146] width 193 height 30
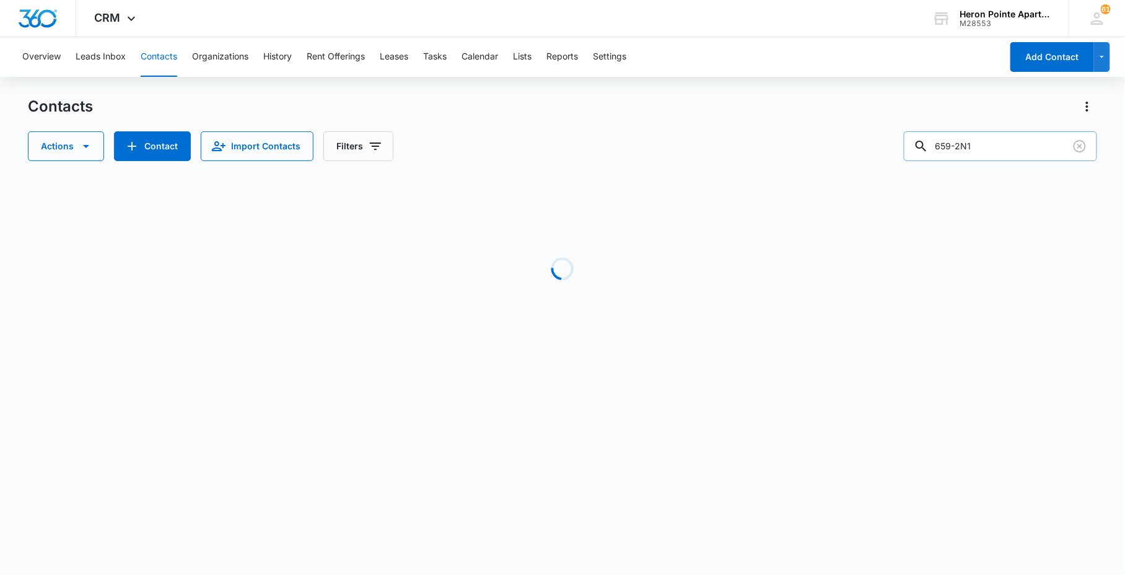
scroll to position [0, 0]
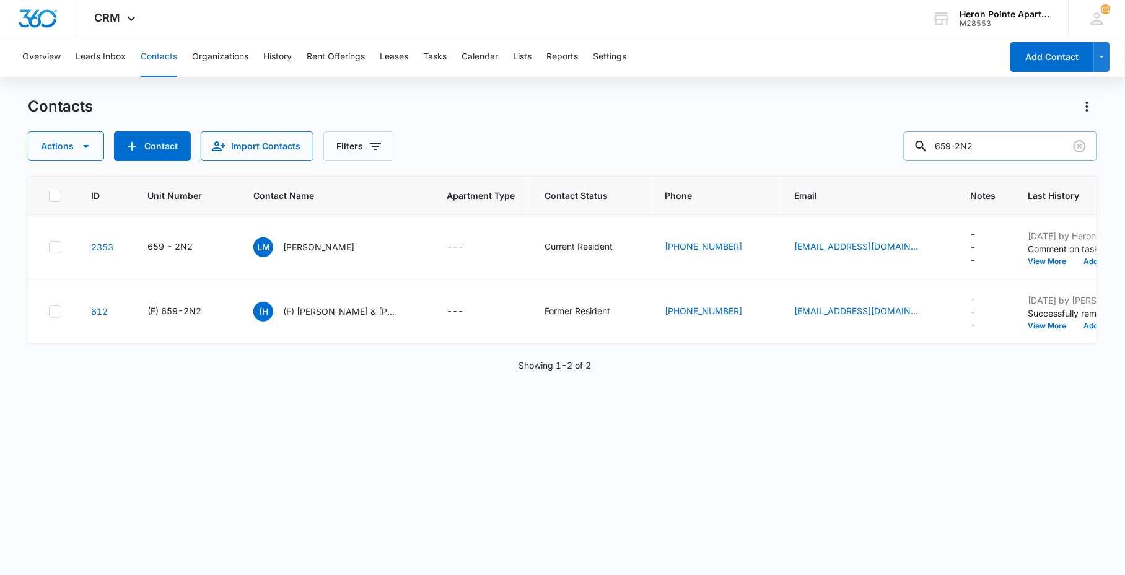
click at [1035, 134] on input "659-2N2" at bounding box center [1000, 146] width 193 height 30
type input "659-2N3"
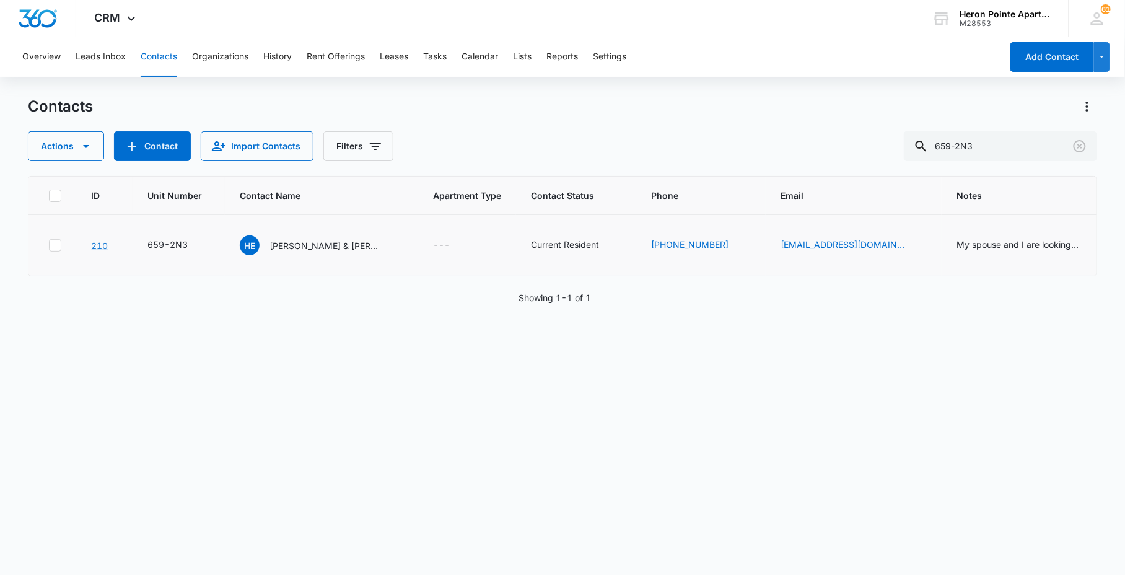
click at [103, 244] on link "210" at bounding box center [99, 245] width 17 height 11
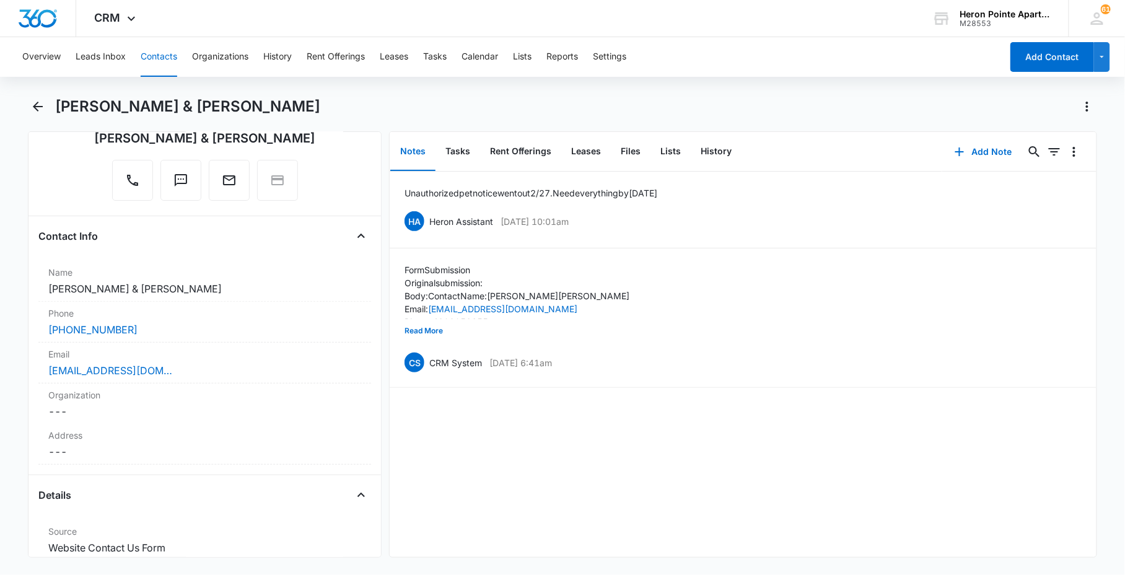
scroll to position [69, 0]
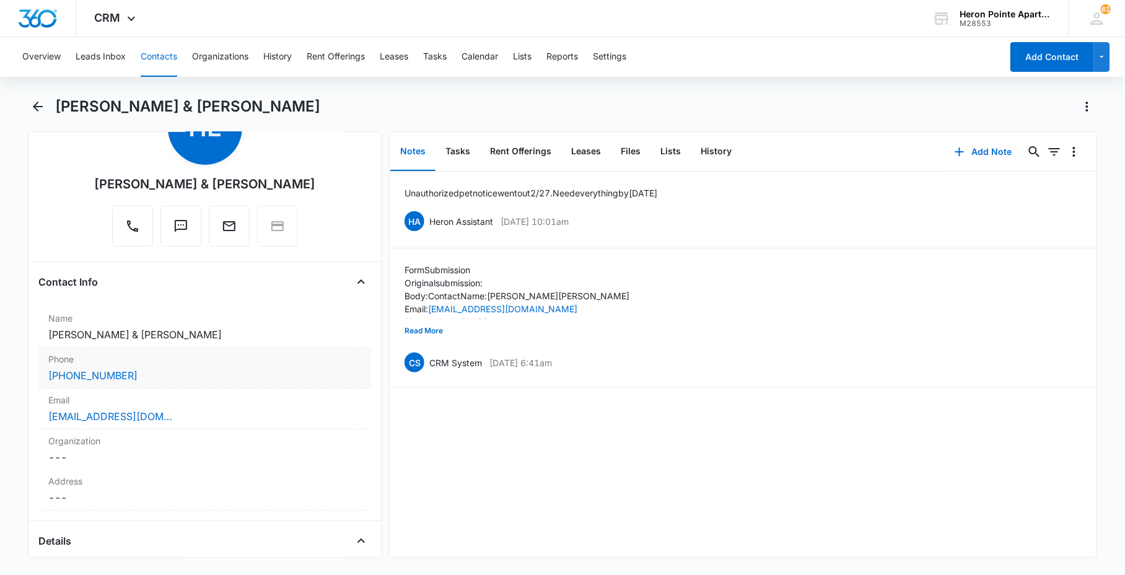
click at [249, 348] on div "Phone Cancel Save Changes [PHONE_NUMBER]" at bounding box center [204, 368] width 333 height 41
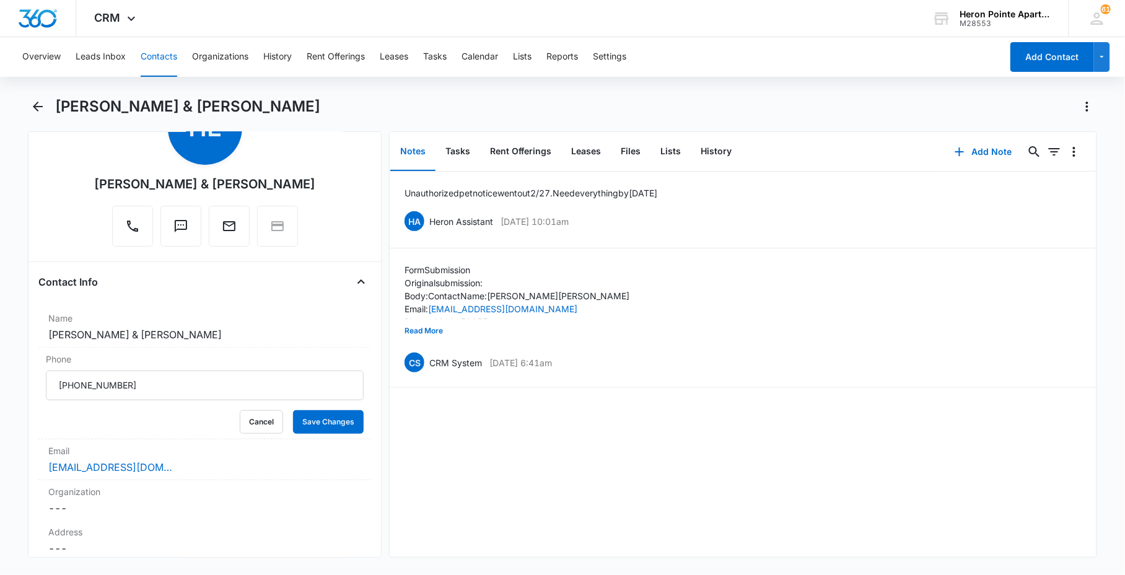
click at [50, 107] on div "[PERSON_NAME] & [PERSON_NAME]" at bounding box center [562, 114] width 1069 height 35
click at [38, 106] on icon "Back" at bounding box center [38, 107] width 10 height 10
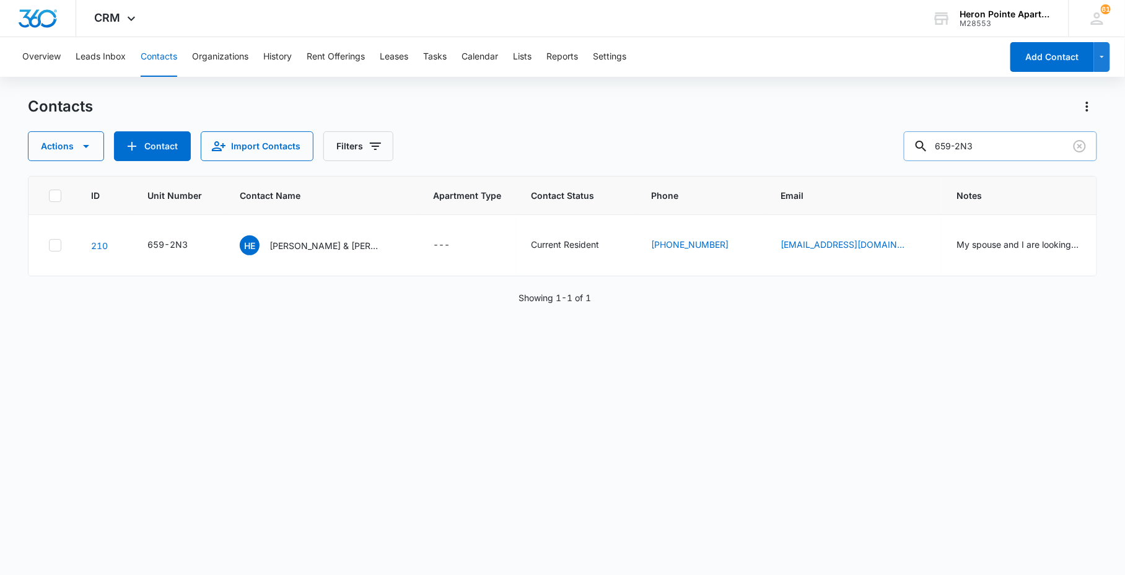
click at [1010, 147] on input "659-2N3" at bounding box center [1000, 146] width 193 height 30
type input "659-2N4"
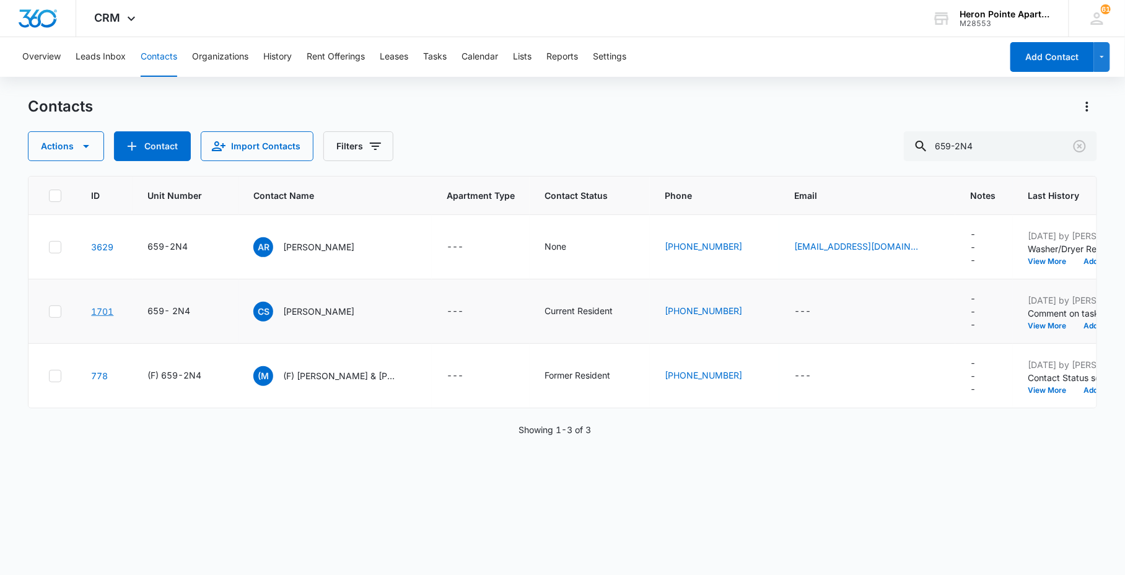
click at [93, 310] on link "1701" at bounding box center [102, 311] width 22 height 11
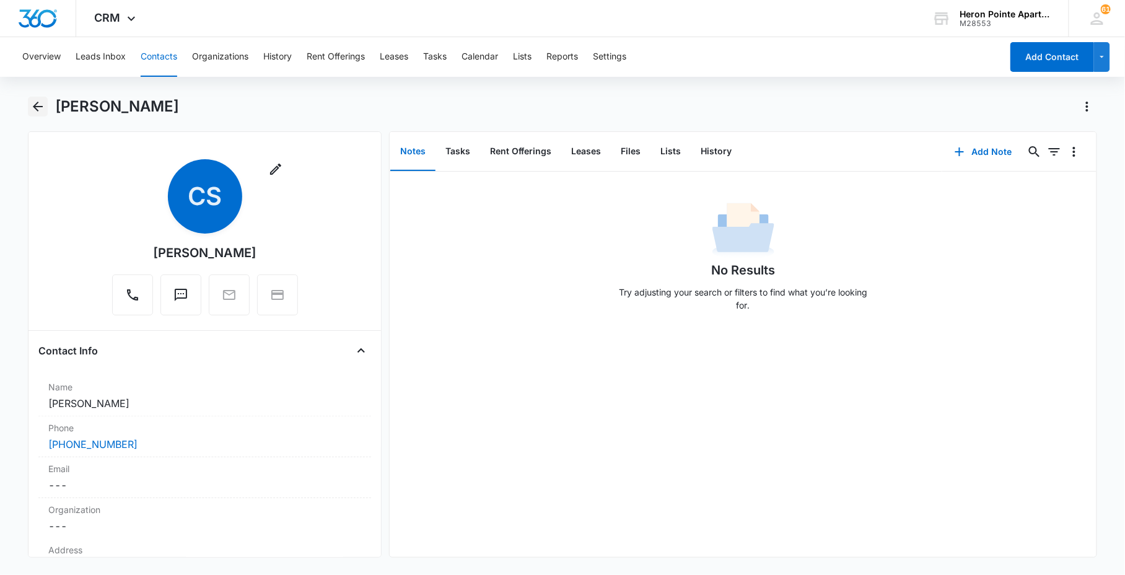
click at [35, 112] on icon "Back" at bounding box center [37, 106] width 15 height 15
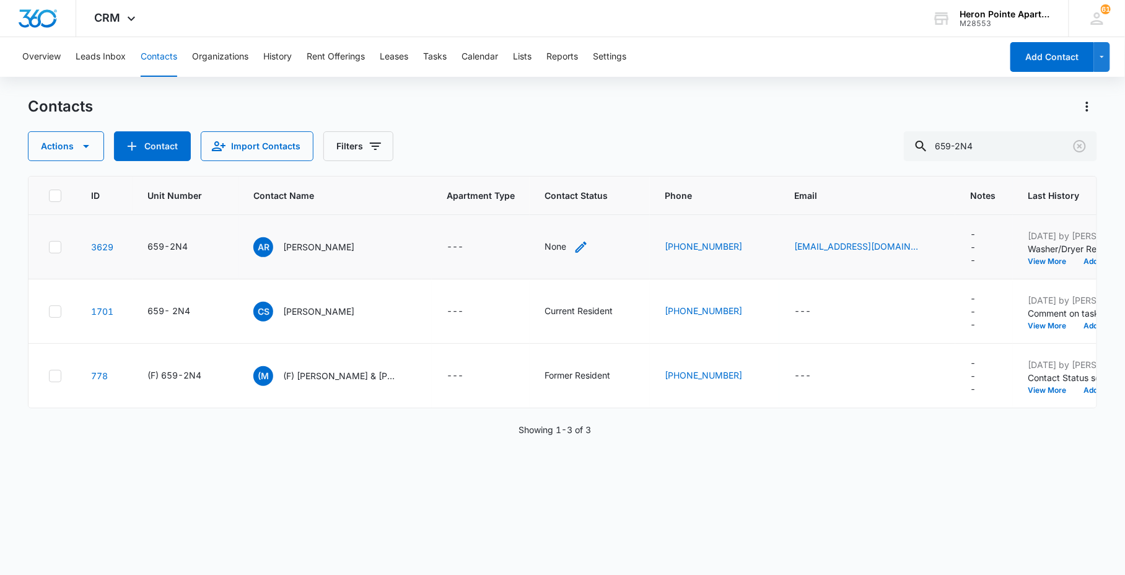
click at [580, 246] on icon "Contact Status - None - Select to Edit Field" at bounding box center [581, 247] width 15 height 15
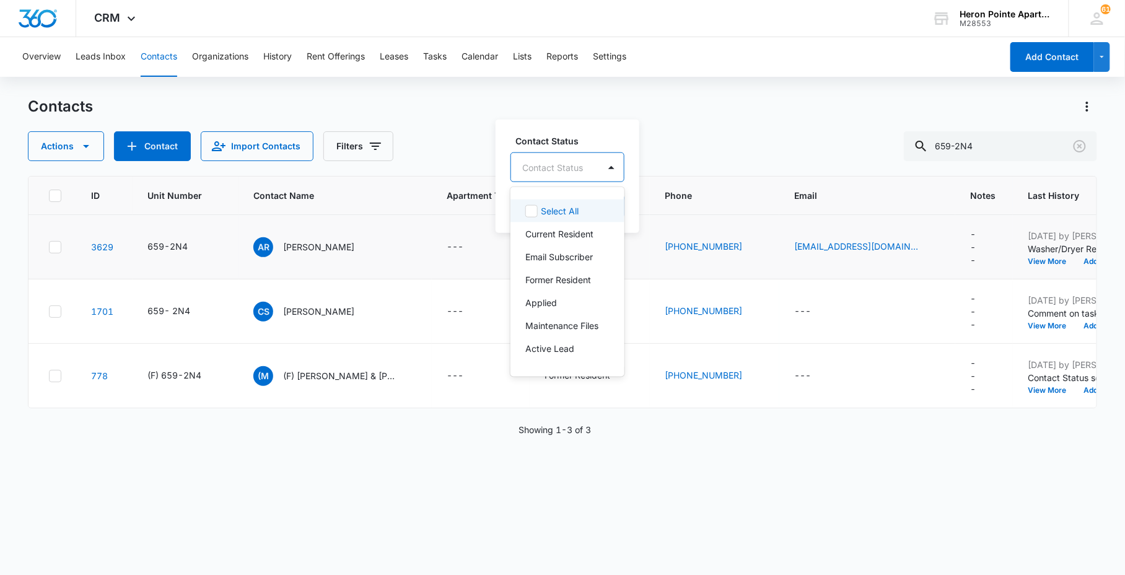
click at [571, 165] on div at bounding box center [552, 166] width 61 height 15
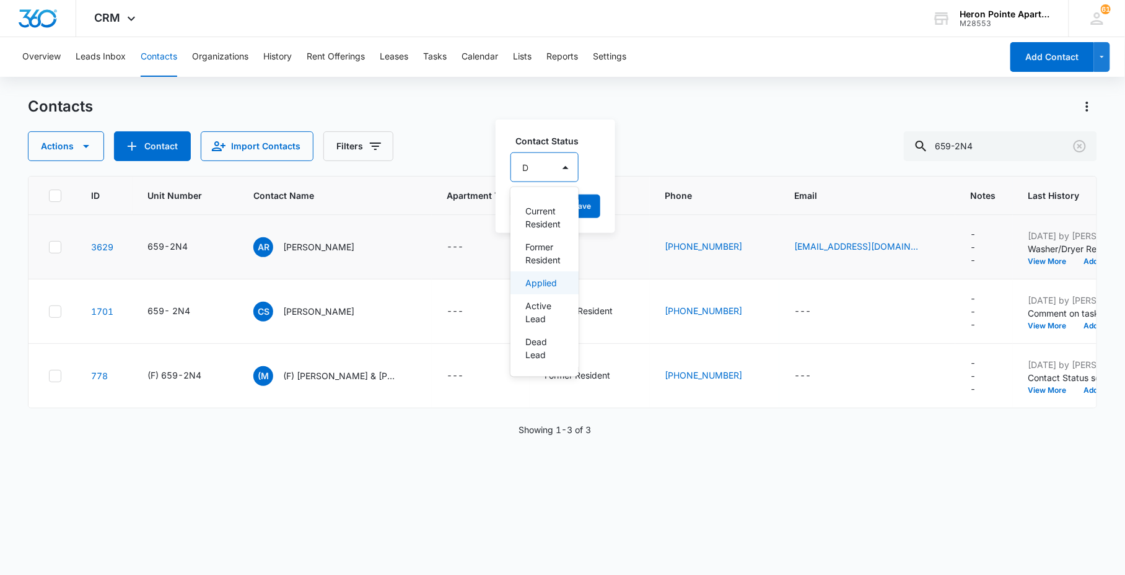
type input "DE"
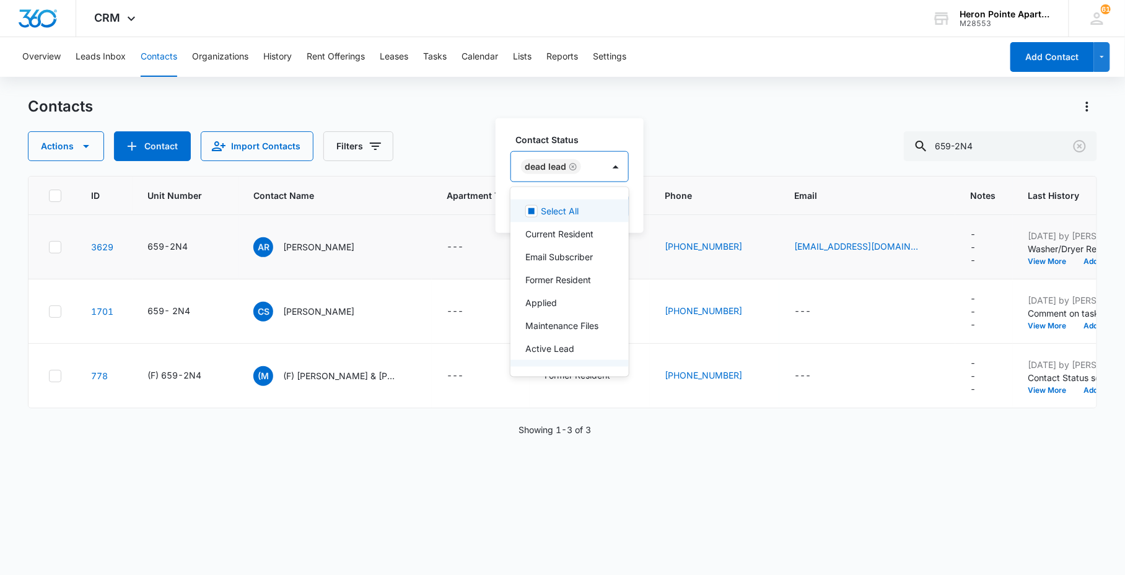
click at [596, 133] on label "Contact Status" at bounding box center [574, 139] width 118 height 13
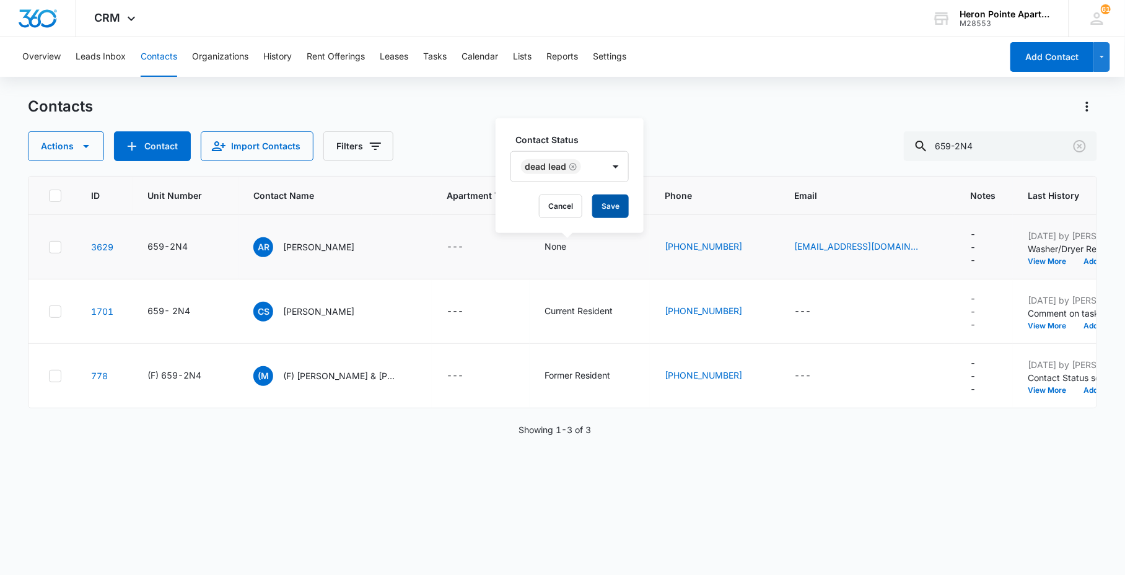
click at [623, 206] on button "Save" at bounding box center [610, 207] width 37 height 24
click at [168, 55] on button "Contacts" at bounding box center [159, 57] width 37 height 40
click at [1014, 142] on input "659-2N4" at bounding box center [1000, 146] width 193 height 30
type input "659-2N5"
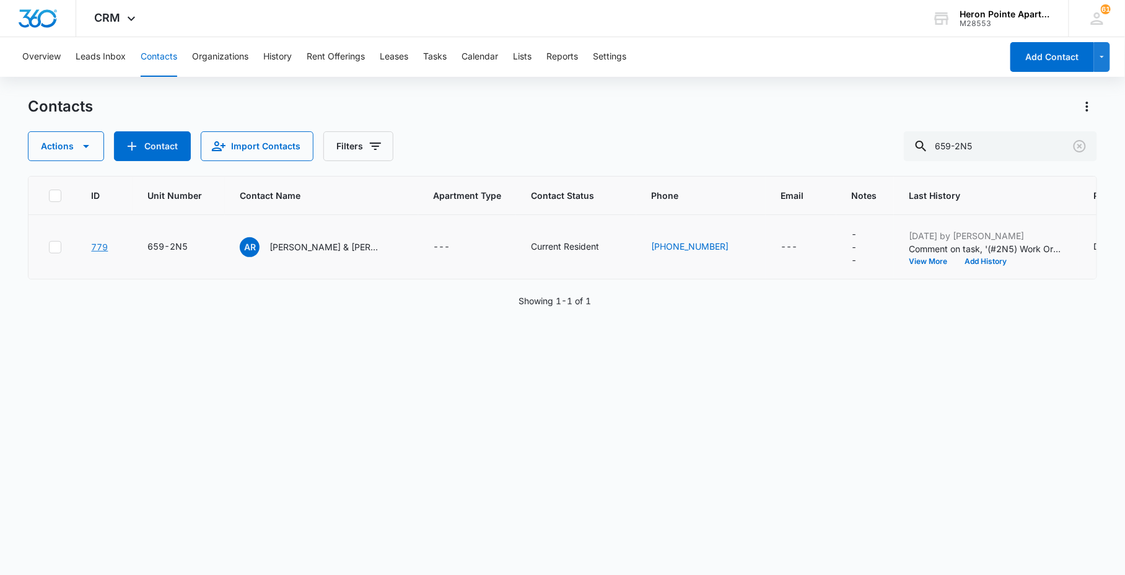
click at [98, 247] on link "779" at bounding box center [99, 247] width 17 height 11
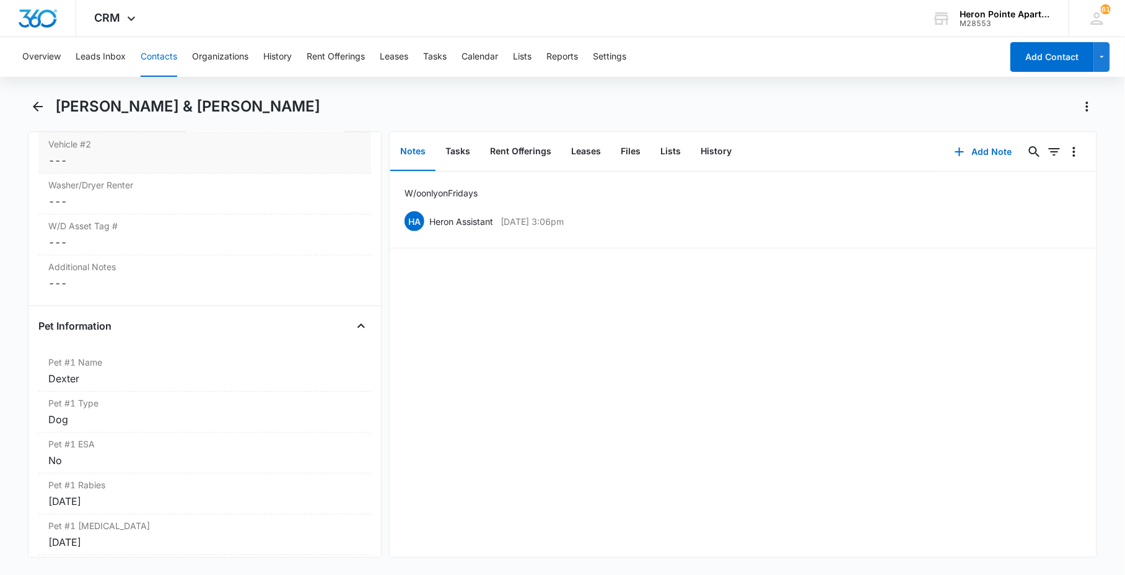
scroll to position [1514, 0]
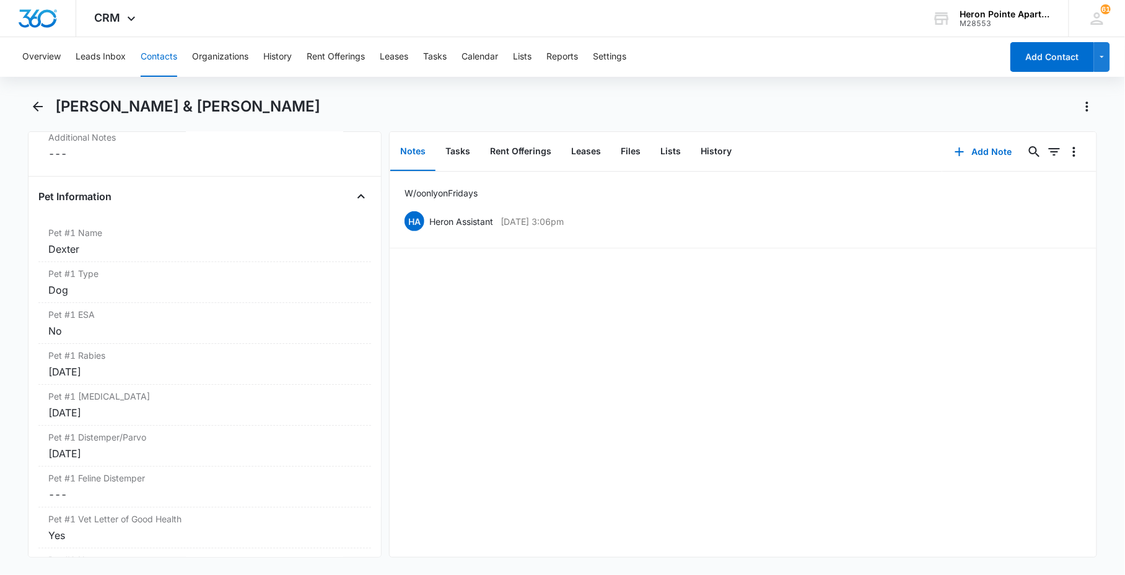
click at [573, 456] on div "W/o only on Fridays [PERSON_NAME] Assistant [DATE] 3:06pm Delete Edit" at bounding box center [743, 364] width 706 height 385
click at [46, 107] on button "Back" at bounding box center [37, 107] width 19 height 20
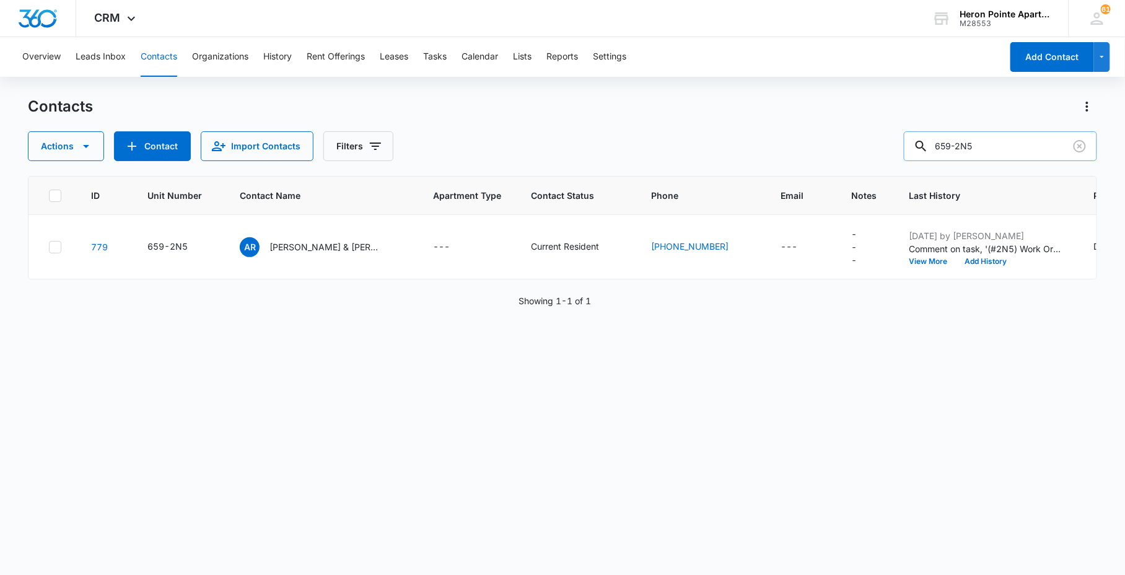
click at [995, 149] on input "659-2N5" at bounding box center [1000, 146] width 193 height 30
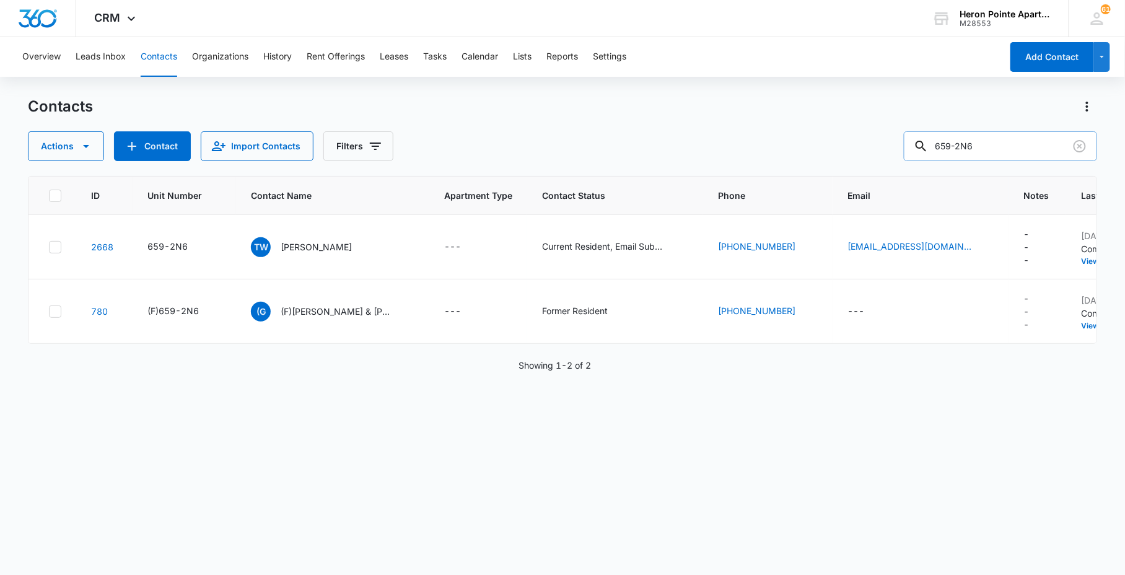
click at [1002, 149] on input "659-2N6" at bounding box center [1000, 146] width 193 height 30
type input "659-2O1"
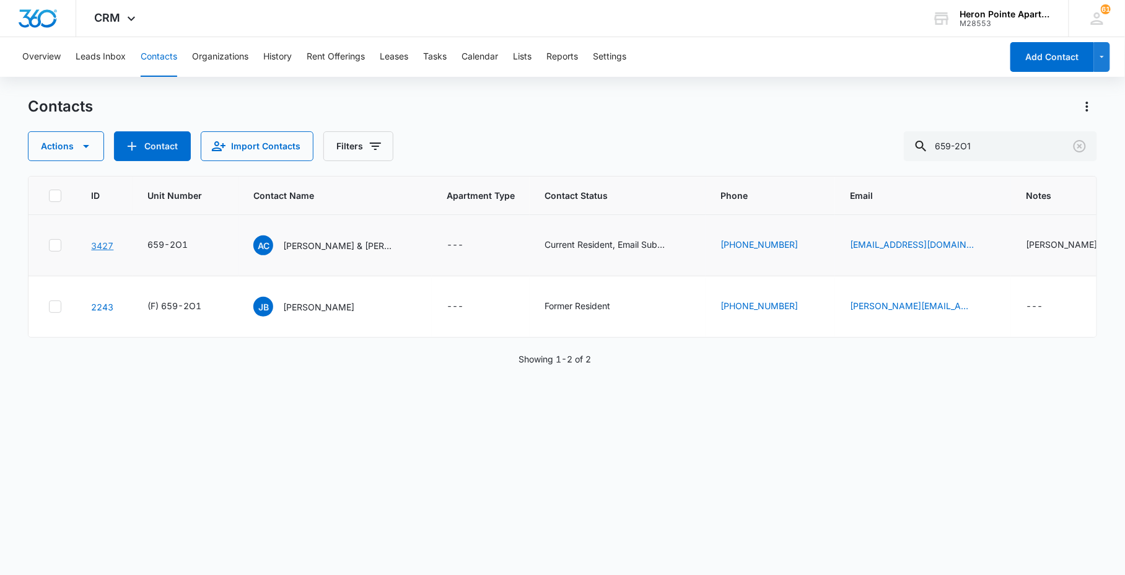
click at [109, 243] on link "3427" at bounding box center [102, 245] width 22 height 11
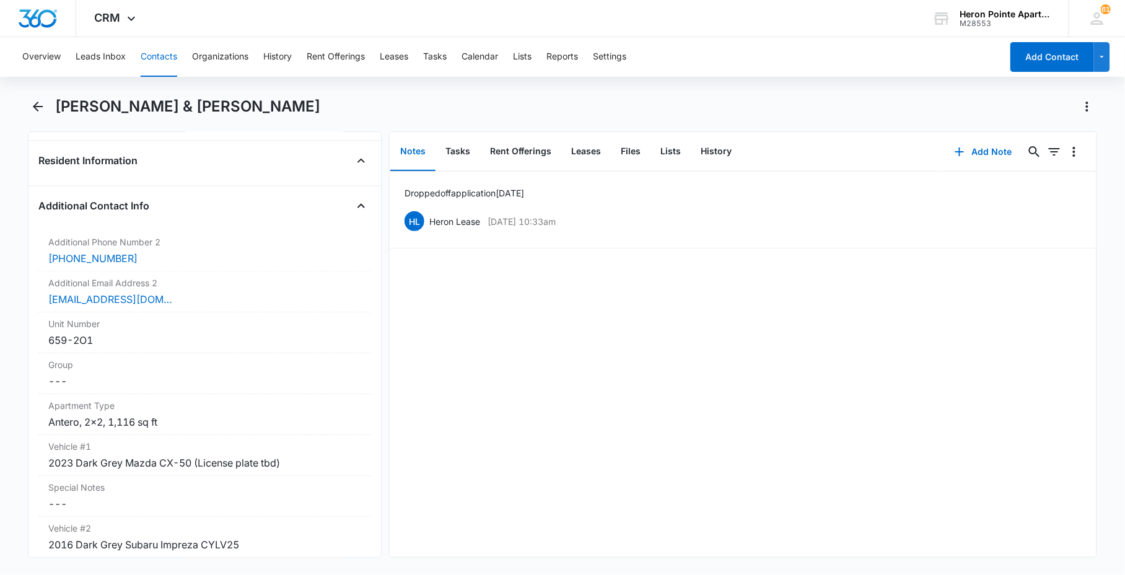
scroll to position [1101, 0]
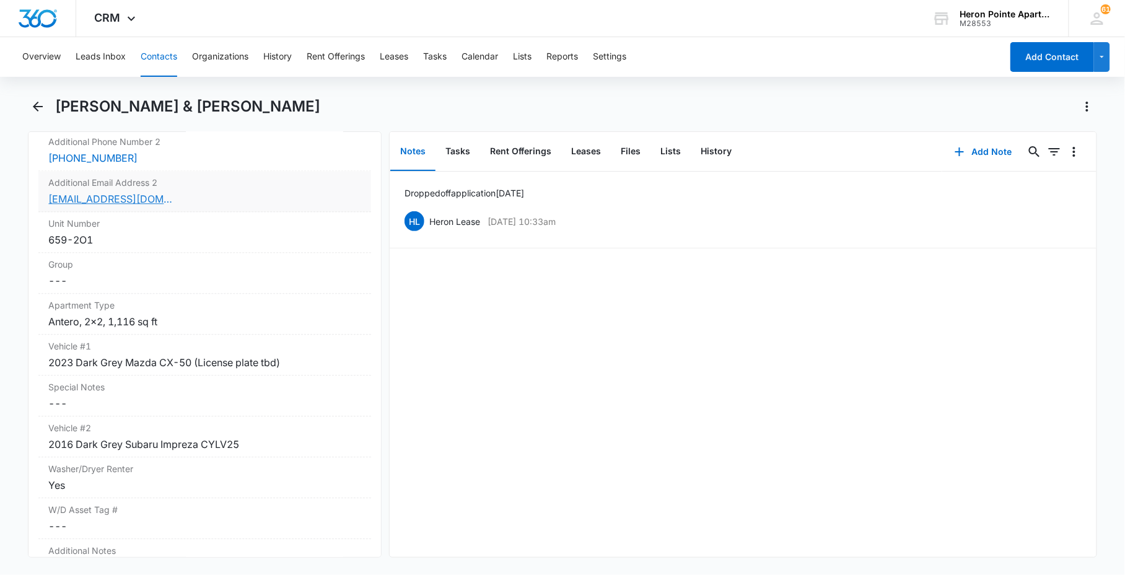
drag, startPoint x: 107, startPoint y: 189, endPoint x: 103, endPoint y: 195, distance: 6.7
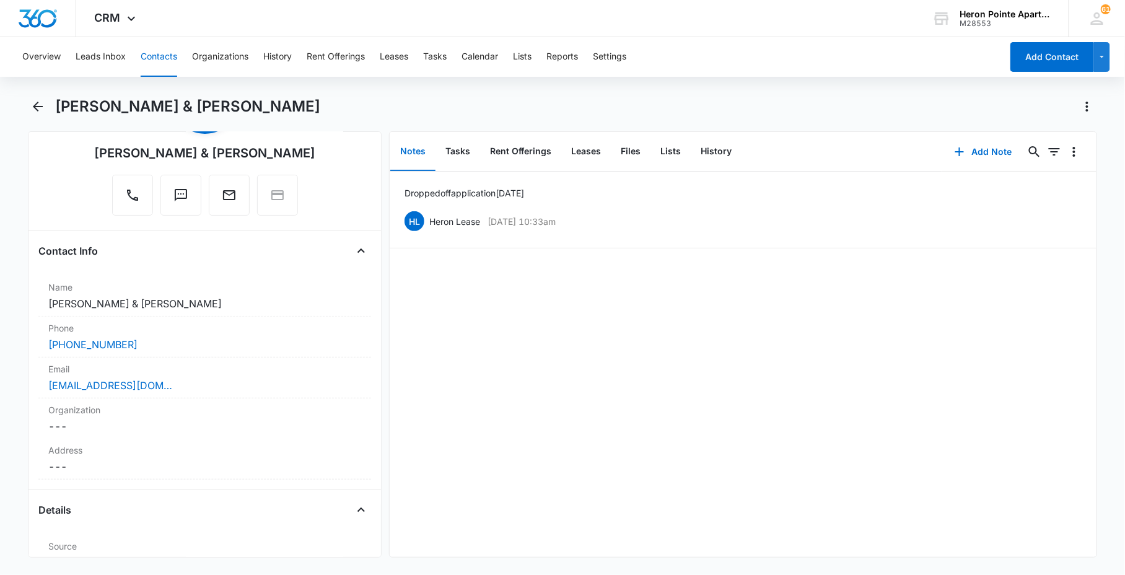
scroll to position [0, 0]
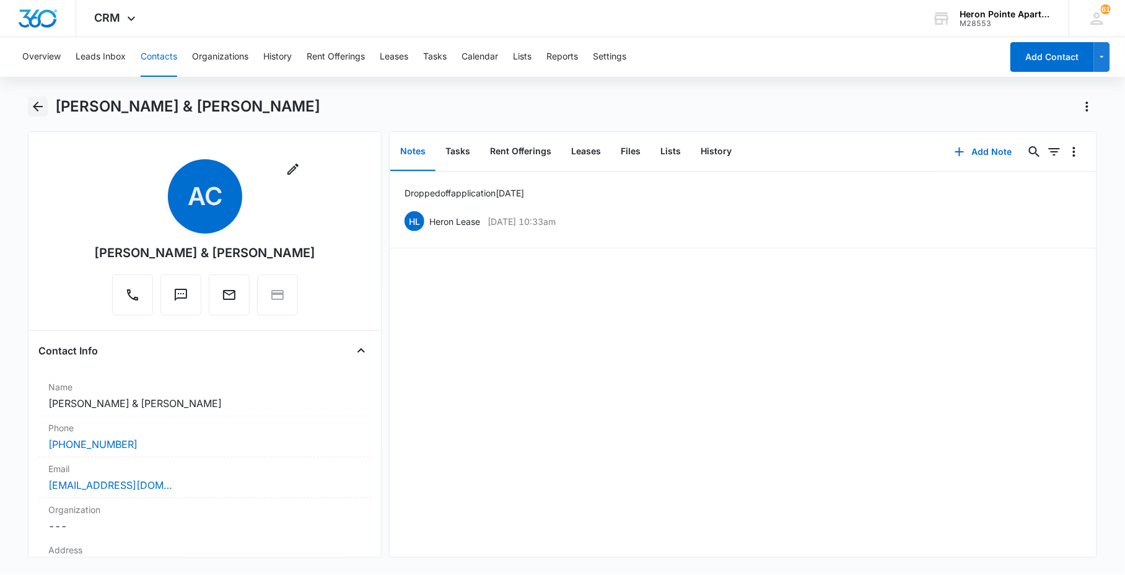
click at [33, 110] on icon "Back" at bounding box center [37, 106] width 15 height 15
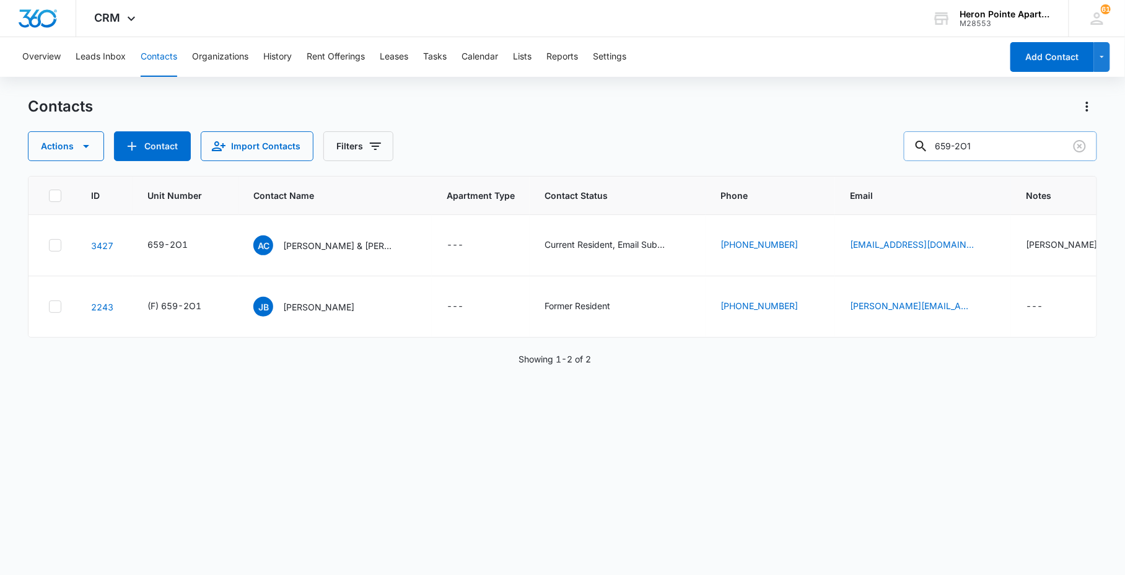
click at [1025, 138] on input "659-2O1" at bounding box center [1000, 146] width 193 height 30
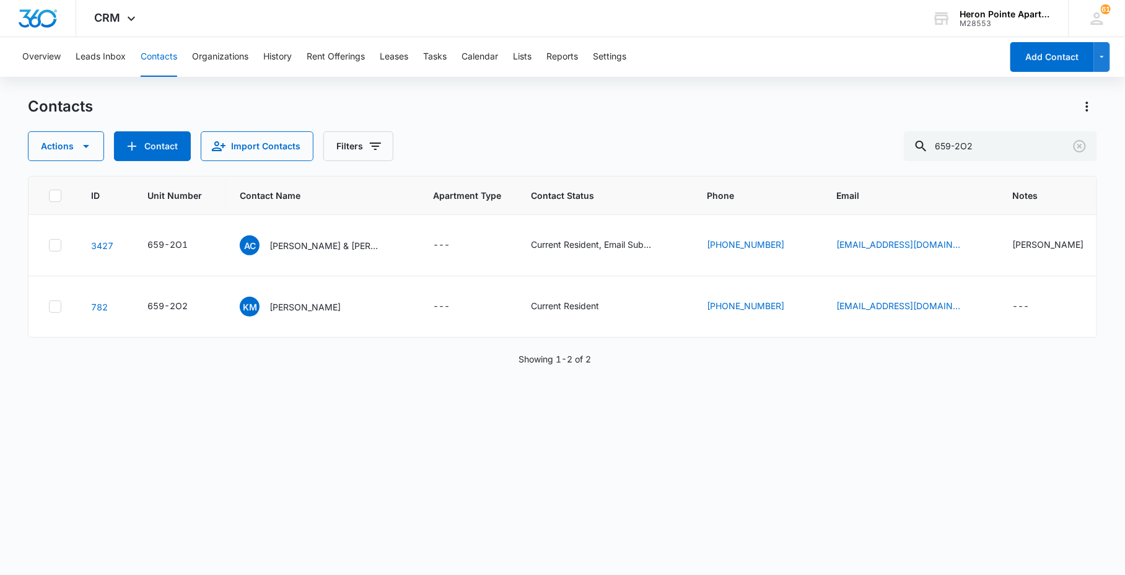
click at [799, 556] on div "ID Unit Number Contact Name Apartment Type Contact Status Phone Email Notes Las…" at bounding box center [562, 367] width 1069 height 383
click at [211, 366] on div "Showing 1-2 of 2" at bounding box center [562, 359] width 1069 height 13
click at [957, 157] on input "659-2O2" at bounding box center [1000, 146] width 193 height 30
click at [996, 155] on input "659-2O2" at bounding box center [1000, 146] width 193 height 30
type input "659-2O3"
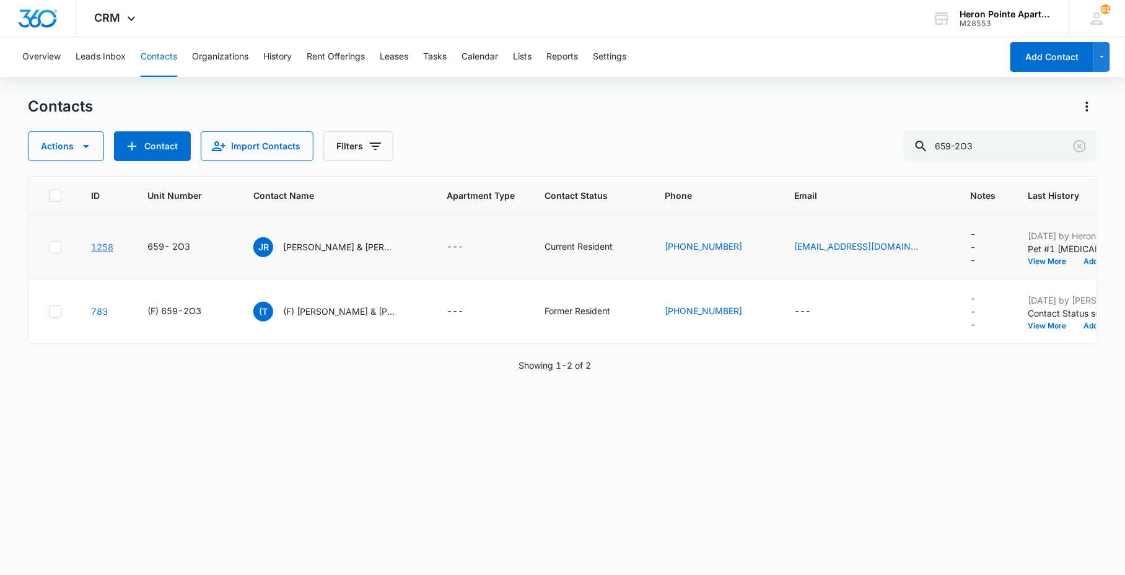
click at [95, 244] on link "1258" at bounding box center [102, 247] width 22 height 11
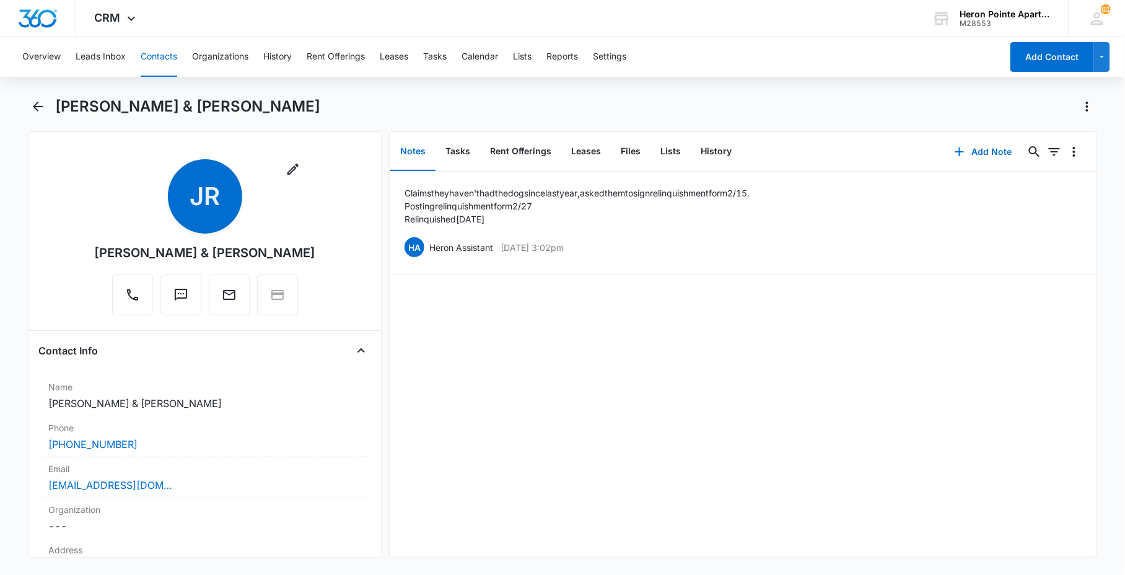
click at [42, 116] on div "[PERSON_NAME] & [PERSON_NAME]" at bounding box center [562, 114] width 1069 height 35
click at [40, 104] on icon "Back" at bounding box center [37, 106] width 15 height 15
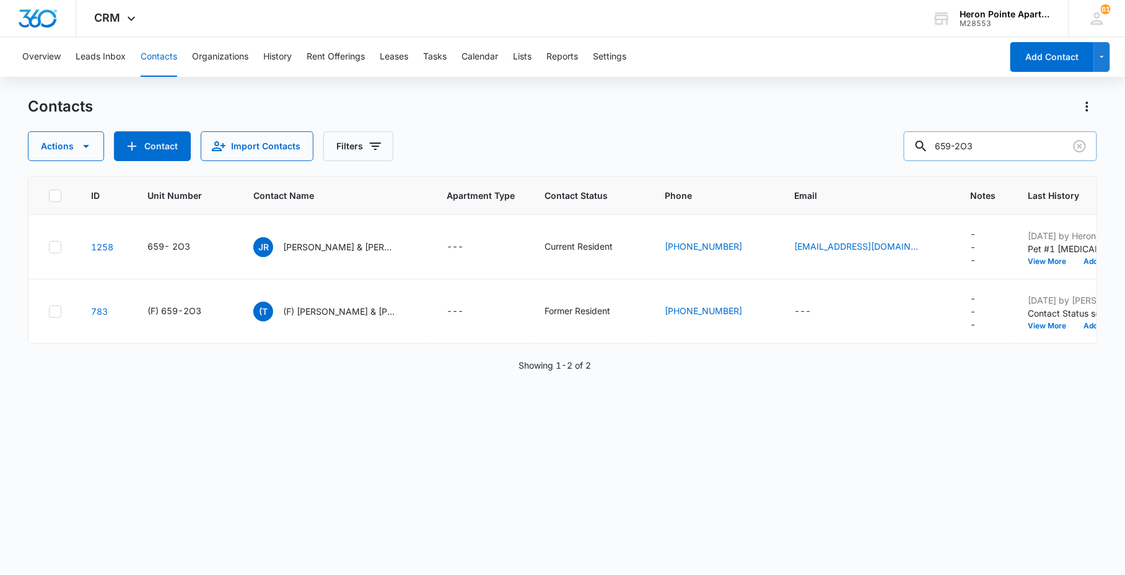
click at [1030, 151] on input "659-2O3" at bounding box center [1000, 146] width 193 height 30
type input "659-2O4"
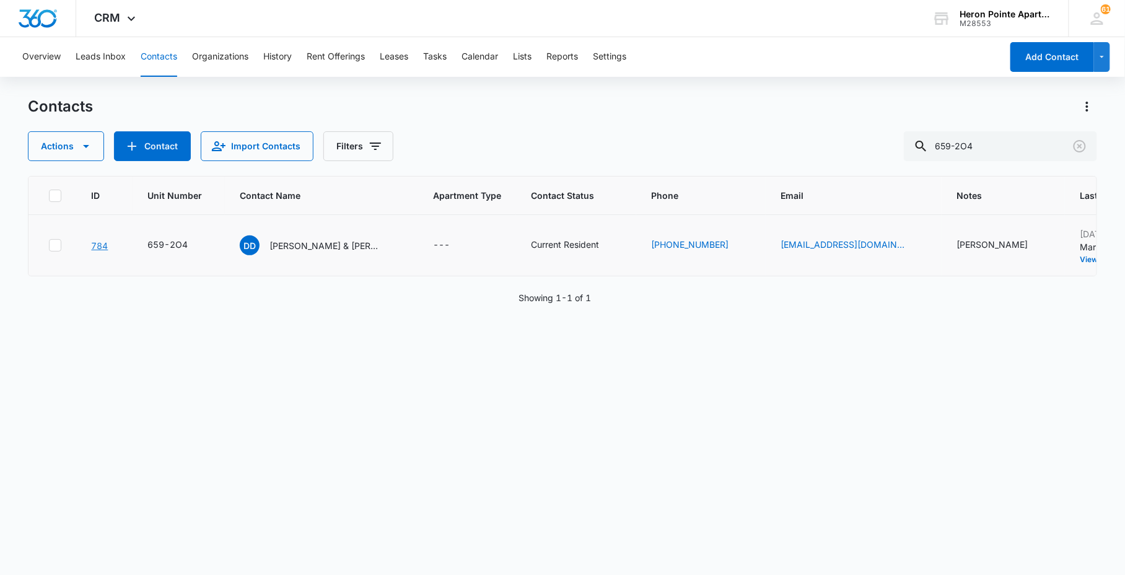
click at [96, 244] on link "784" at bounding box center [99, 245] width 17 height 11
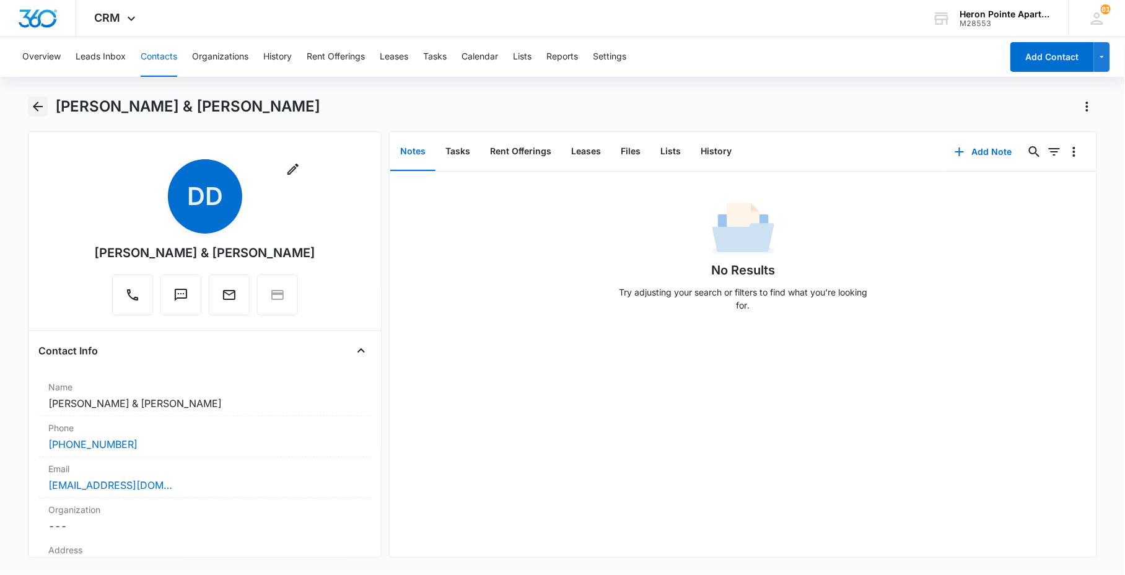
click at [38, 105] on icon "Back" at bounding box center [37, 106] width 15 height 15
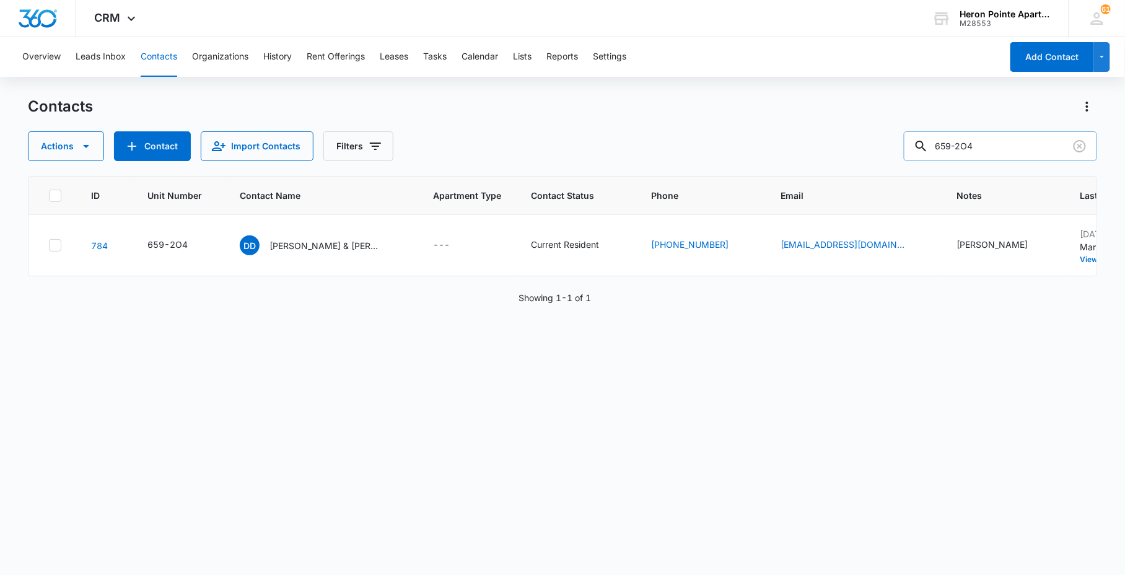
click at [1017, 146] on input "659-2O4" at bounding box center [1000, 146] width 193 height 30
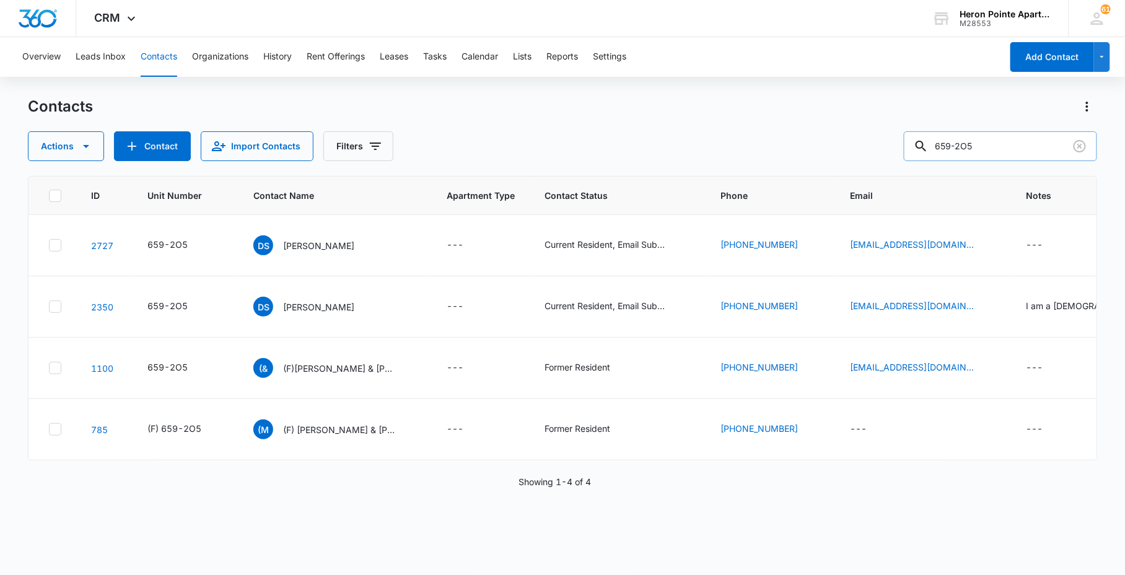
click at [999, 147] on input "659-2O5" at bounding box center [1000, 146] width 193 height 30
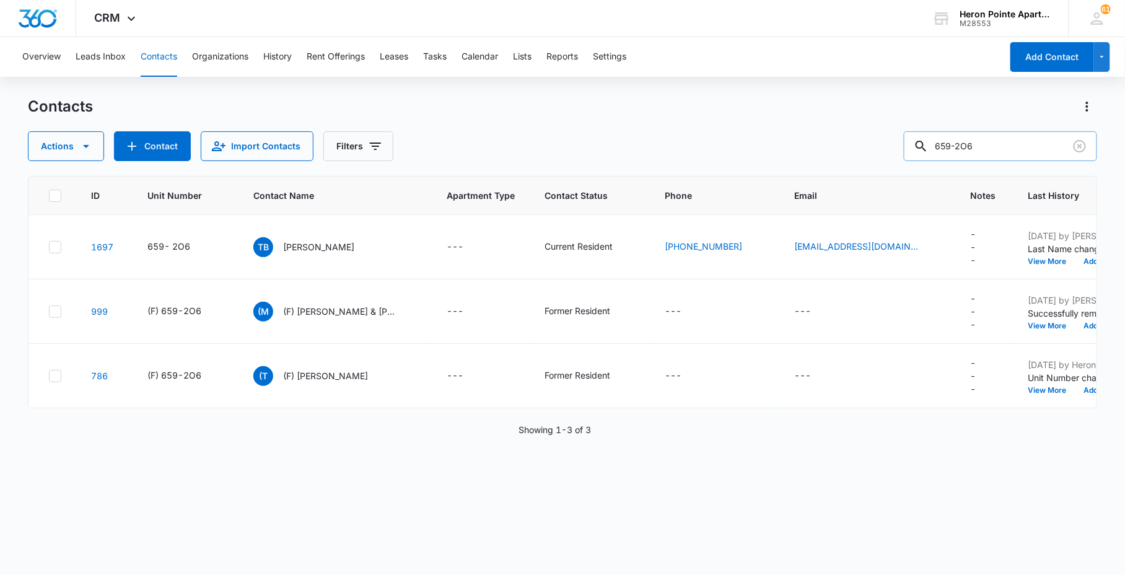
click at [1009, 139] on input "659-2O6" at bounding box center [1000, 146] width 193 height 30
type input "659-2O7"
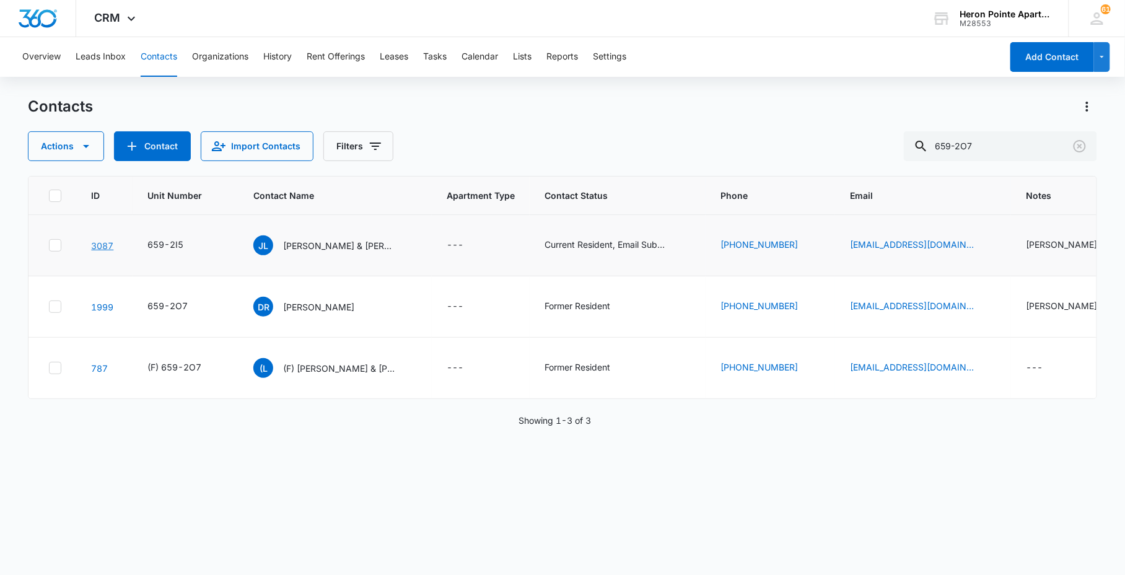
click at [102, 243] on link "3087" at bounding box center [102, 245] width 22 height 11
click at [1004, 142] on input "659-2O7" at bounding box center [1000, 146] width 193 height 30
click at [993, 149] on input "659-2O7" at bounding box center [1000, 146] width 193 height 30
type input "659-2O8"
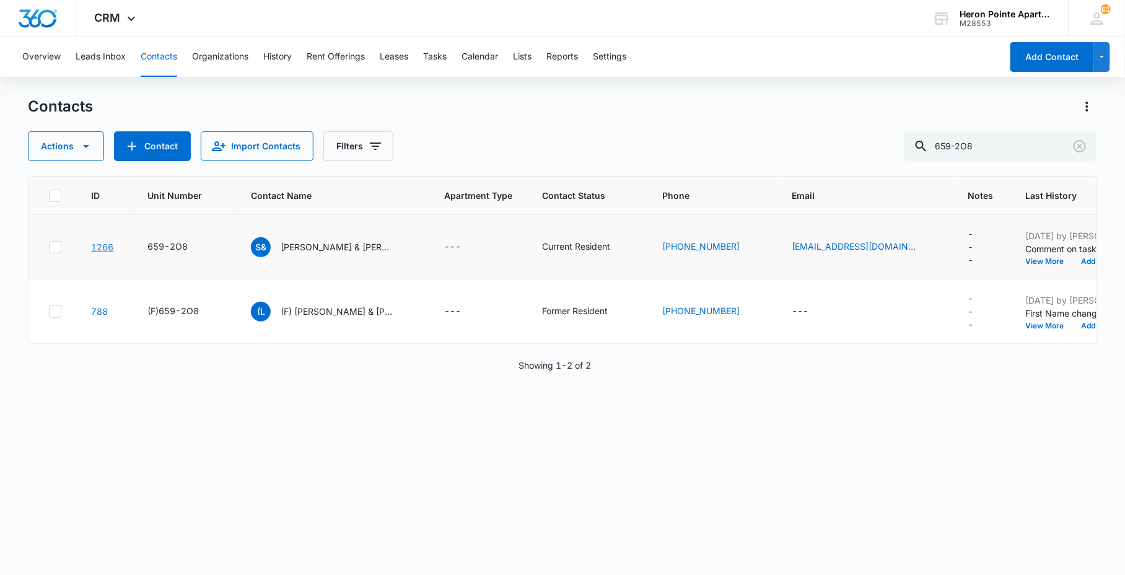
click at [100, 249] on link "1266" at bounding box center [102, 247] width 22 height 11
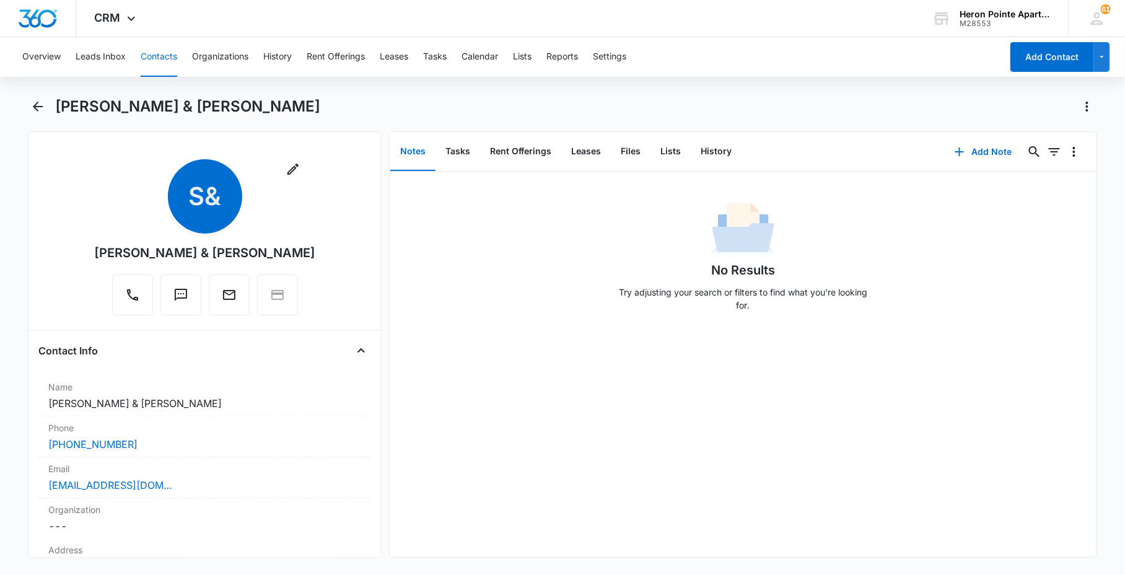
click at [164, 57] on button "Contacts" at bounding box center [159, 57] width 37 height 40
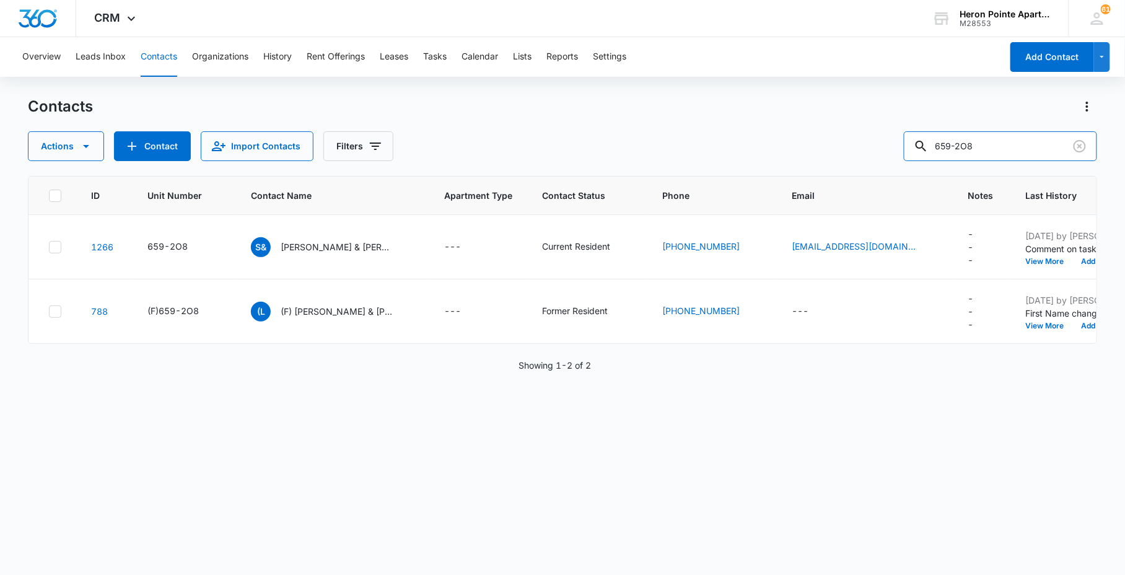
drag, startPoint x: 996, startPoint y: 144, endPoint x: 851, endPoint y: 144, distance: 145.0
click at [851, 144] on div "Actions Contact Import Contacts Filters 659-2O8" at bounding box center [562, 146] width 1069 height 30
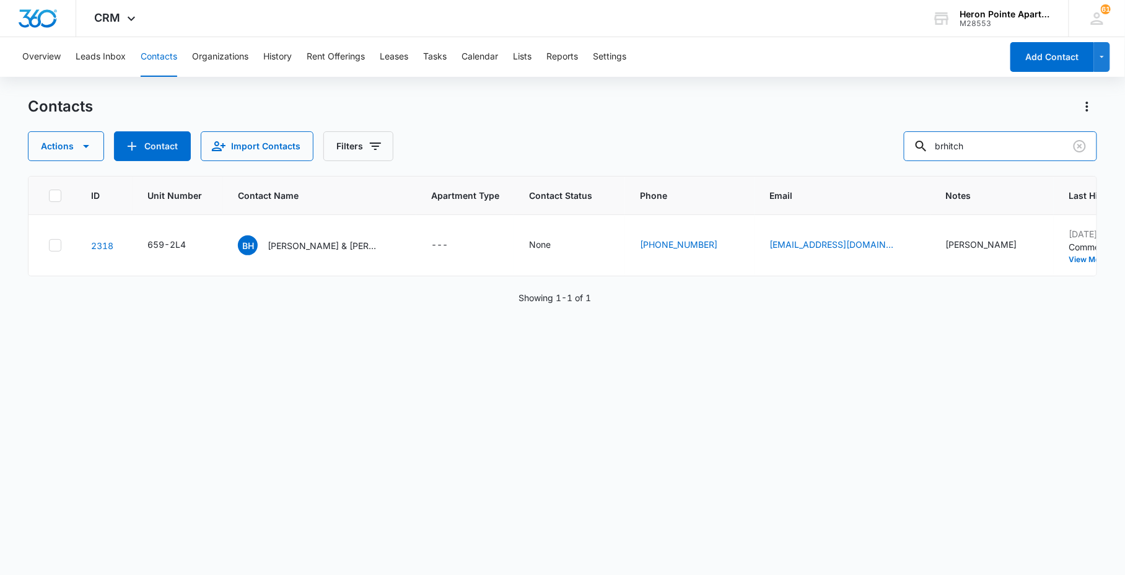
click at [790, 147] on div "Actions Contact Import Contacts Filters brhitch" at bounding box center [562, 146] width 1069 height 30
type input "2C4"
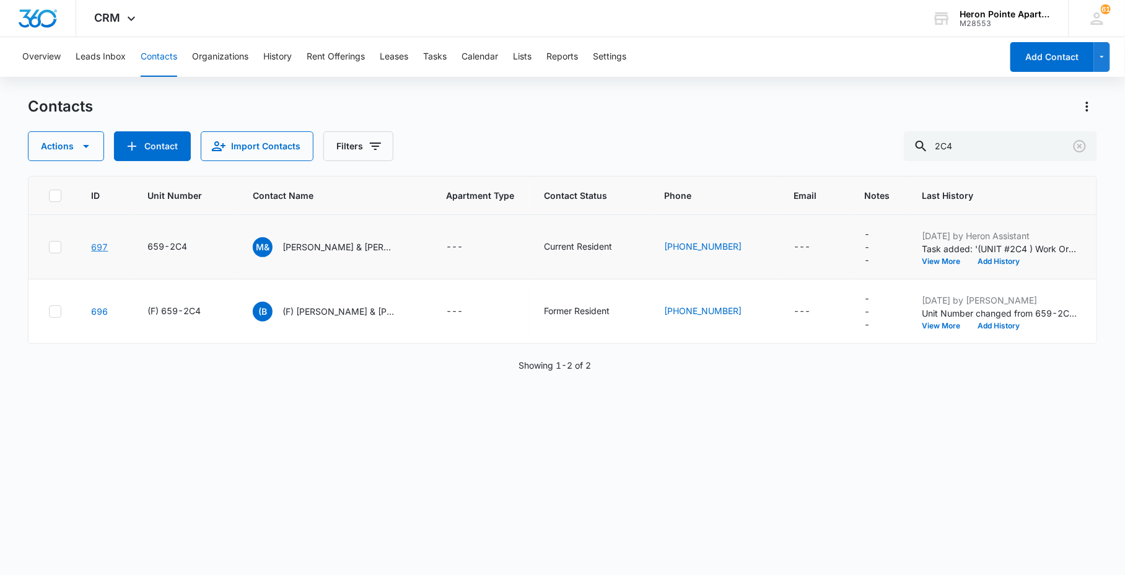
click at [96, 245] on link "697" at bounding box center [99, 247] width 17 height 11
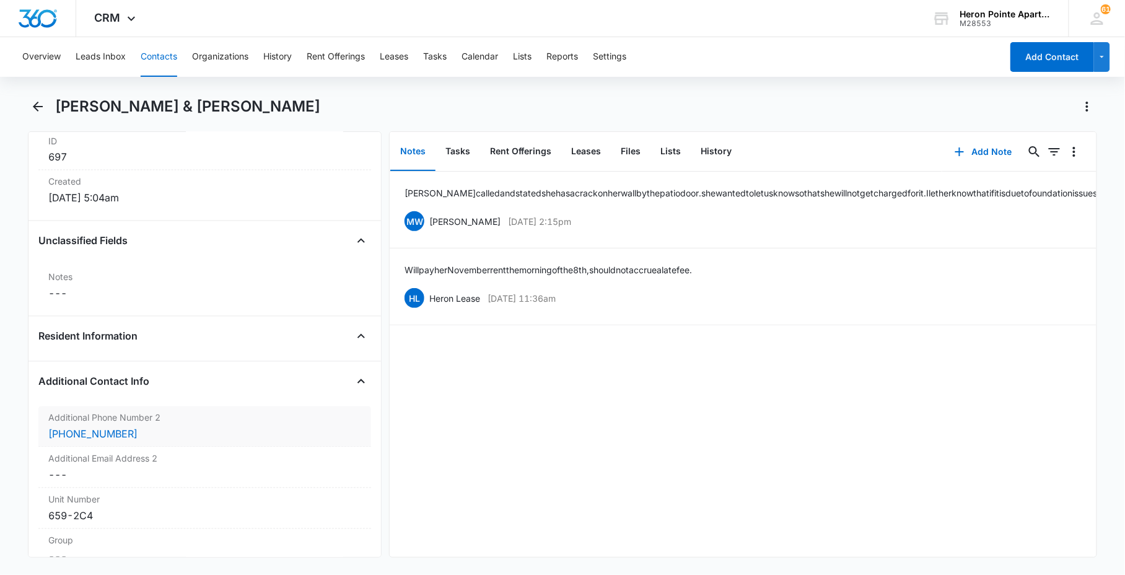
scroll to position [826, 0]
click at [199, 475] on dd "Cancel Save Changes ---" at bounding box center [204, 474] width 313 height 15
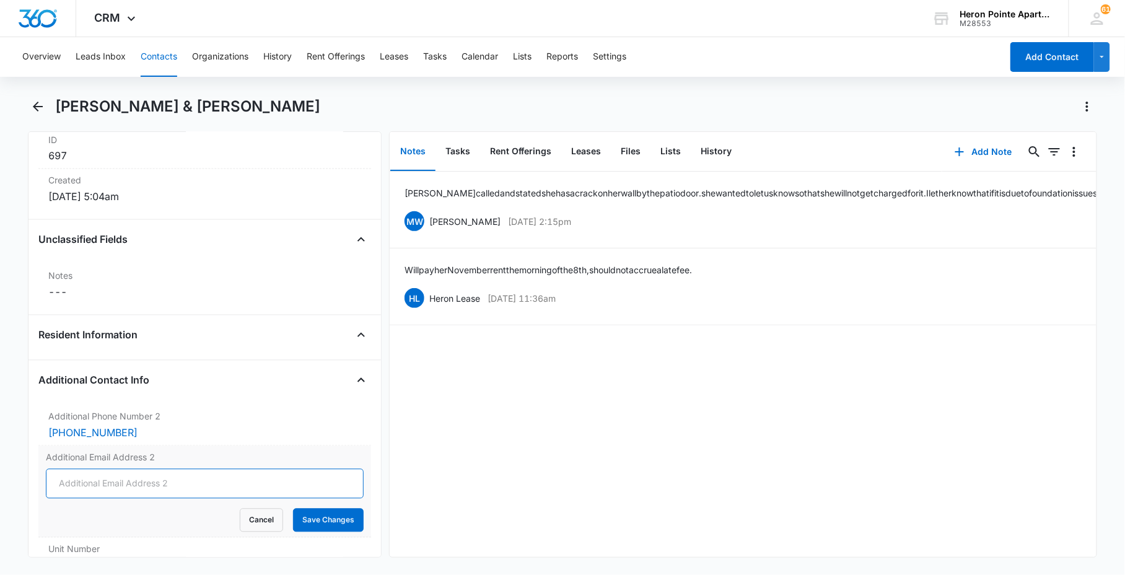
click at [154, 483] on input "Additional Email Address 2" at bounding box center [205, 484] width 318 height 30
click at [259, 521] on button "Cancel" at bounding box center [261, 521] width 43 height 24
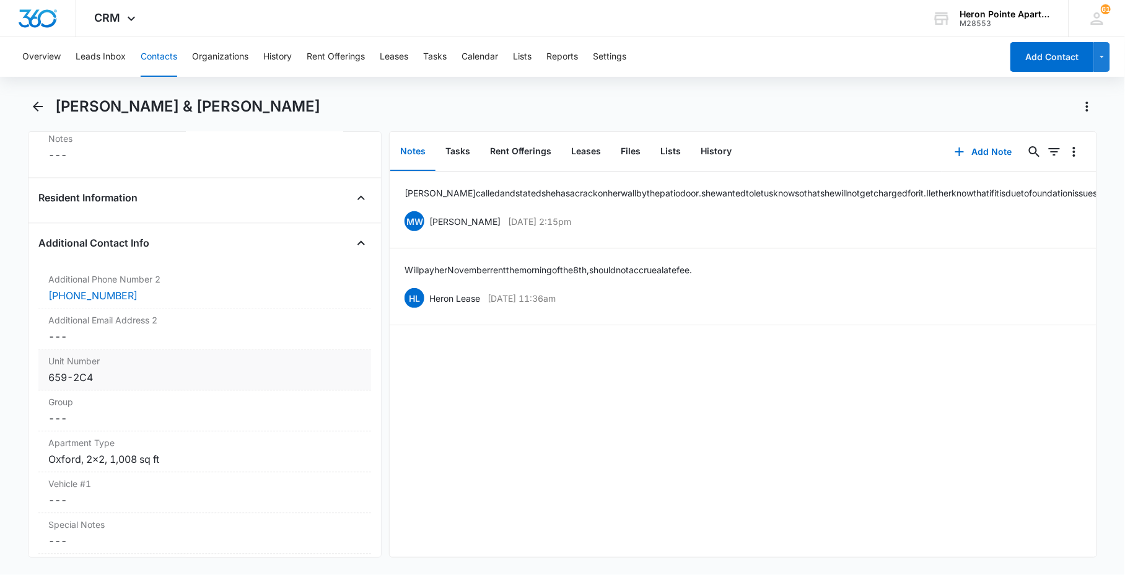
scroll to position [963, 0]
click at [113, 331] on dd "Cancel Save Changes ---" at bounding box center [204, 336] width 313 height 15
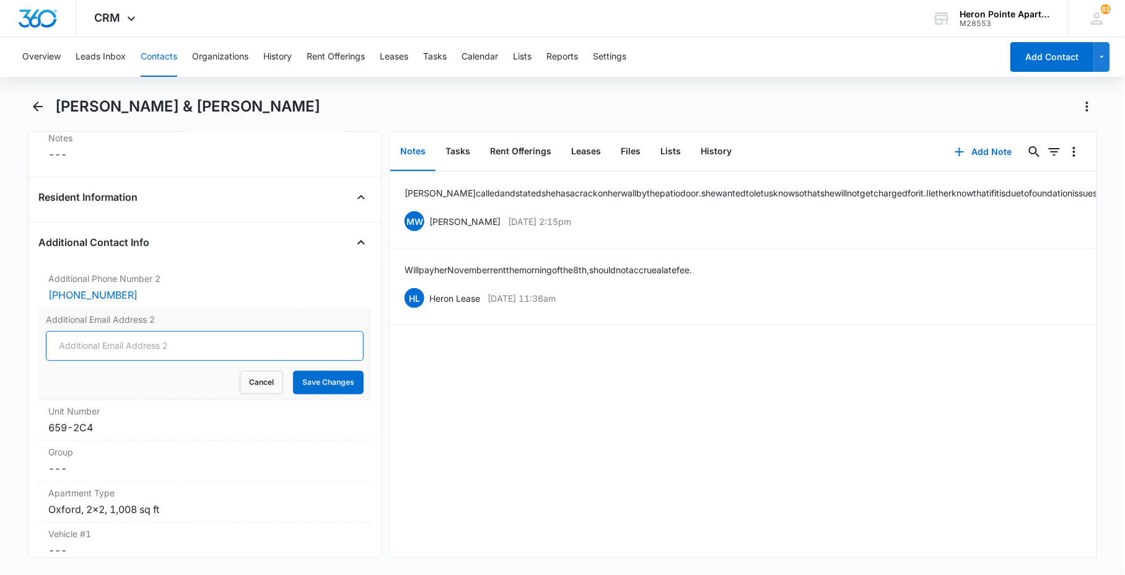
click at [112, 342] on input "Additional Email Address 2" at bounding box center [205, 346] width 318 height 30
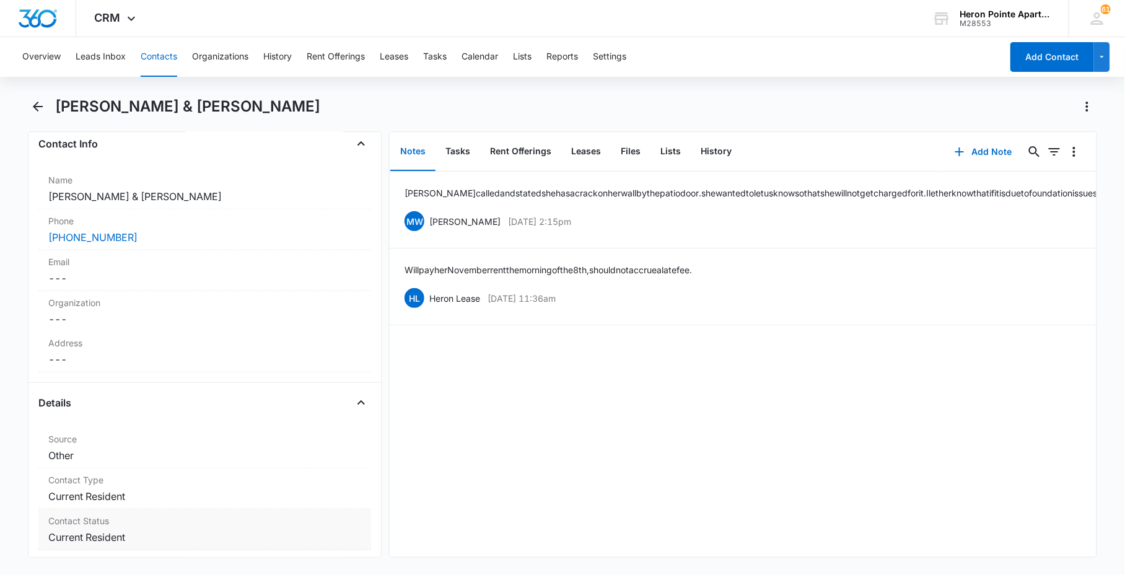
scroll to position [206, 0]
click at [144, 271] on dd "Cancel Save Changes ---" at bounding box center [204, 278] width 313 height 15
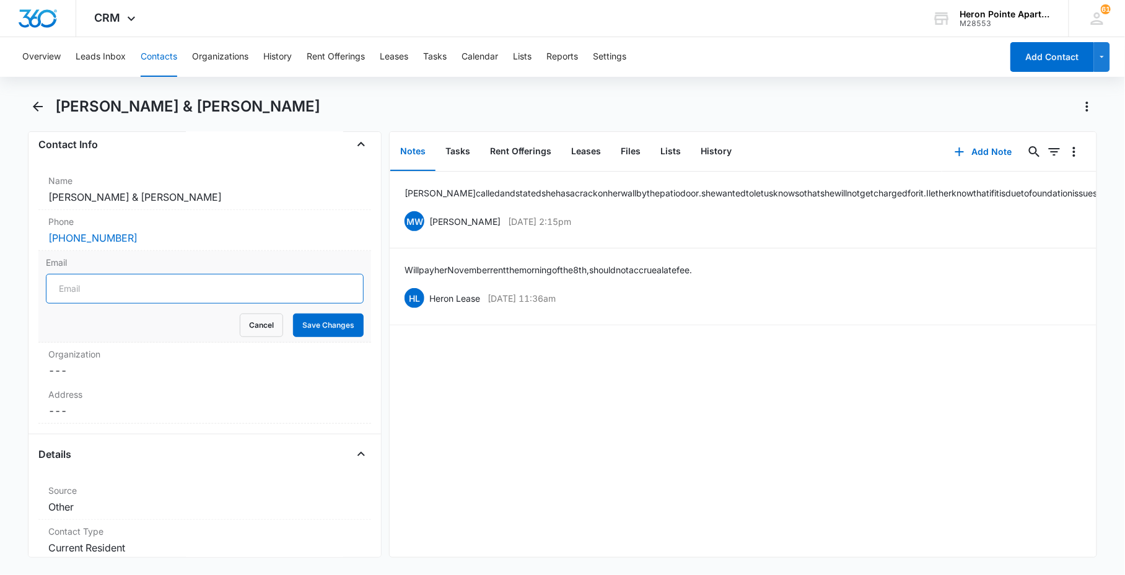
click at [134, 291] on input "Email" at bounding box center [205, 289] width 318 height 30
type input "A"
click at [311, 326] on button "Save Changes" at bounding box center [328, 325] width 71 height 24
click at [208, 289] on input "akatutil101@" at bounding box center [205, 289] width 318 height 30
type input "[EMAIL_ADDRESS][DOMAIN_NAME]"
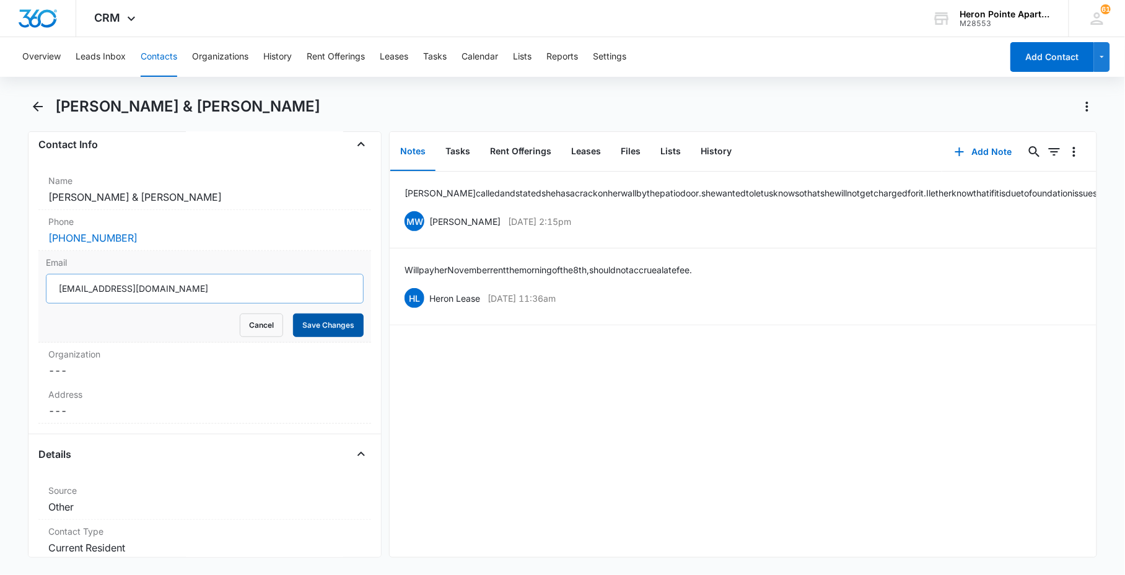
click at [293, 313] on button "Save Changes" at bounding box center [328, 325] width 71 height 24
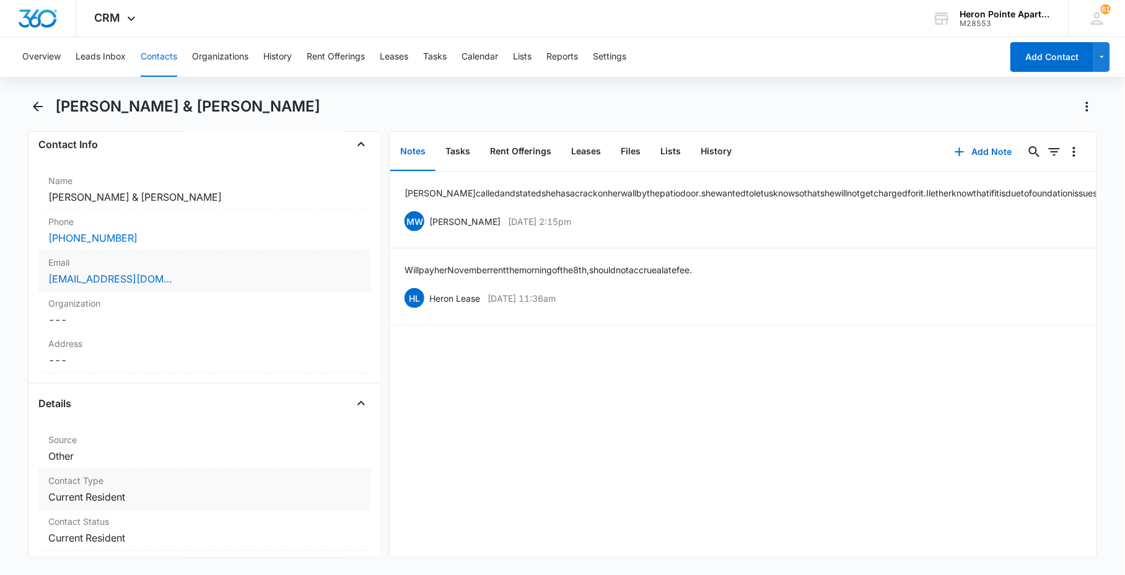
scroll to position [344, 0]
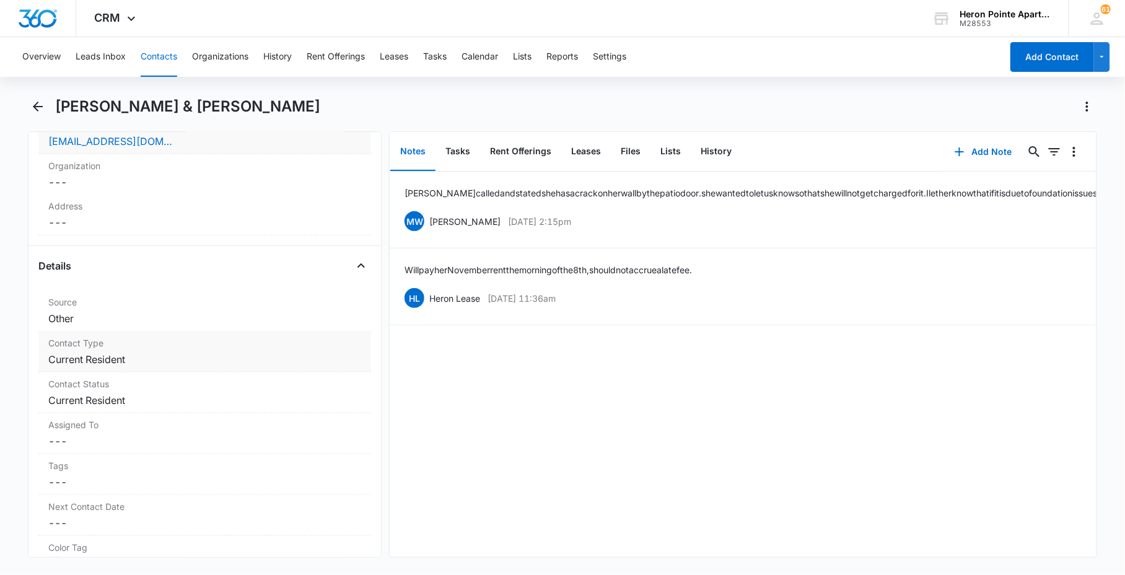
click at [150, 364] on dd "Cancel Save Changes Current Resident" at bounding box center [204, 359] width 313 height 15
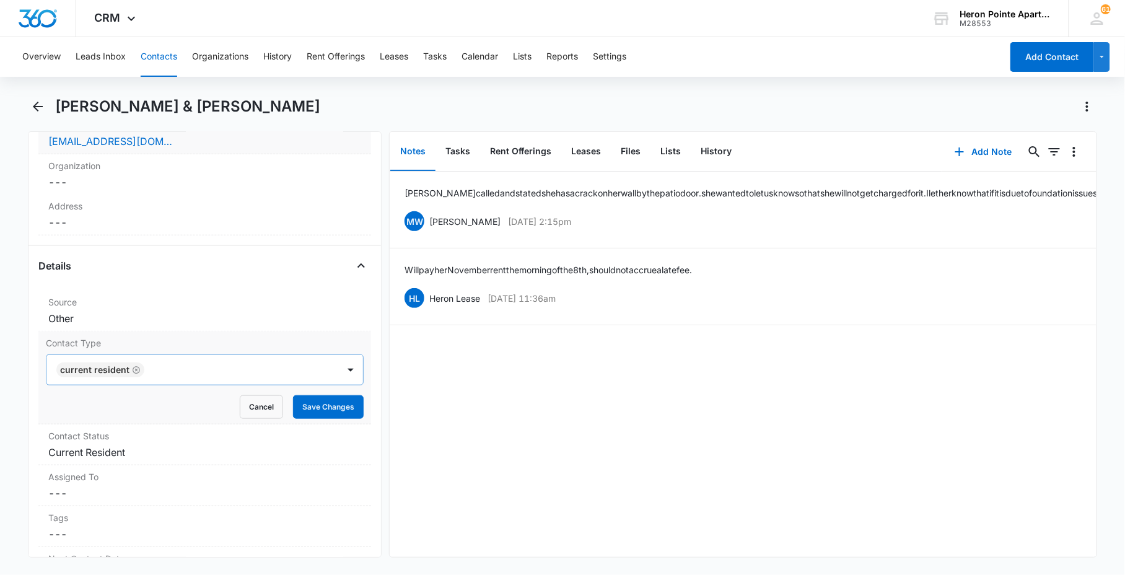
click at [181, 363] on div at bounding box center [235, 369] width 174 height 17
type input "e"
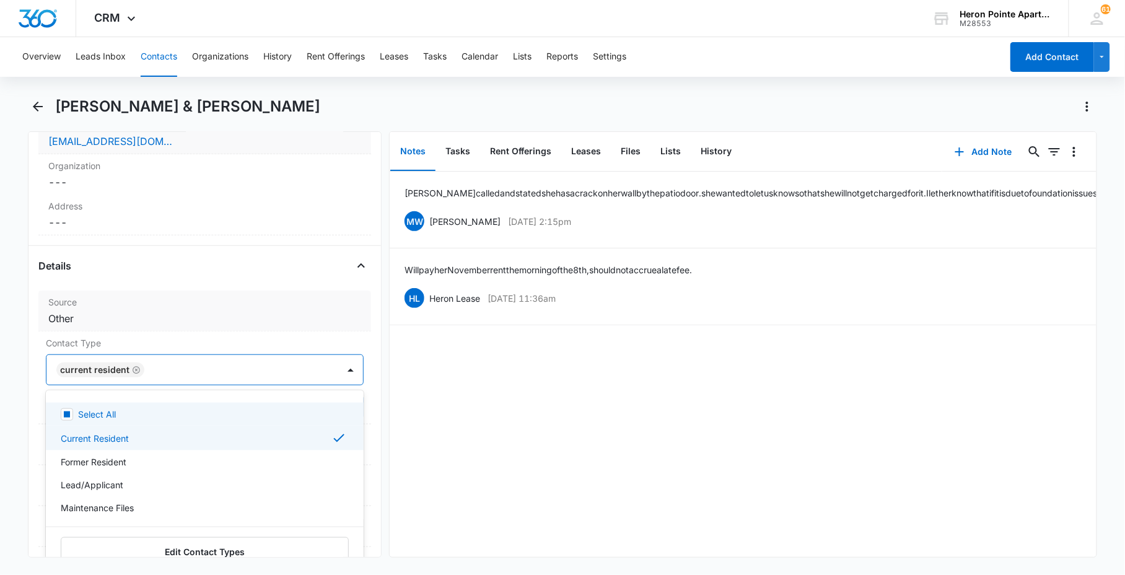
click at [201, 311] on dd "Cancel Save Changes Other" at bounding box center [204, 318] width 313 height 15
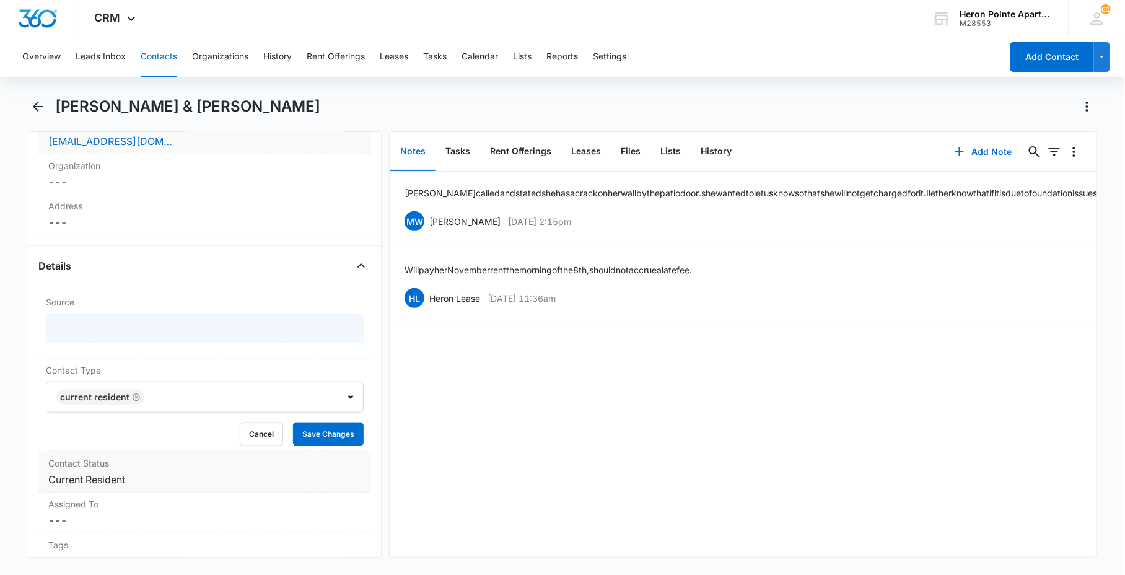
click at [162, 472] on dd "Cancel Save Changes Current Resident" at bounding box center [204, 479] width 313 height 15
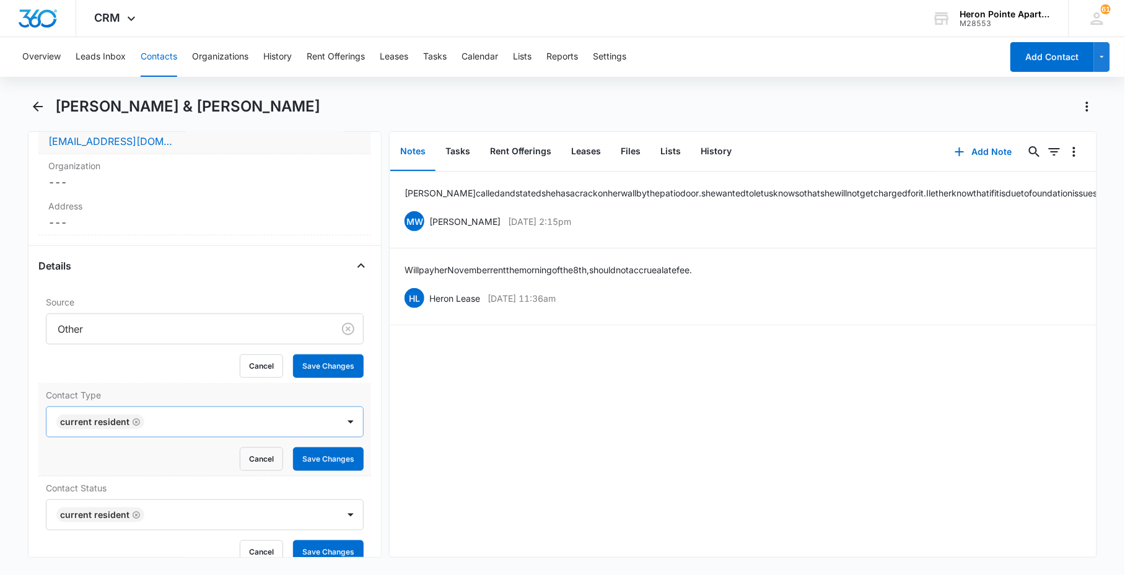
click at [206, 423] on div at bounding box center [235, 421] width 174 height 17
type input "e"
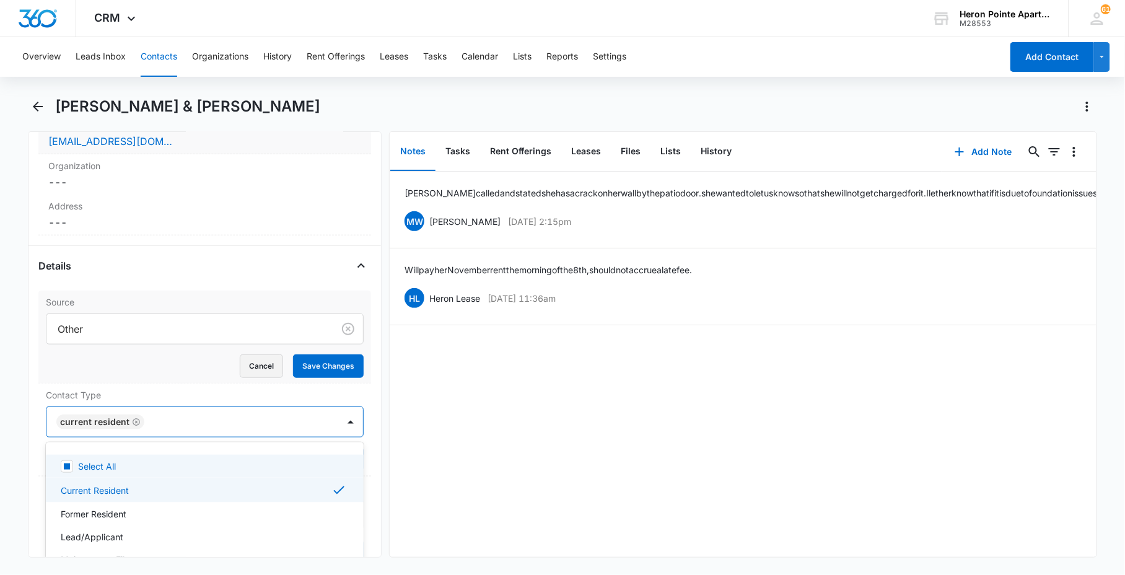
click at [240, 367] on button "Cancel" at bounding box center [261, 366] width 43 height 24
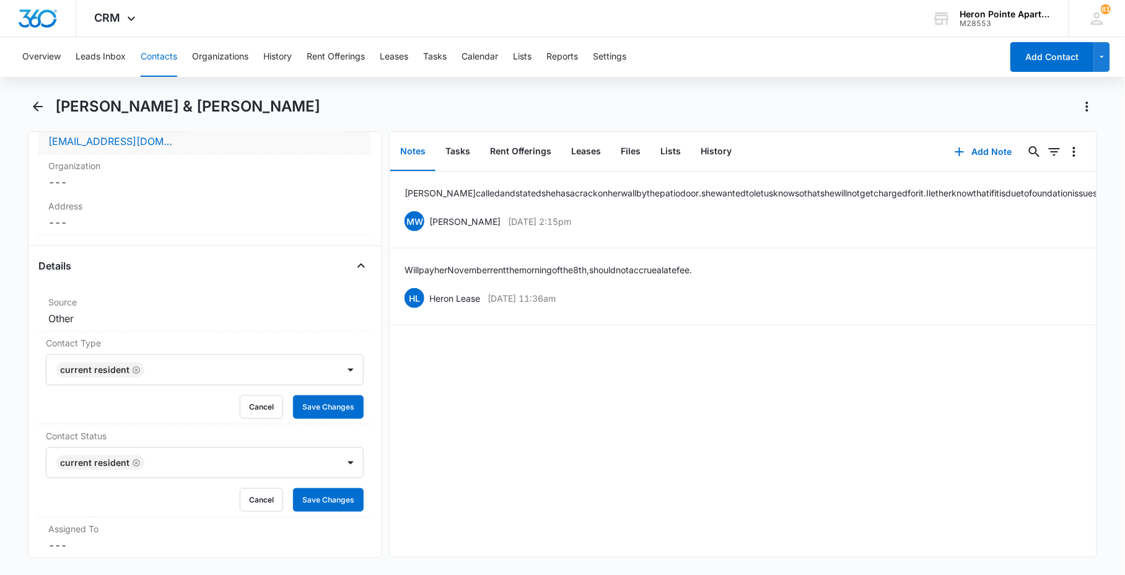
drag, startPoint x: 58, startPoint y: 94, endPoint x: 59, endPoint y: 100, distance: 6.2
click at [59, 99] on div "Overview Leads Inbox Contacts Organizations History Rent Offerings Leases Tasks…" at bounding box center [562, 304] width 1125 height 535
click at [45, 108] on button "Back" at bounding box center [37, 107] width 19 height 20
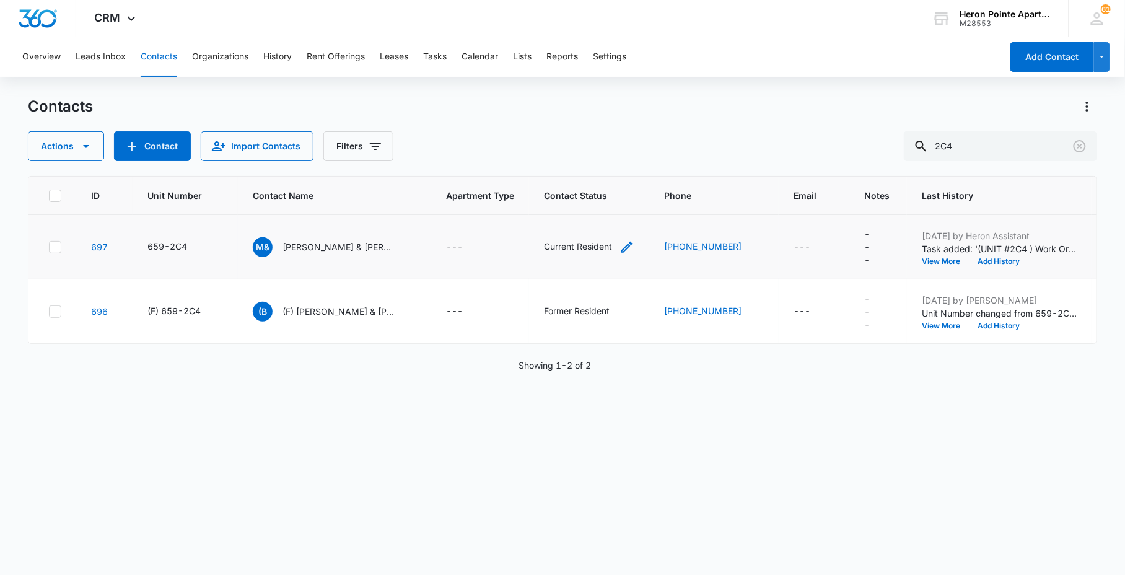
click at [631, 243] on icon "Contact Status - Current Resident - Select to Edit Field" at bounding box center [627, 247] width 15 height 15
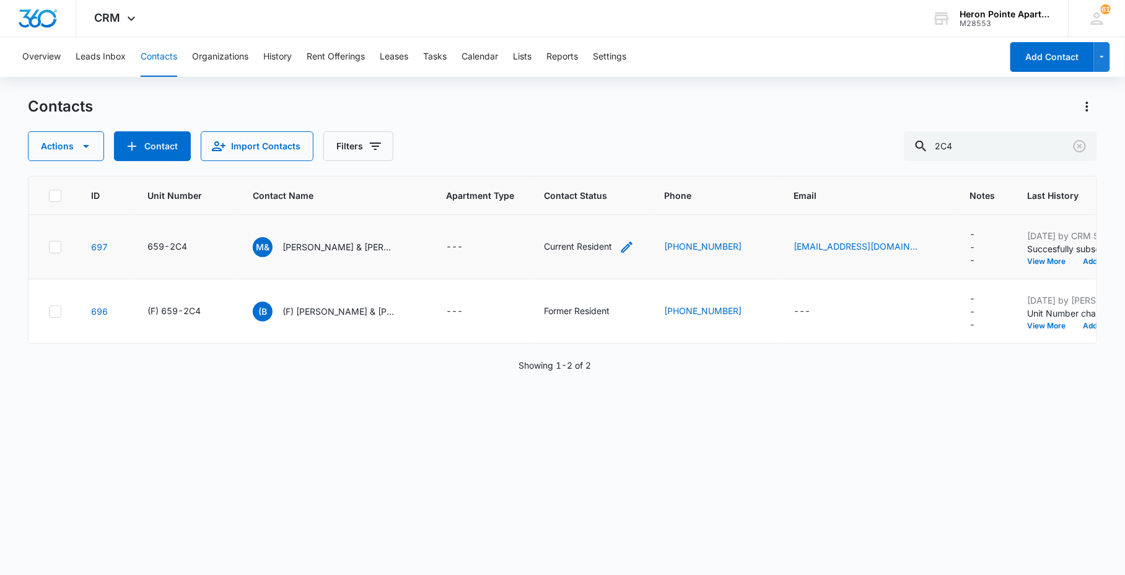
click at [635, 243] on td "Current Resident" at bounding box center [589, 247] width 120 height 64
click at [632, 250] on icon "Contact Status - Current Resident - Select to Edit Field" at bounding box center [627, 247] width 15 height 15
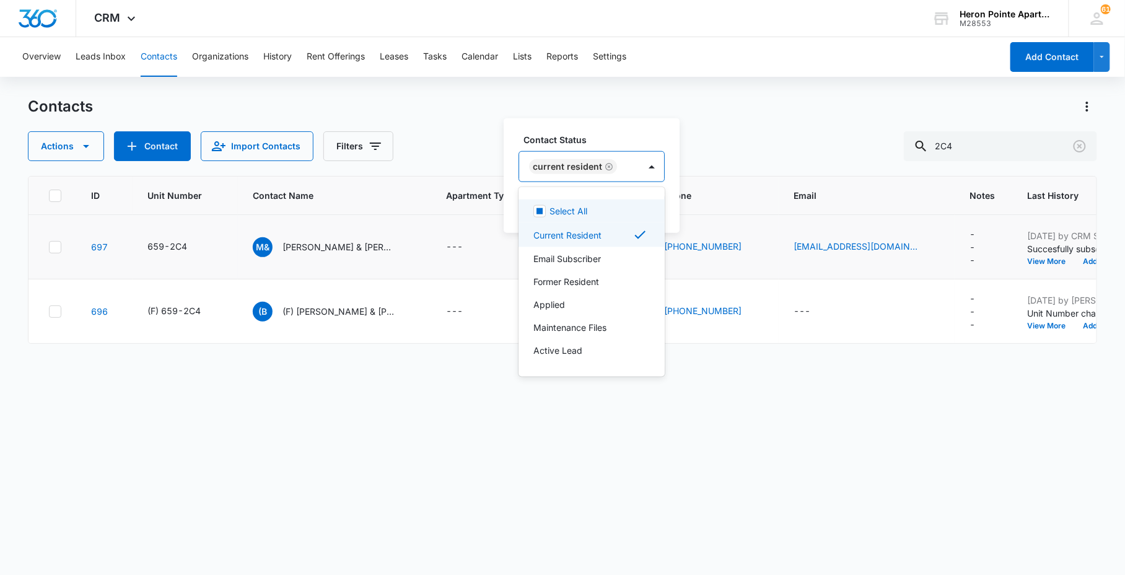
click at [629, 170] on div "Current Resident" at bounding box center [579, 167] width 120 height 30
type input "em"
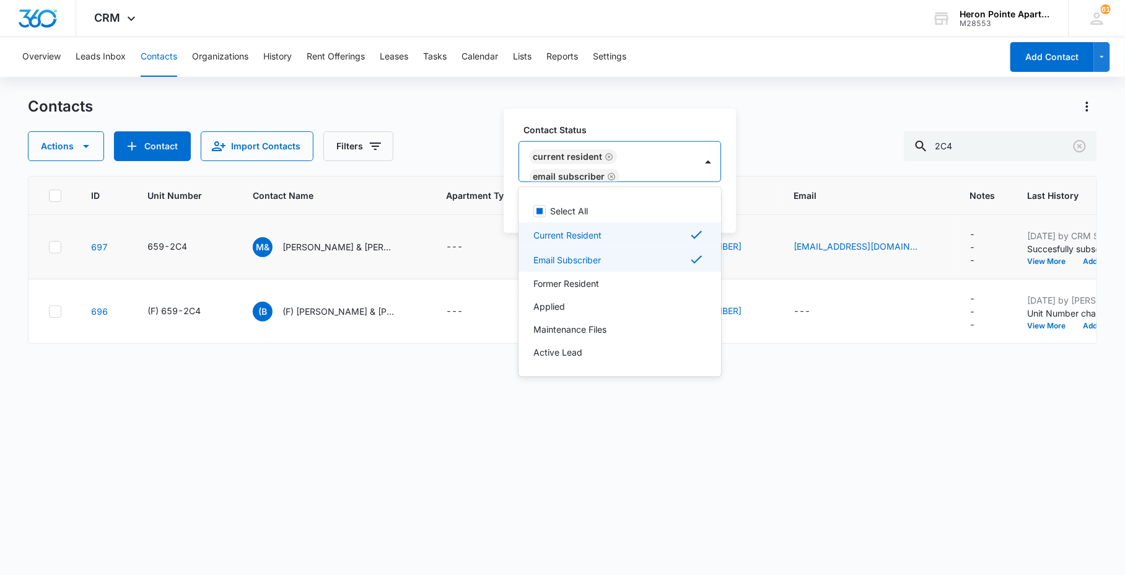
click at [635, 121] on div "Contact Status option Email Subscriber, selected. 9 results available. Use Up a…" at bounding box center [620, 170] width 232 height 125
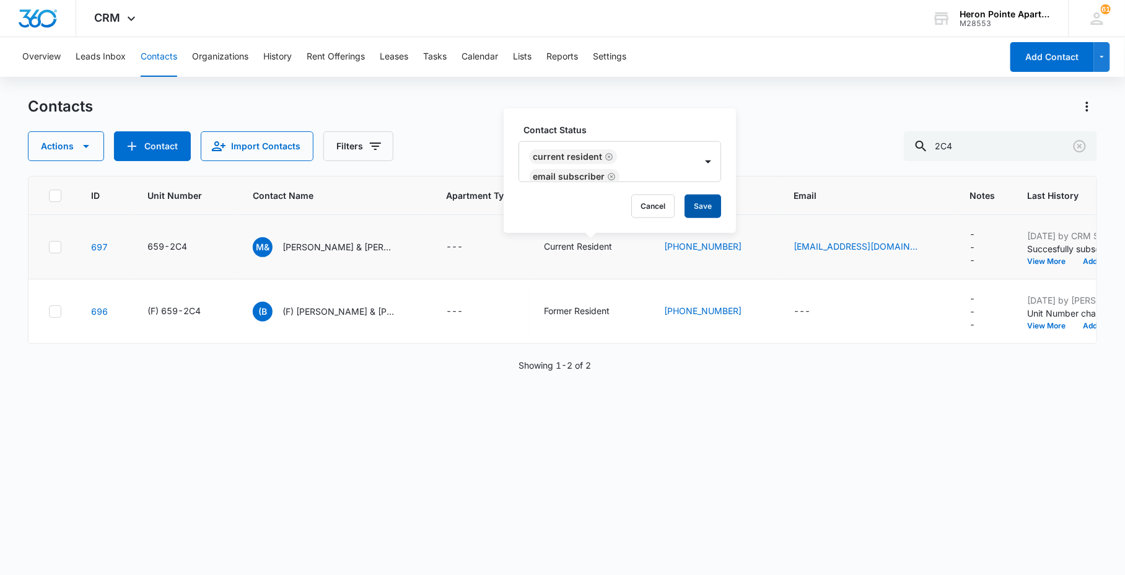
click at [690, 206] on button "Save" at bounding box center [703, 207] width 37 height 24
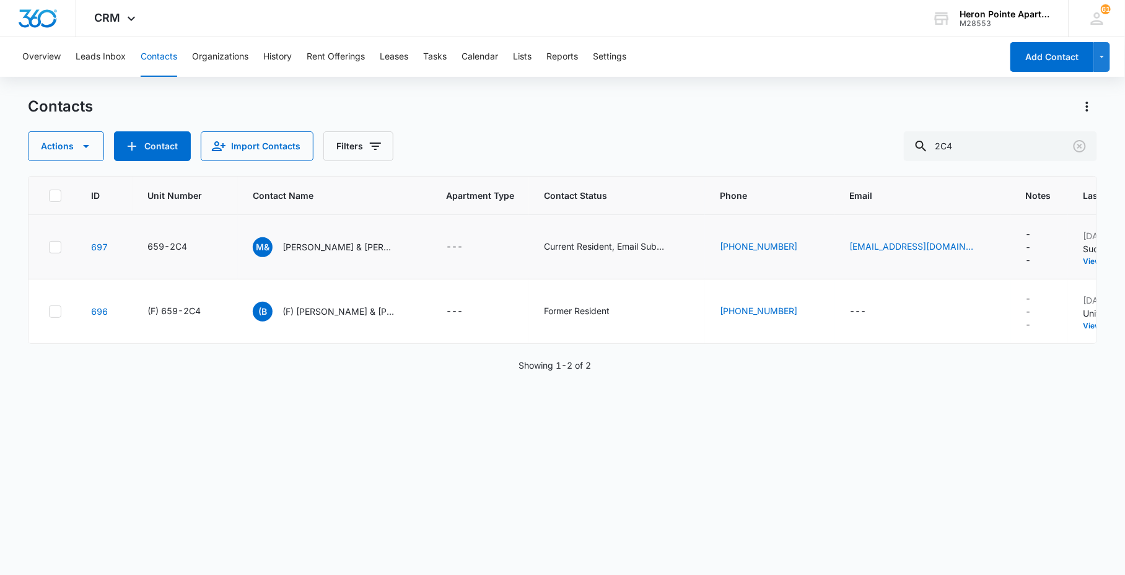
click at [120, 457] on div "ID Unit Number Contact Name Apartment Type Contact Status Phone Email Notes Las…" at bounding box center [562, 367] width 1069 height 383
drag, startPoint x: 989, startPoint y: 143, endPoint x: 517, endPoint y: 169, distance: 472.2
click at [834, 149] on div "Actions Contact Import Contacts Filters 2C4" at bounding box center [562, 146] width 1069 height 30
type input "a"
type input "[PERSON_NAME]"
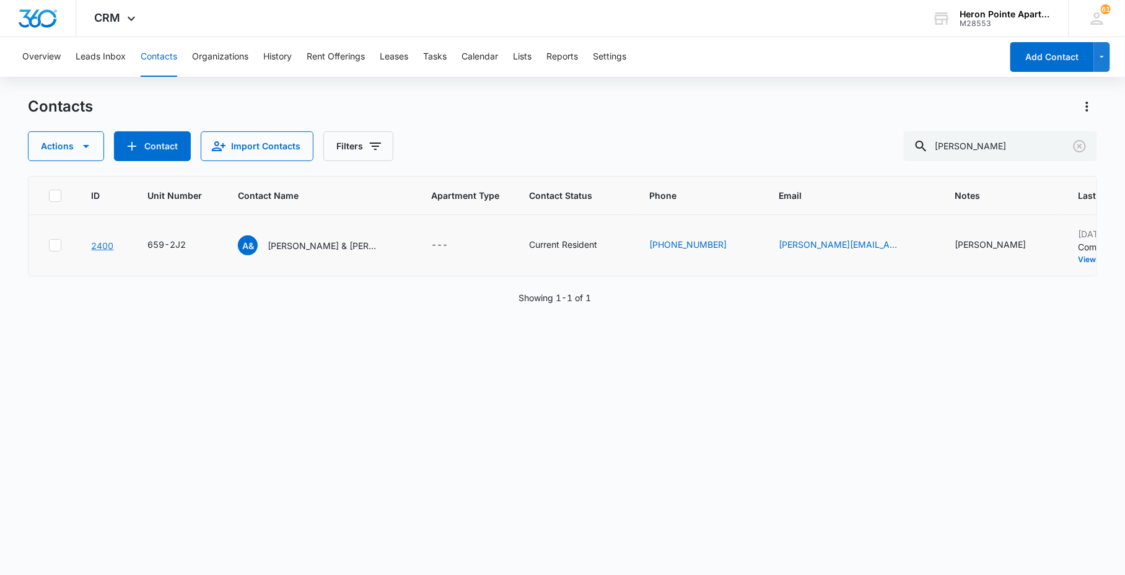
click at [102, 244] on link "2400" at bounding box center [102, 245] width 22 height 11
